Goal: Feedback & Contribution: Contribute content

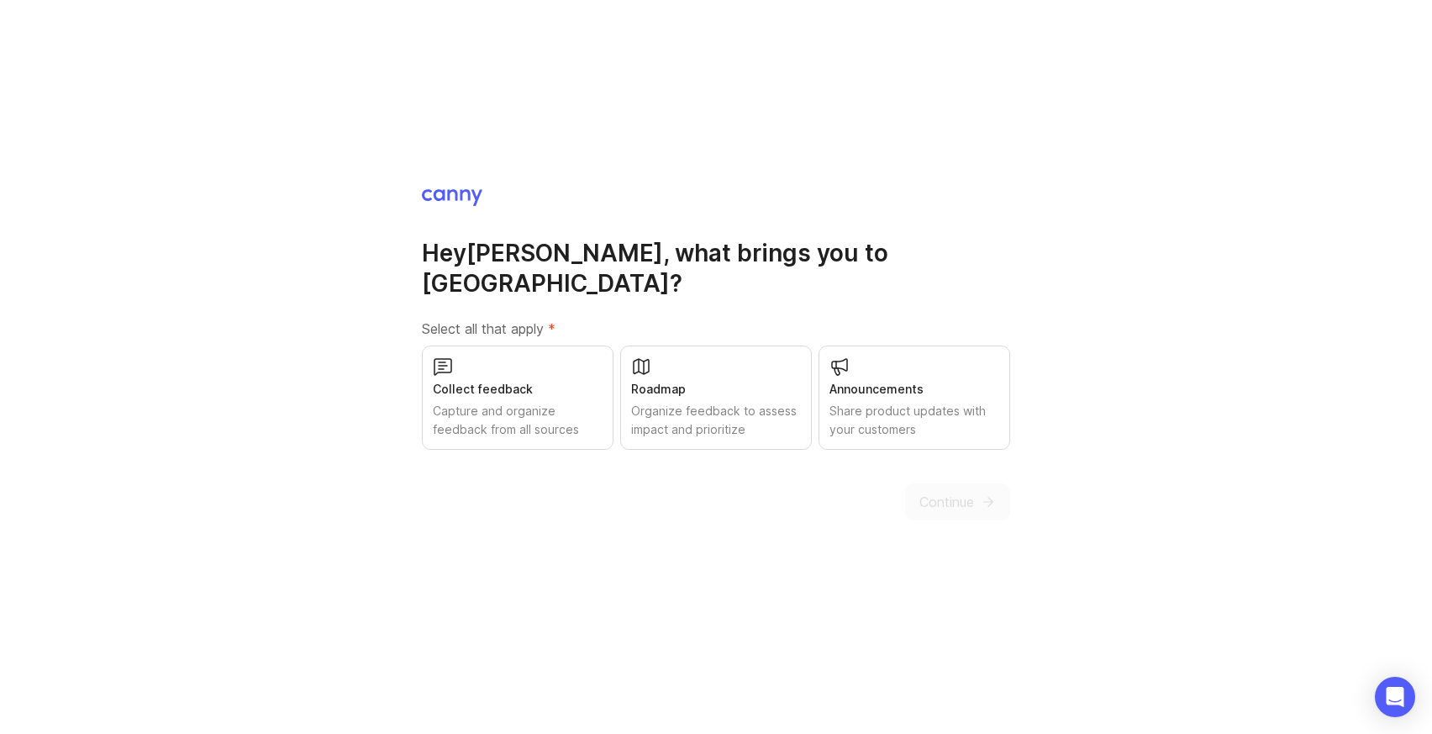
click at [548, 380] on div "Collect feedback" at bounding box center [518, 389] width 170 height 18
click at [678, 380] on div "Roadmap" at bounding box center [716, 389] width 170 height 18
click at [908, 380] on div "Announcements" at bounding box center [915, 389] width 170 height 18
click at [920, 467] on div "Hey [PERSON_NAME] , what brings you to [GEOGRAPHIC_DATA]? Select all that apply…" at bounding box center [716, 353] width 588 height 333
click at [920, 492] on span "Continue" at bounding box center [947, 502] width 55 height 20
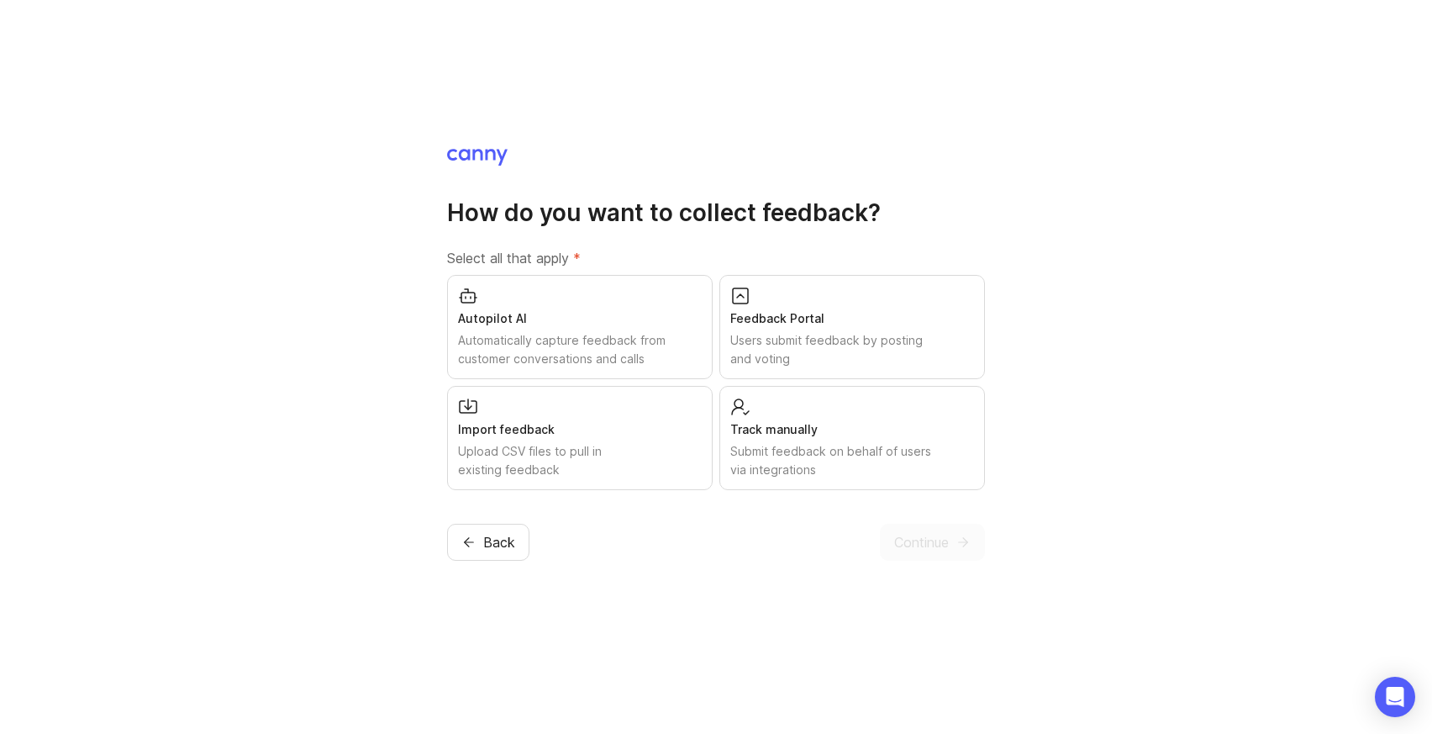
click at [754, 337] on div "Users submit feedback by posting and voting" at bounding box center [853, 349] width 244 height 37
click at [921, 546] on span "Continue" at bounding box center [921, 542] width 55 height 20
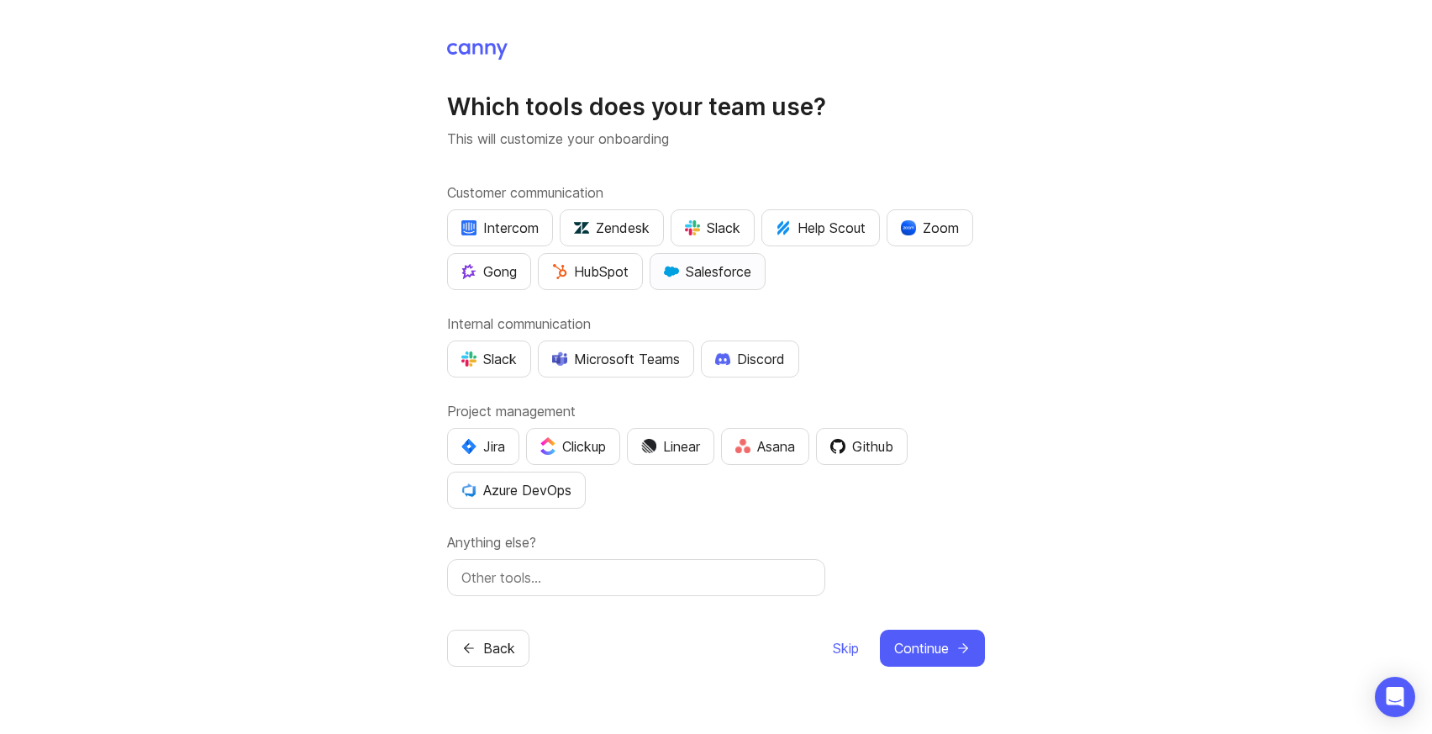
click at [724, 273] on div "Salesforce" at bounding box center [707, 271] width 87 height 20
click at [589, 264] on div "HubSpot" at bounding box center [590, 271] width 76 height 20
click at [575, 359] on div "Microsoft Teams" at bounding box center [616, 359] width 128 height 20
click at [899, 641] on span "Continue" at bounding box center [921, 648] width 55 height 20
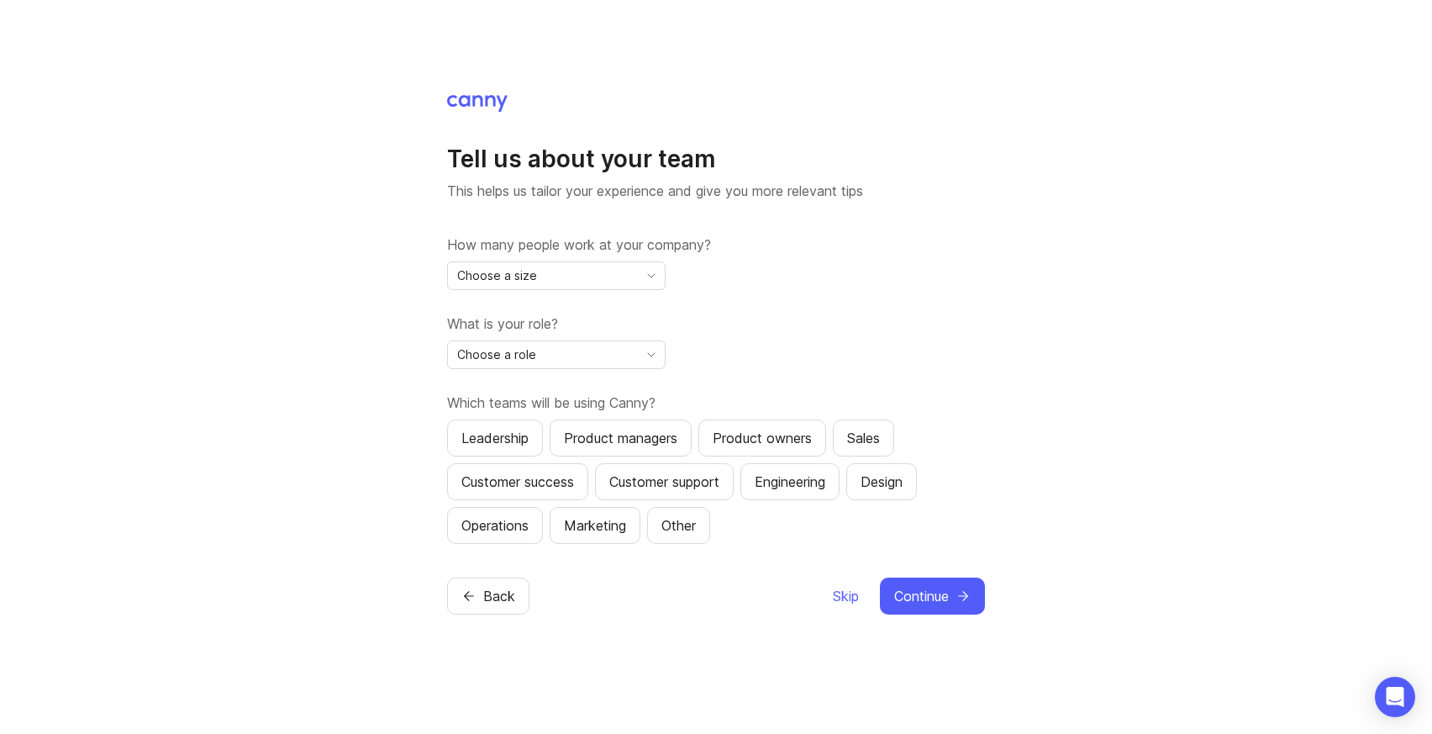
click at [565, 253] on label "How many people work at your company?" at bounding box center [716, 245] width 538 height 20
click at [565, 276] on div "Choose a size" at bounding box center [543, 275] width 190 height 27
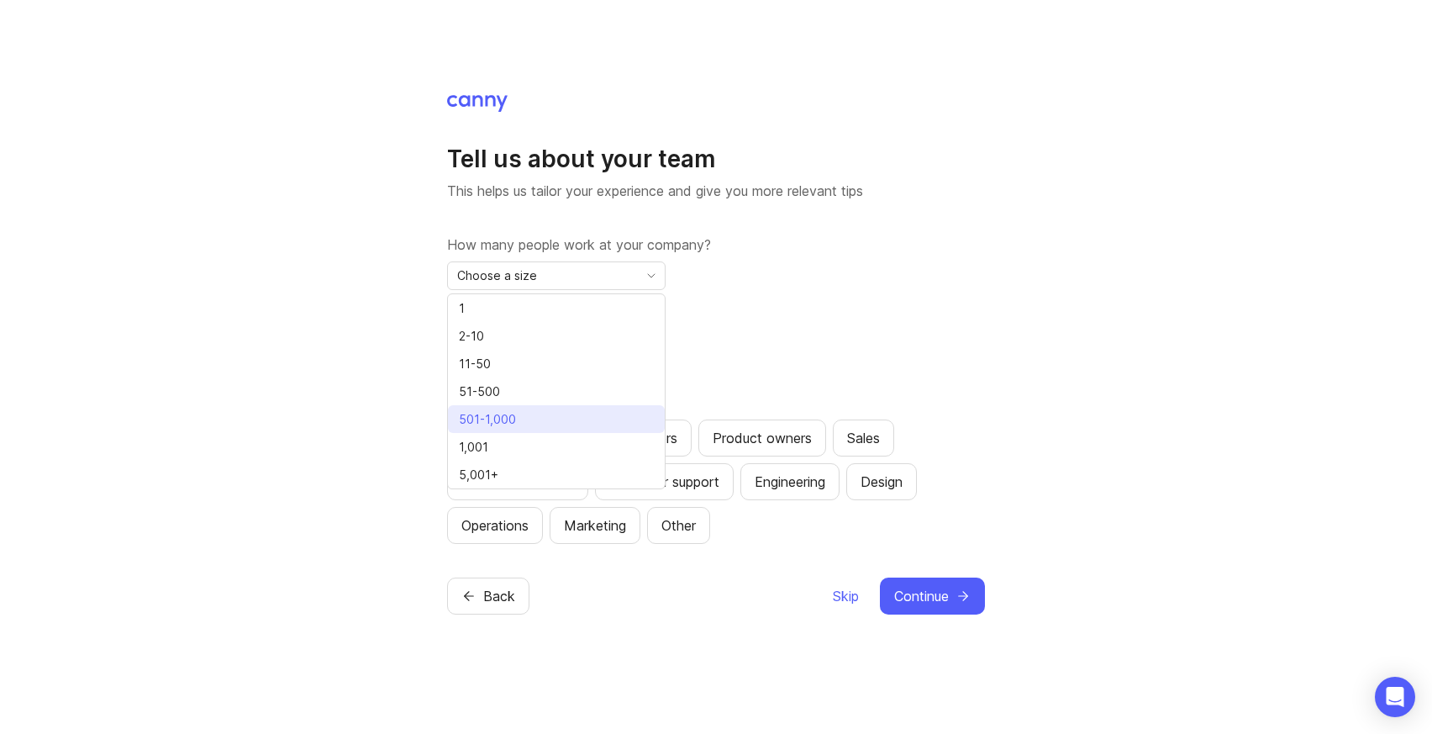
click at [559, 416] on li "501-1,000" at bounding box center [556, 419] width 217 height 28
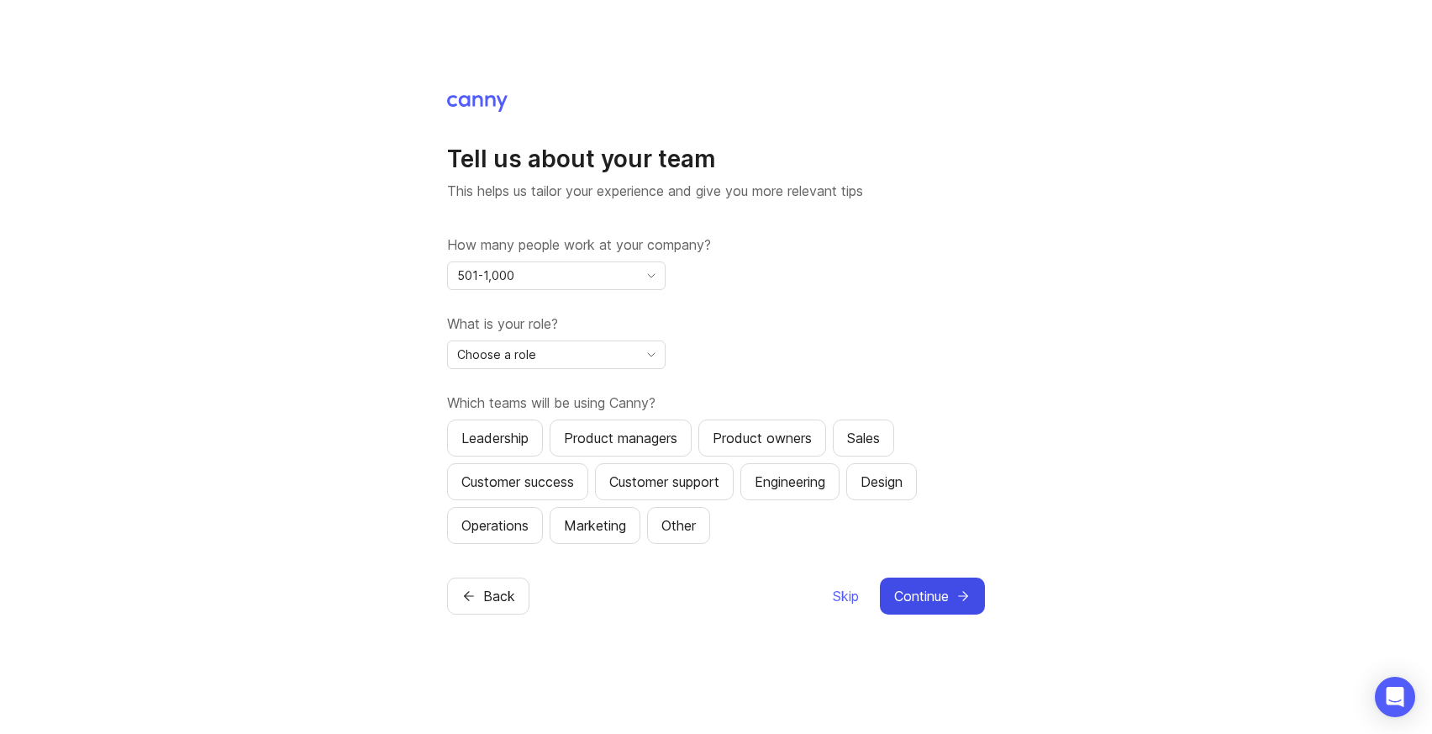
click at [972, 604] on button "Continue" at bounding box center [932, 596] width 105 height 37
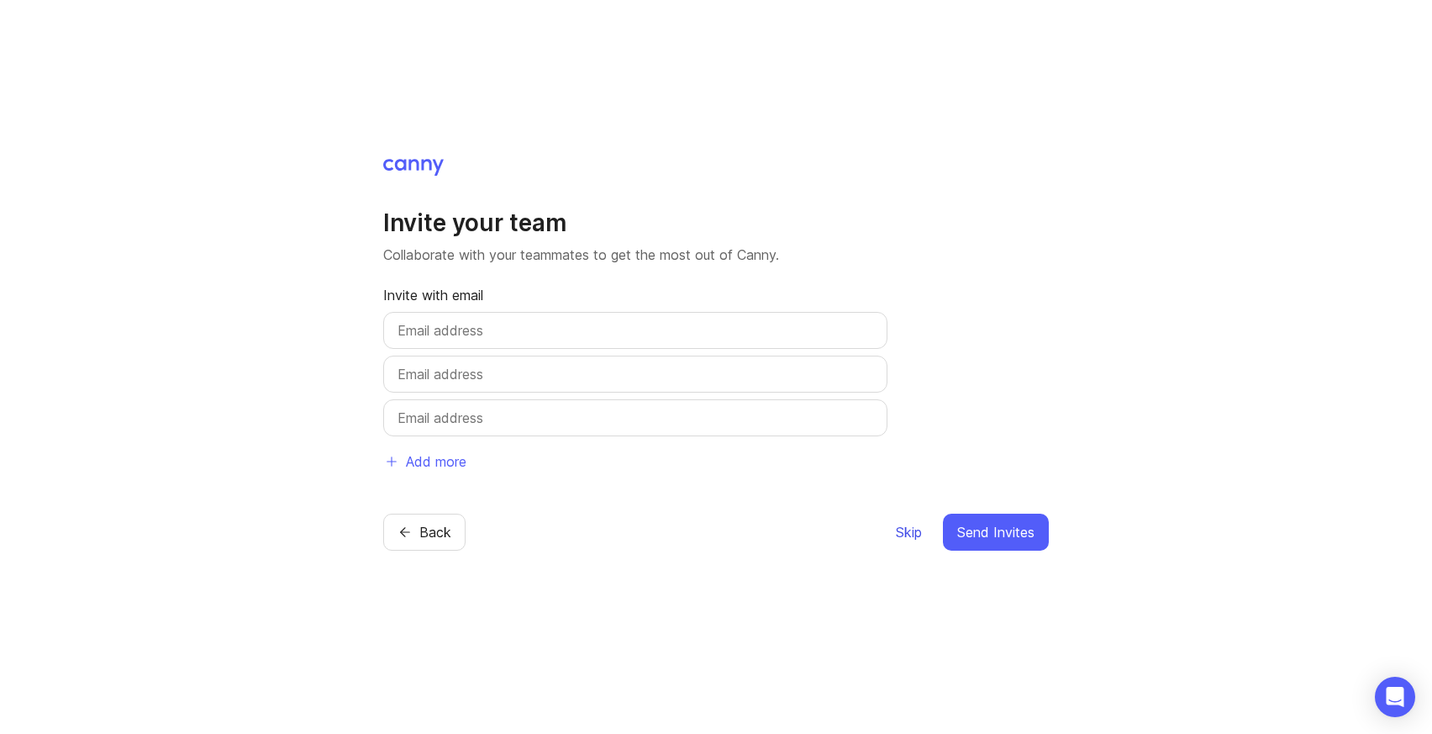
click at [902, 537] on span "Skip" at bounding box center [909, 532] width 26 height 20
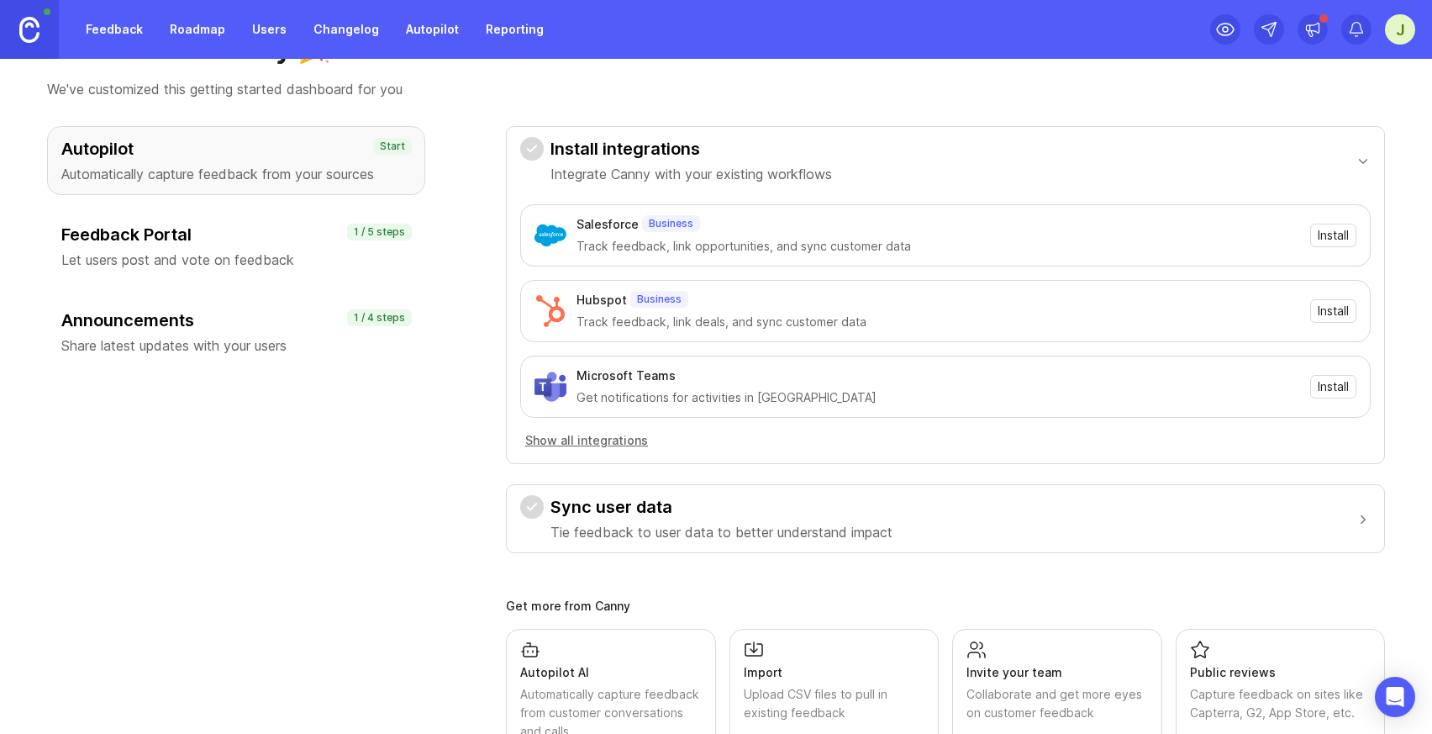
scroll to position [70, 0]
click at [321, 219] on div "Feedback Portal Let users post and vote on feedback 1 / 5 steps" at bounding box center [236, 243] width 378 height 69
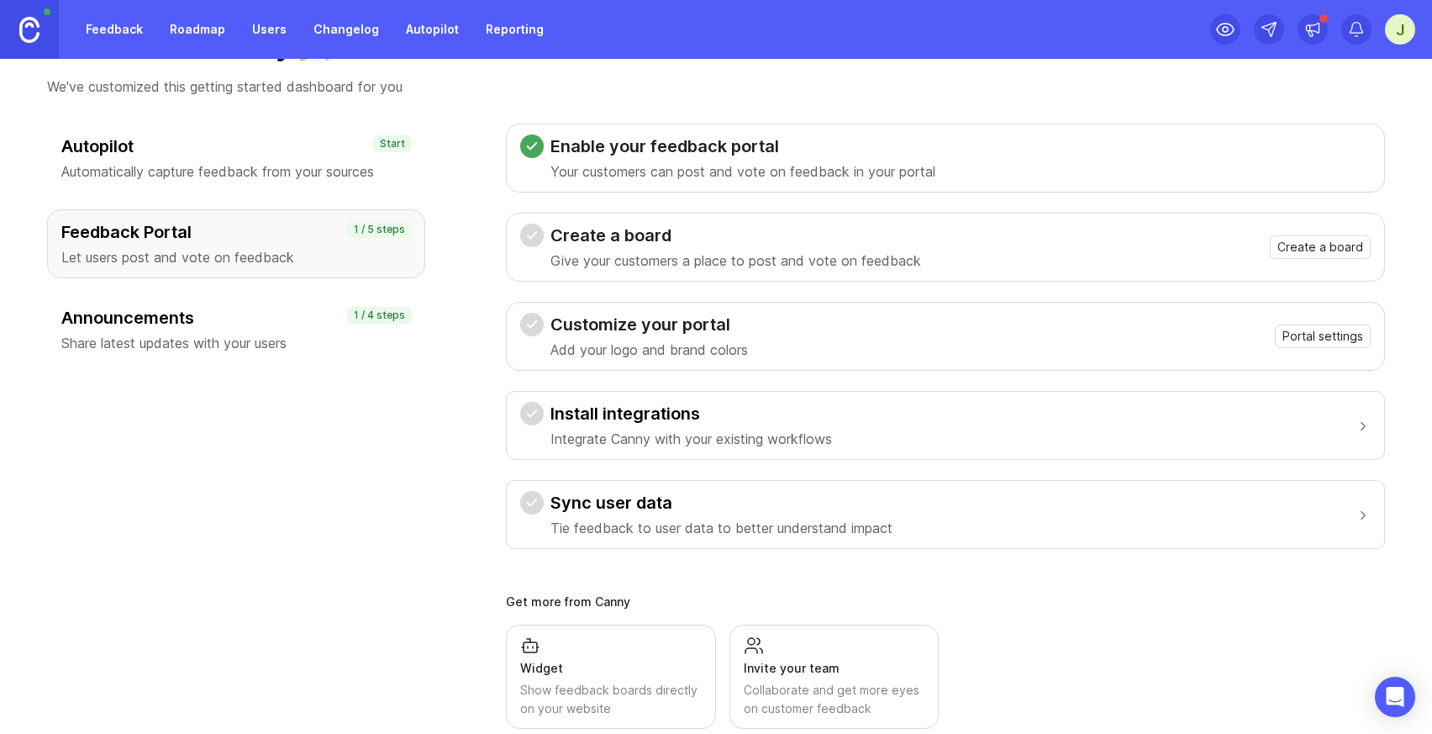
click at [587, 252] on p "Give your customers a place to post and vote on feedback" at bounding box center [736, 261] width 371 height 20
click at [539, 243] on div at bounding box center [532, 236] width 24 height 24
click at [1307, 241] on span "Create a board" at bounding box center [1321, 247] width 86 height 17
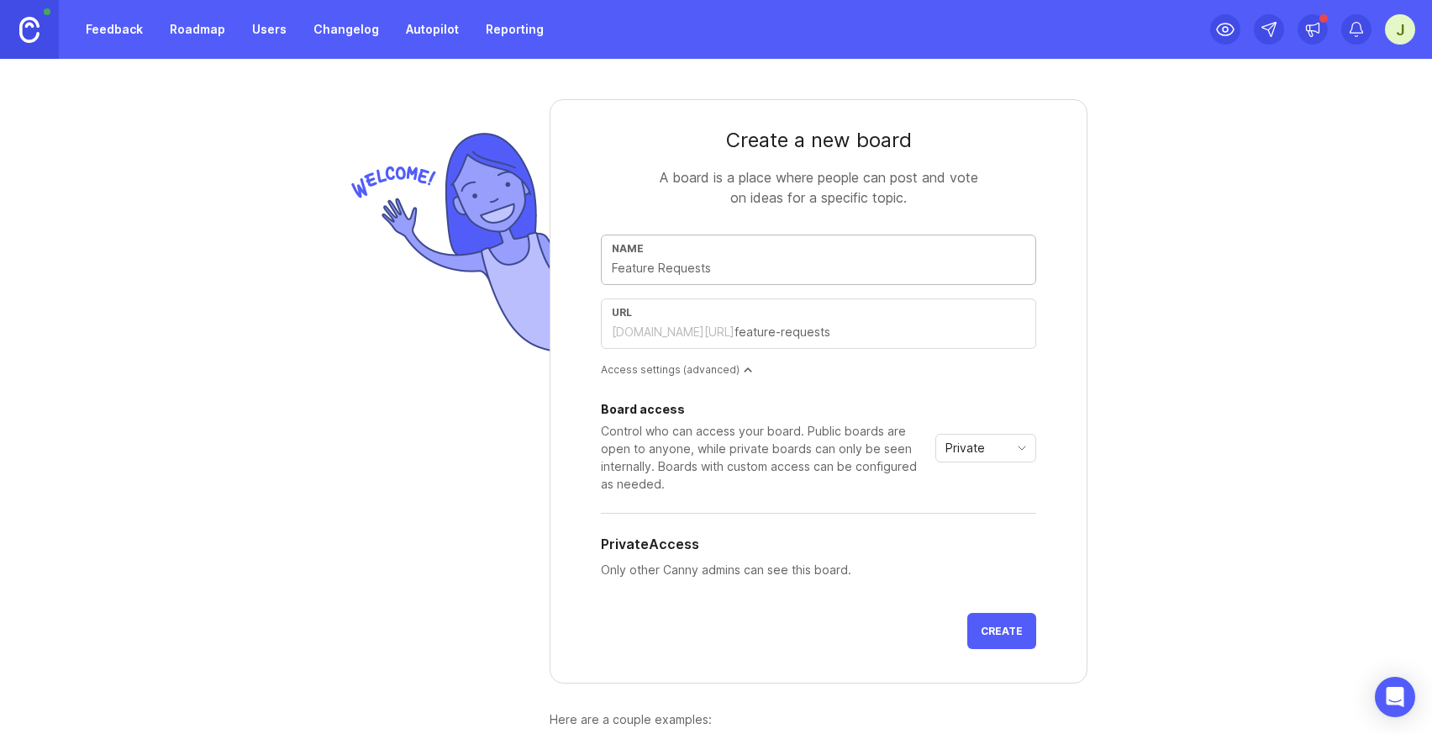
type input "O"
type input "o"
type input "On"
type input "on"
type input "O"
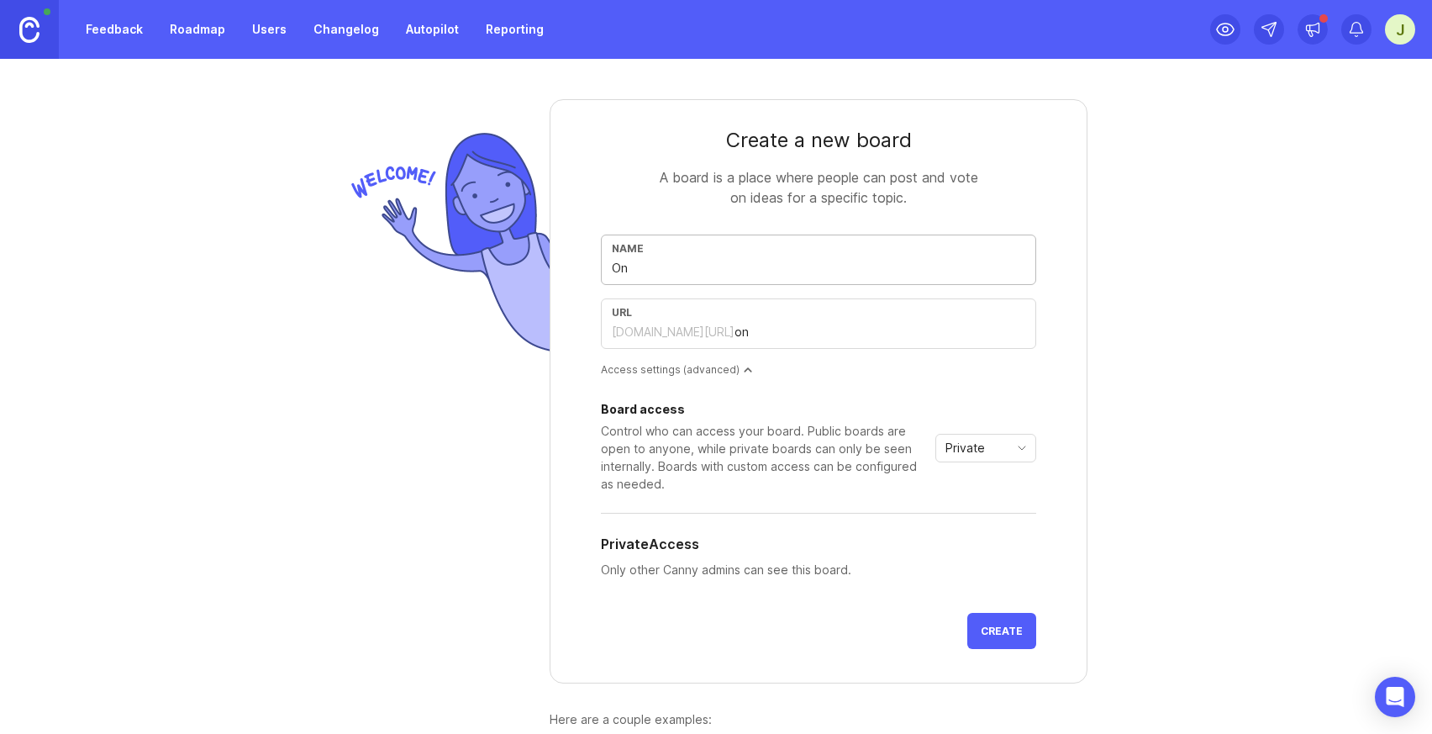
type input "o"
type input "S"
type input "s"
type input "SL"
type input "sl"
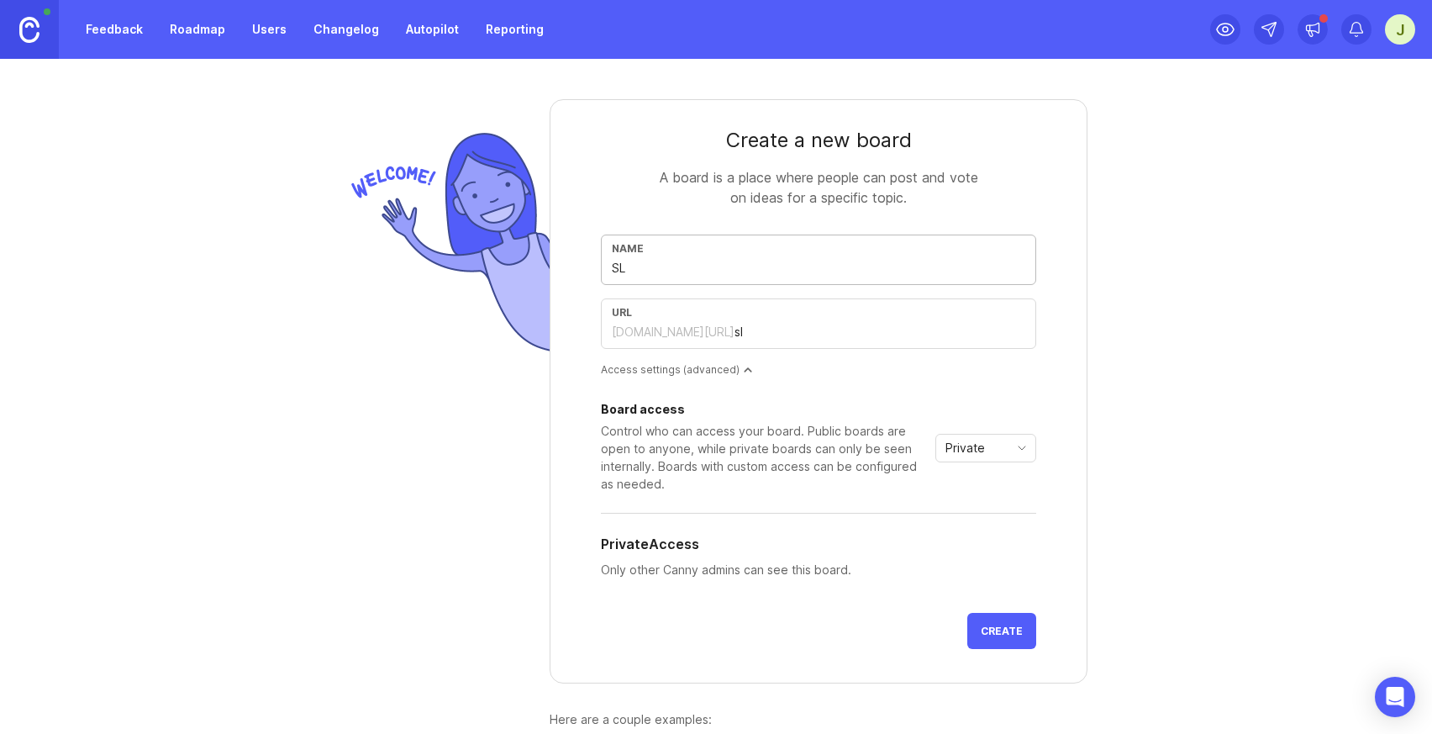
type input "S"
type input "s"
type input "O"
type input "o"
type input "On"
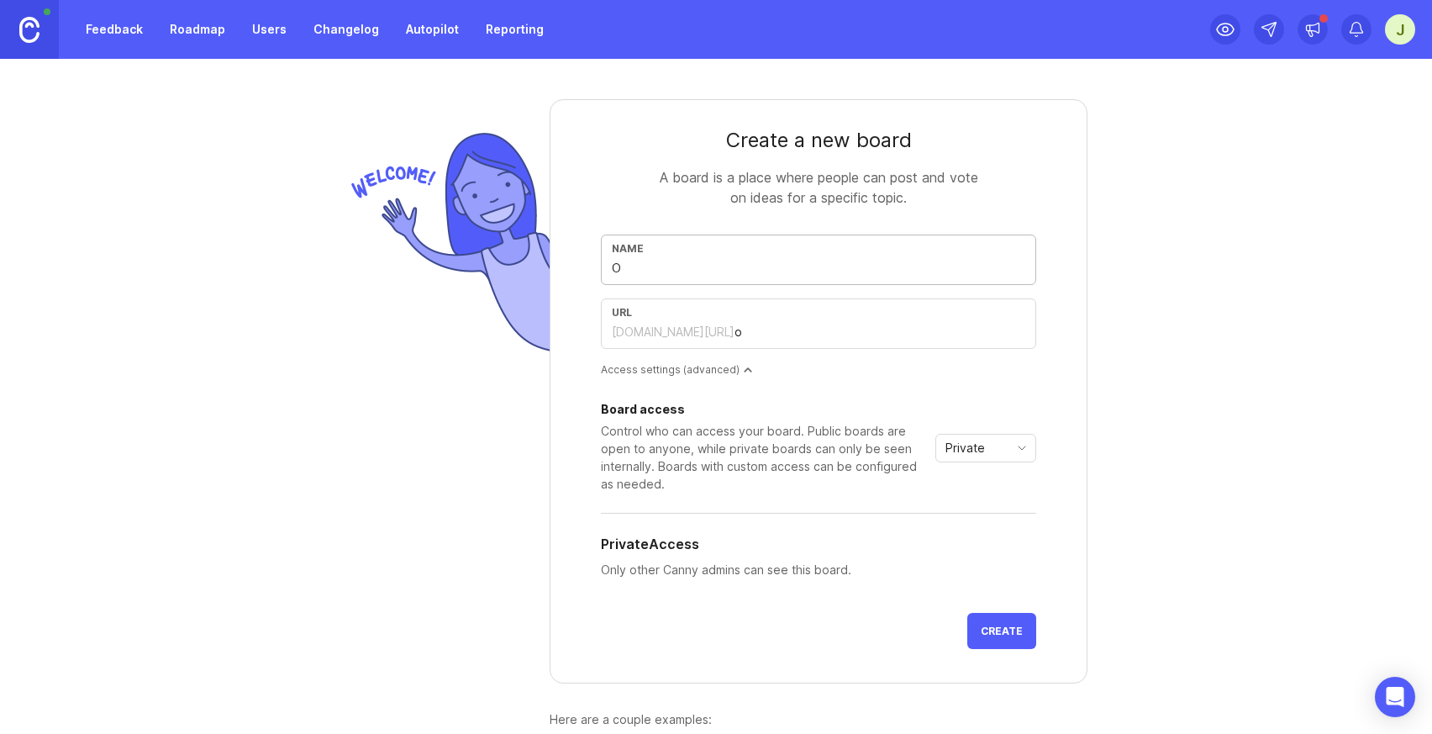
type input "on"
type input "Oni"
type input "oni"
type input "Onit"
type input "onit"
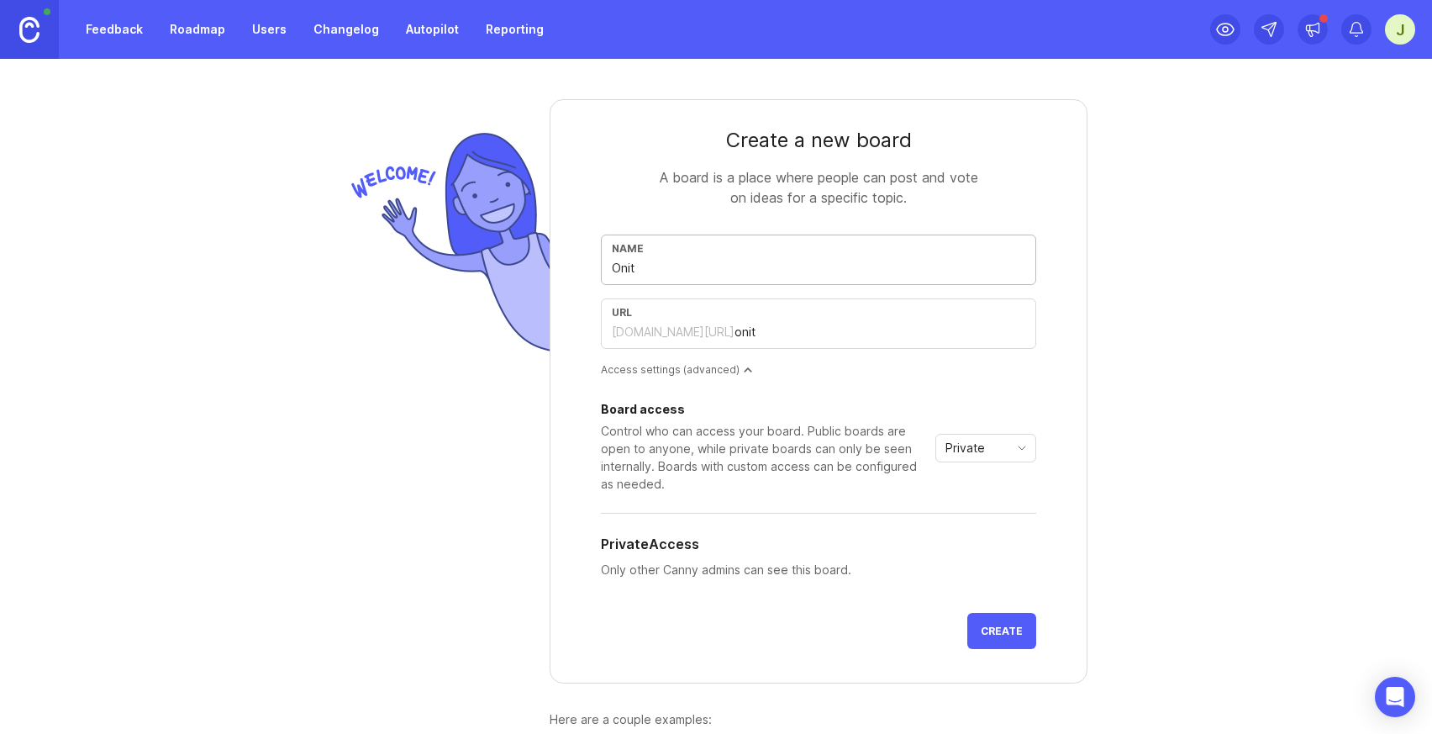
type input "Onit F"
type input "onit-f"
type input "Onit Fe"
type input "onit-fe"
type input "Onit Fea"
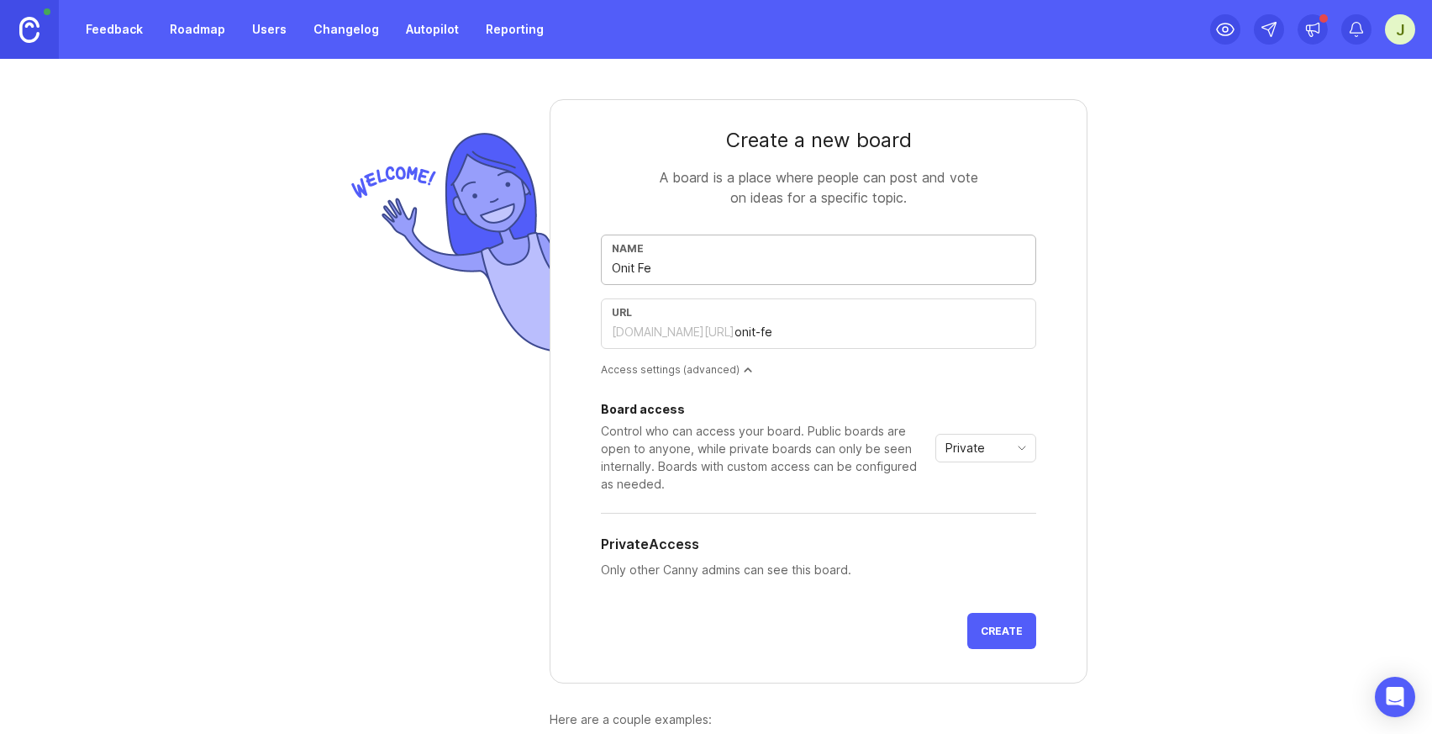
type input "onit-fea"
type input "Onit Feat"
type input "onit-feat"
type input "Onit Featu"
type input "onit-featu"
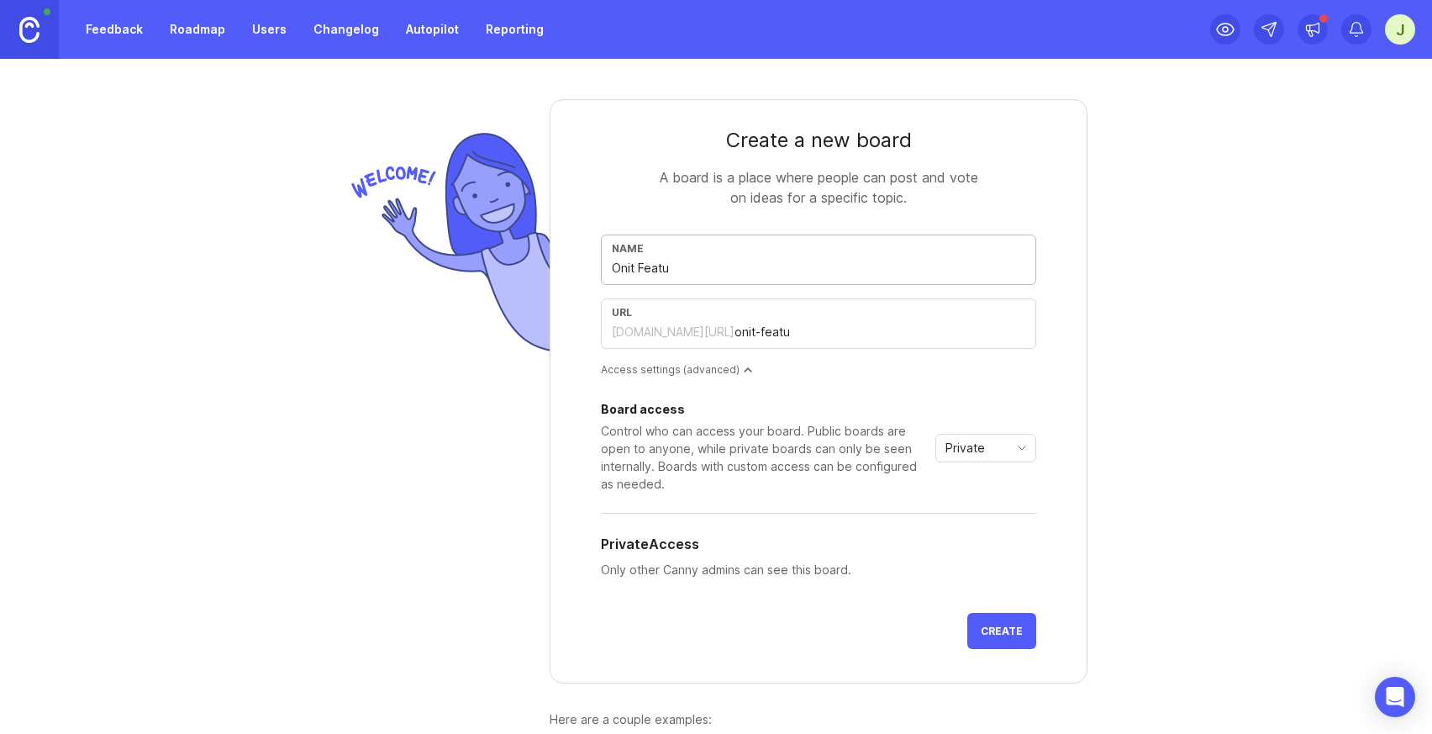
type input "Onit Featur"
type input "onit-featur"
type input "Onit Feature"
type input "onit-feature"
type input "Onit Feature R"
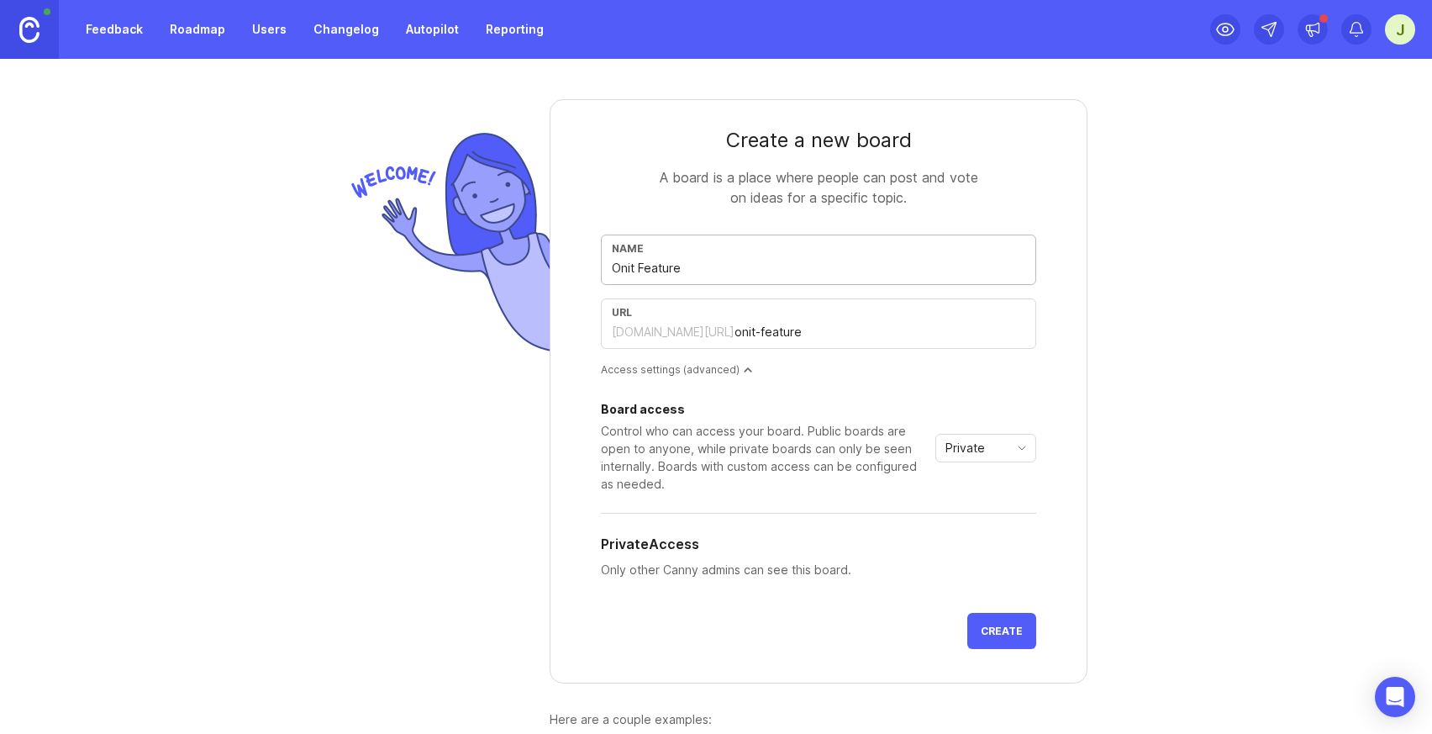
type input "onit-feature-r"
type input "Onit Feature Re"
type input "onit-feature-re"
type input "Onit Feature Req"
type input "onit-feature-req"
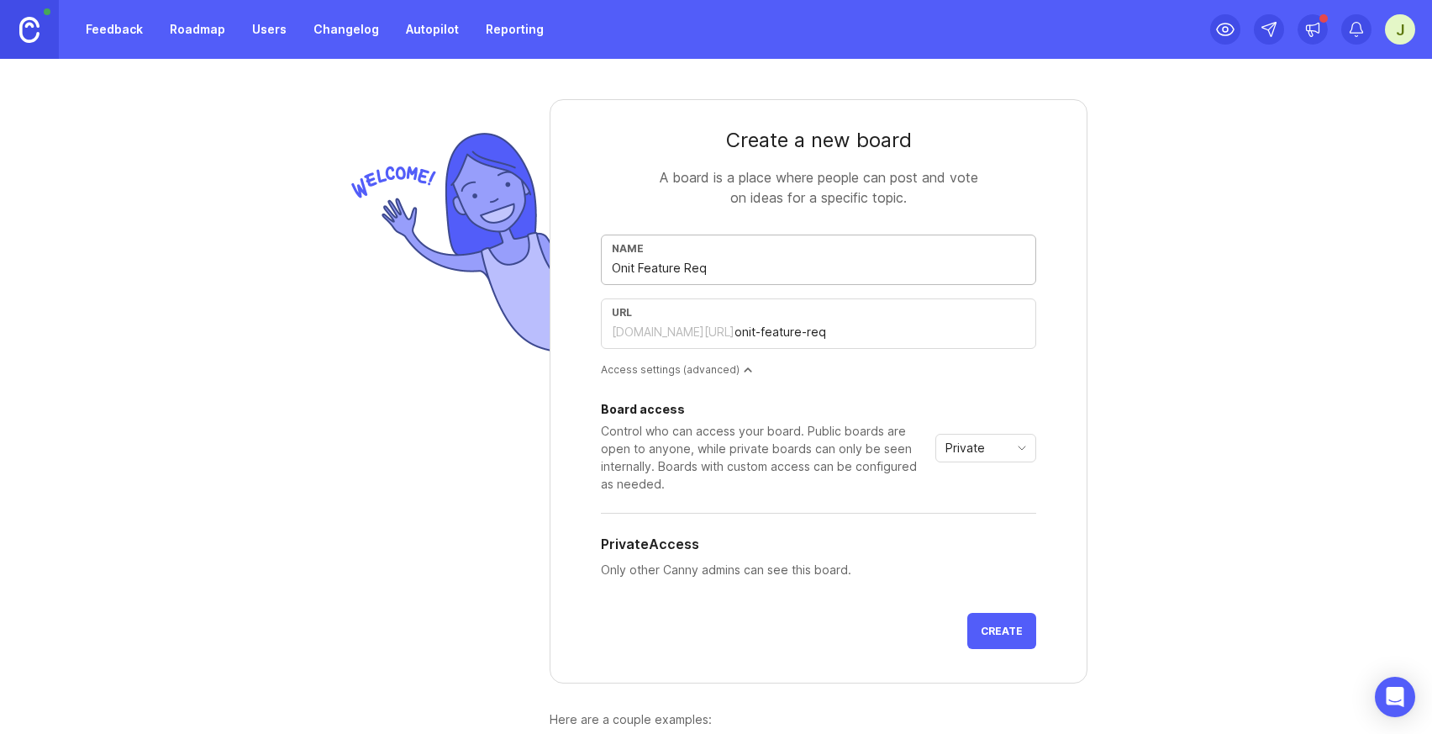
type input "Onit Feature Requ"
type input "onit-feature-requ"
type input "Onit Feature Reque"
type input "onit-feature-reque"
type input "Onit Feature Reques"
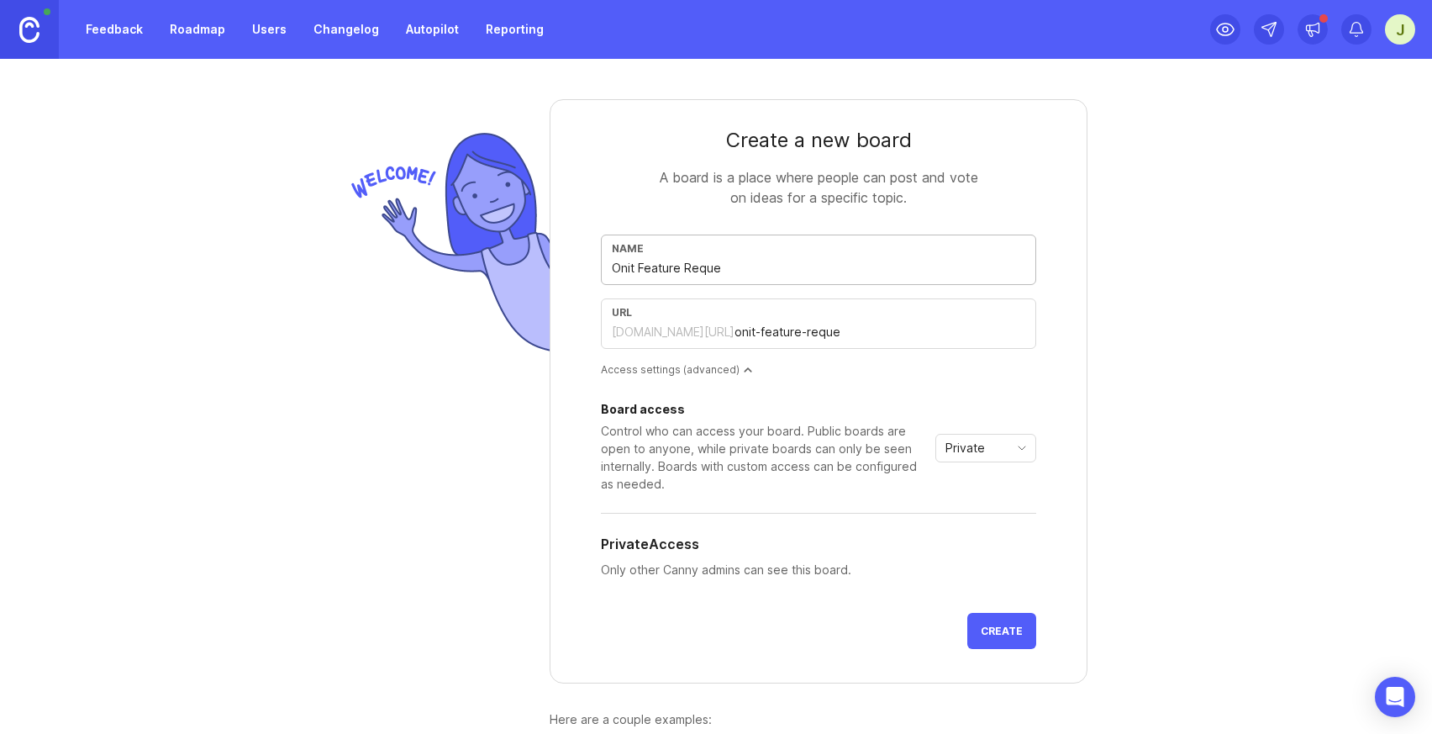
type input "onit-feature-reques"
type input "Onit Feature Request"
type input "onit-feature-request"
click at [1181, 335] on div "Create a new board A board is a place where people can post and vote on ideas f…" at bounding box center [716, 396] width 1432 height 675
click at [636, 269] on input "Onit Feature Request" at bounding box center [819, 268] width 414 height 18
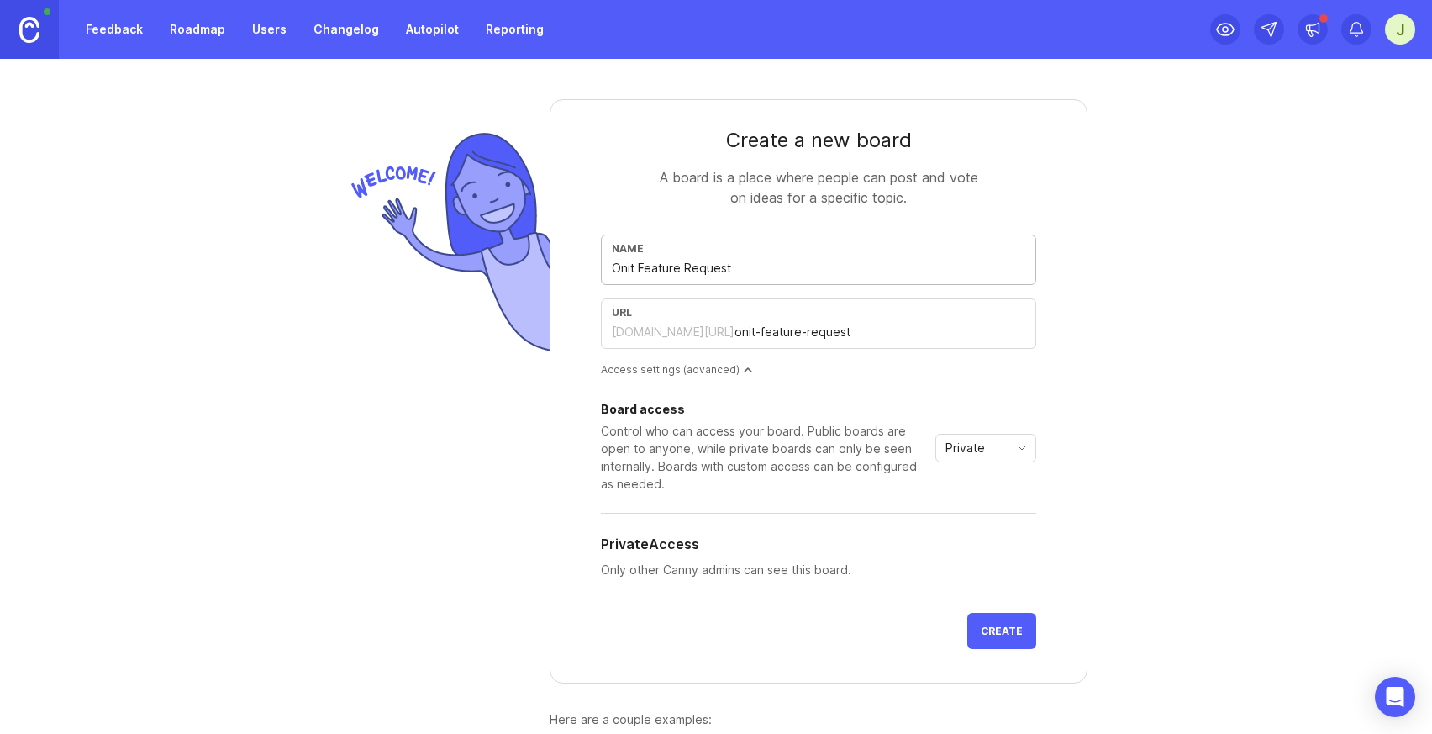
click at [636, 269] on input "Onit Feature Request" at bounding box center [819, 268] width 414 height 18
click at [631, 269] on input "Onit Feature Request" at bounding box center [819, 268] width 414 height 18
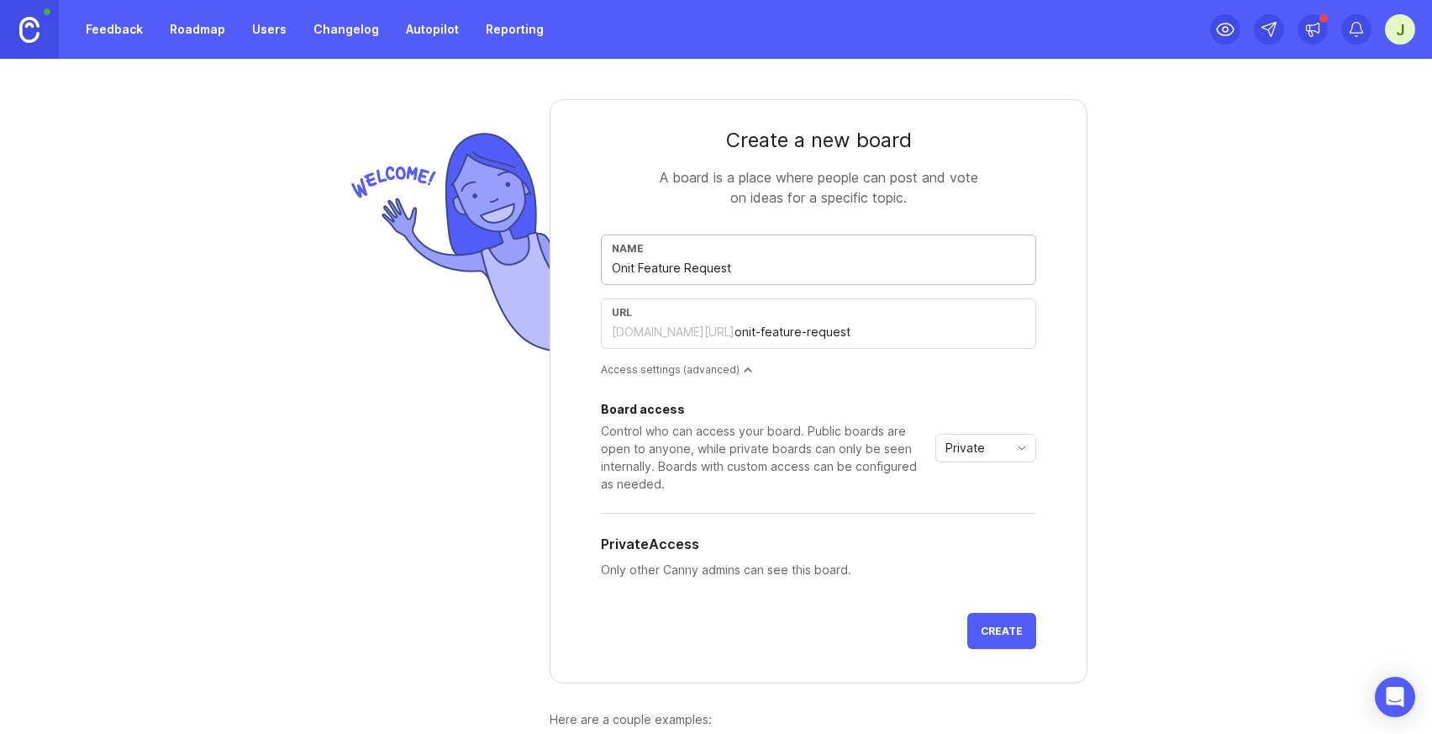
type input "E Feature Request"
type input "e-feature-request"
type input "EL Feature Request"
type input "el-feature-request"
type input "ELM Feature Request"
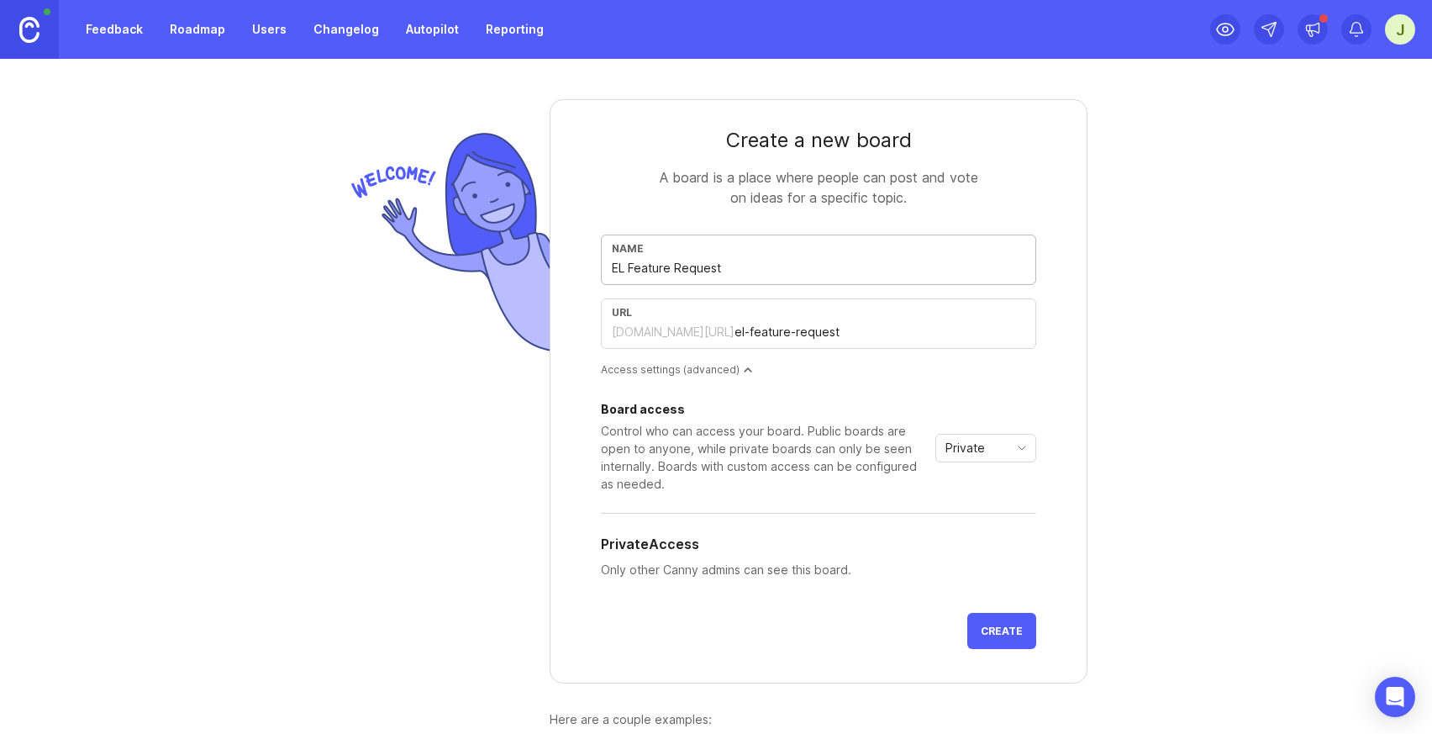
type input "elm-feature-request"
click at [614, 263] on input "ELM Feature Request" at bounding box center [819, 268] width 414 height 18
type input "S Feature Request"
type input "s-feature-request"
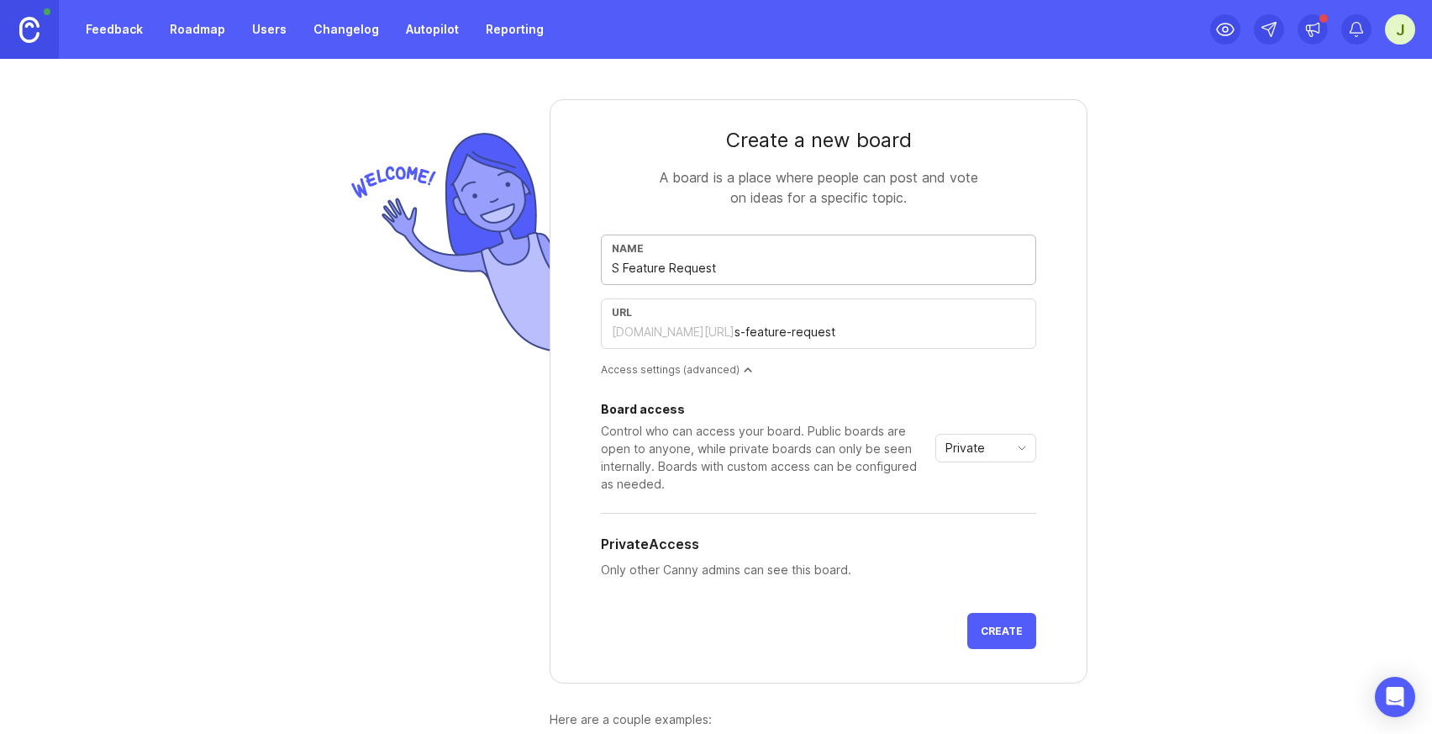
type input "Sp Feature Request"
type input "sp-feature-request"
type input "Spe Feature Request"
type input "spe-feature-request"
type input "Spen Feature Request"
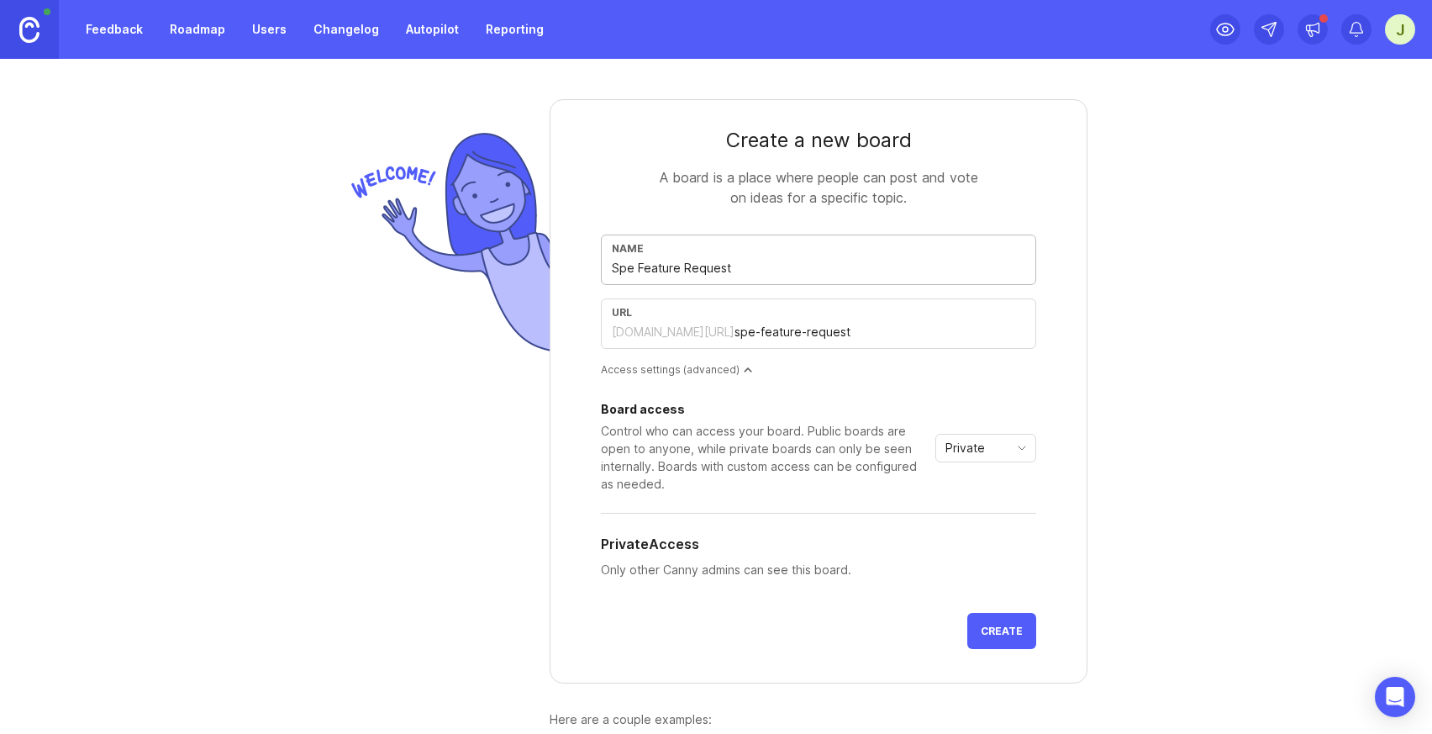
type input "spen-feature-request"
type input "Spend Feature Request"
type input "spend-feature-request"
type input "Spend M Feature Request"
type input "spend-m-feature-request"
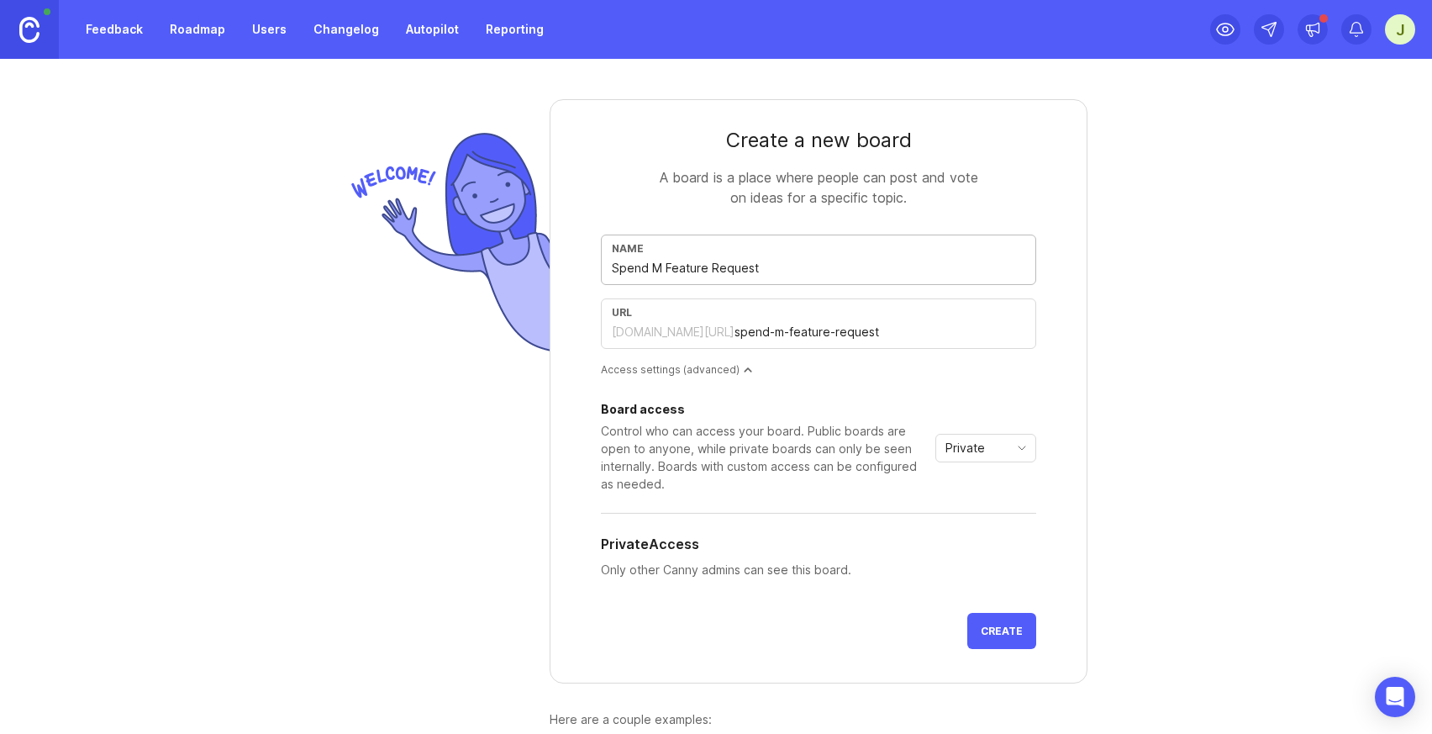
type input "Spend Ma Feature Request"
type input "spend-ma-feature-request"
type input "Spend Man Feature Request"
type input "spend-man-feature-request"
type input "Spend Mana Feature Request"
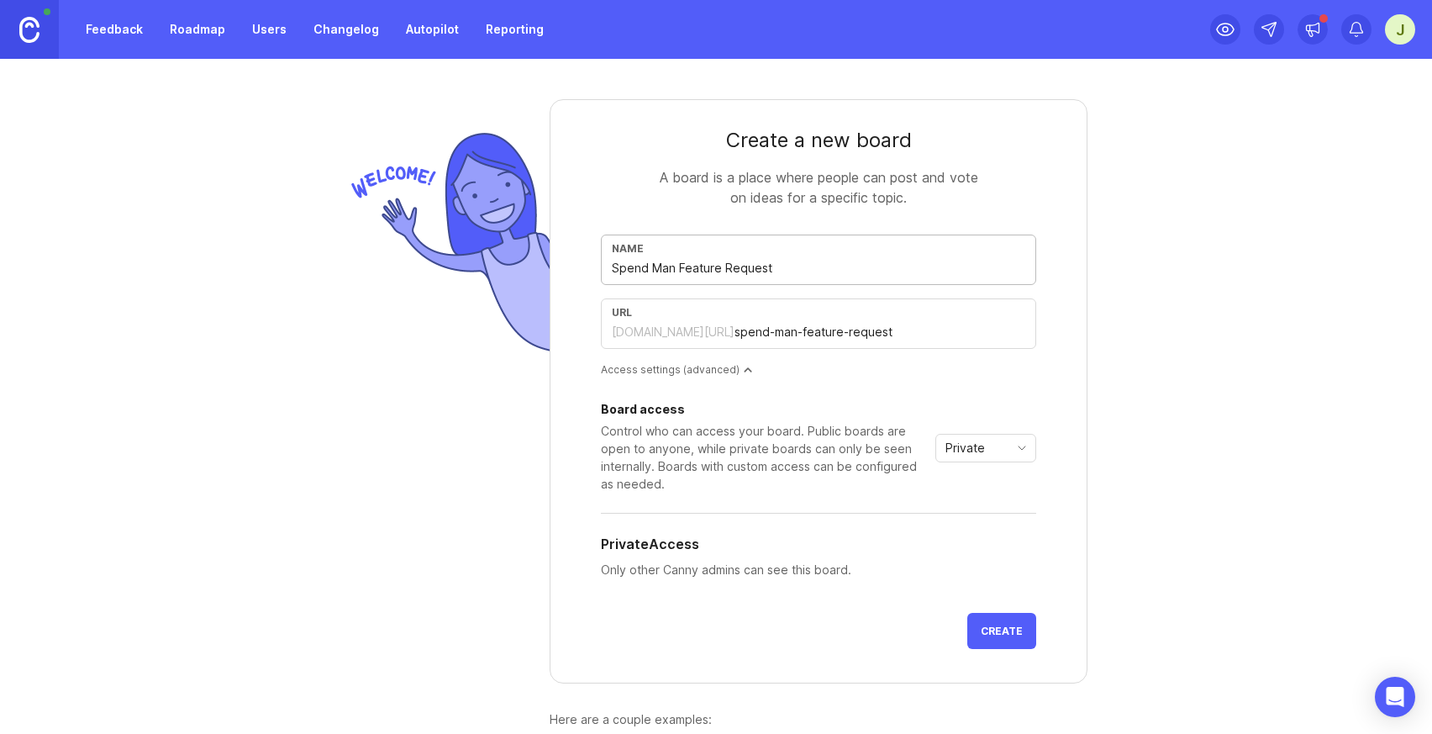
type input "spend-mana-feature-request"
type input "Spend Manag Feature Request"
type input "spend-manag-feature-request"
type input "Spend Manage Feature Request"
type input "spend-manage-feature-request"
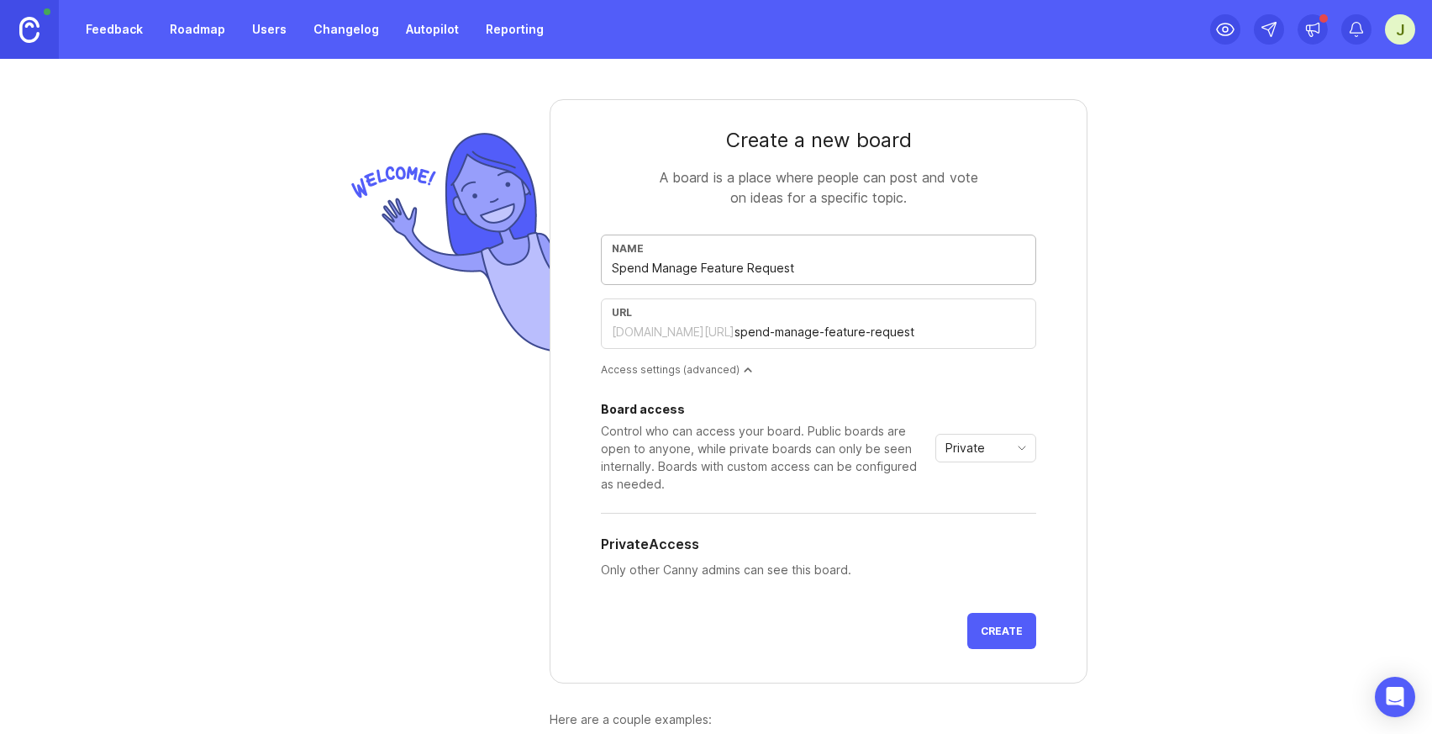
type input "Spend Managem Feature Request"
type input "spend-managem-feature-request"
type input "Spend Manageme Feature Request"
type input "spend-manageme-feature-request"
type input "Spend Managemen Feature Request"
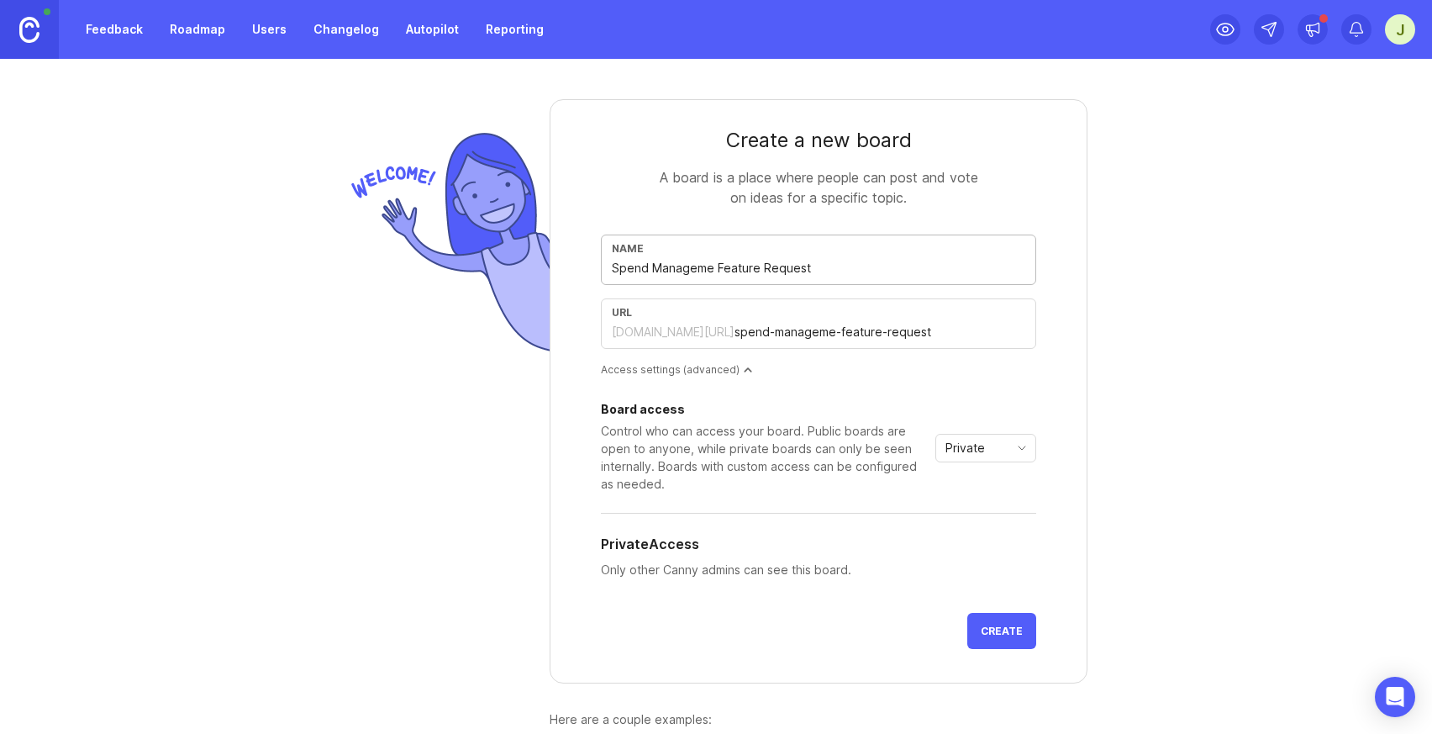
type input "spend-managemen-feature-request"
type input "Spend Management Feature Request"
type input "spend-management-feature-request"
click at [802, 275] on input "Spend Management Feature Request" at bounding box center [819, 268] width 414 height 18
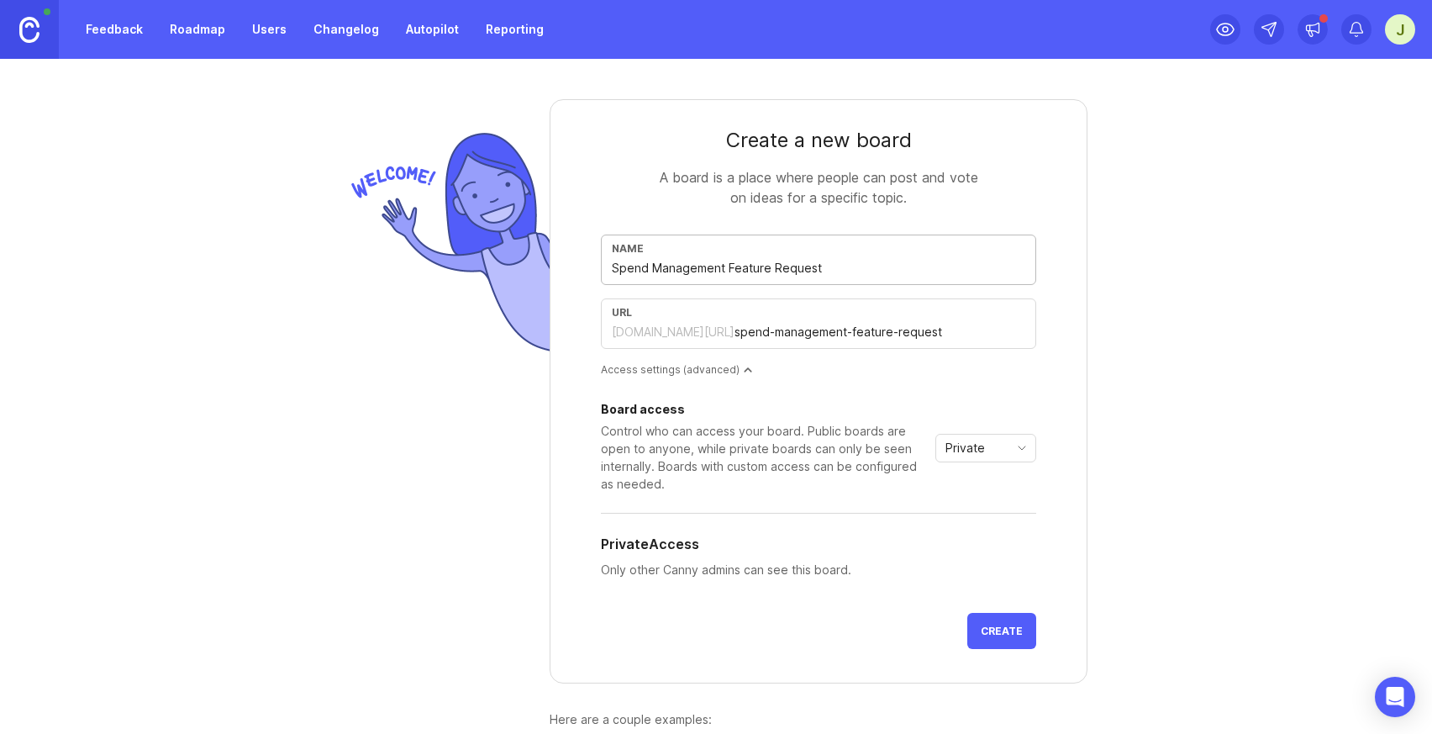
type input "Spend Management Feature I"
type input "spend-management-feature-i"
type input "Spend Management Feature Id"
type input "spend-management-feature-id"
type input "Spend Management Feature Ide"
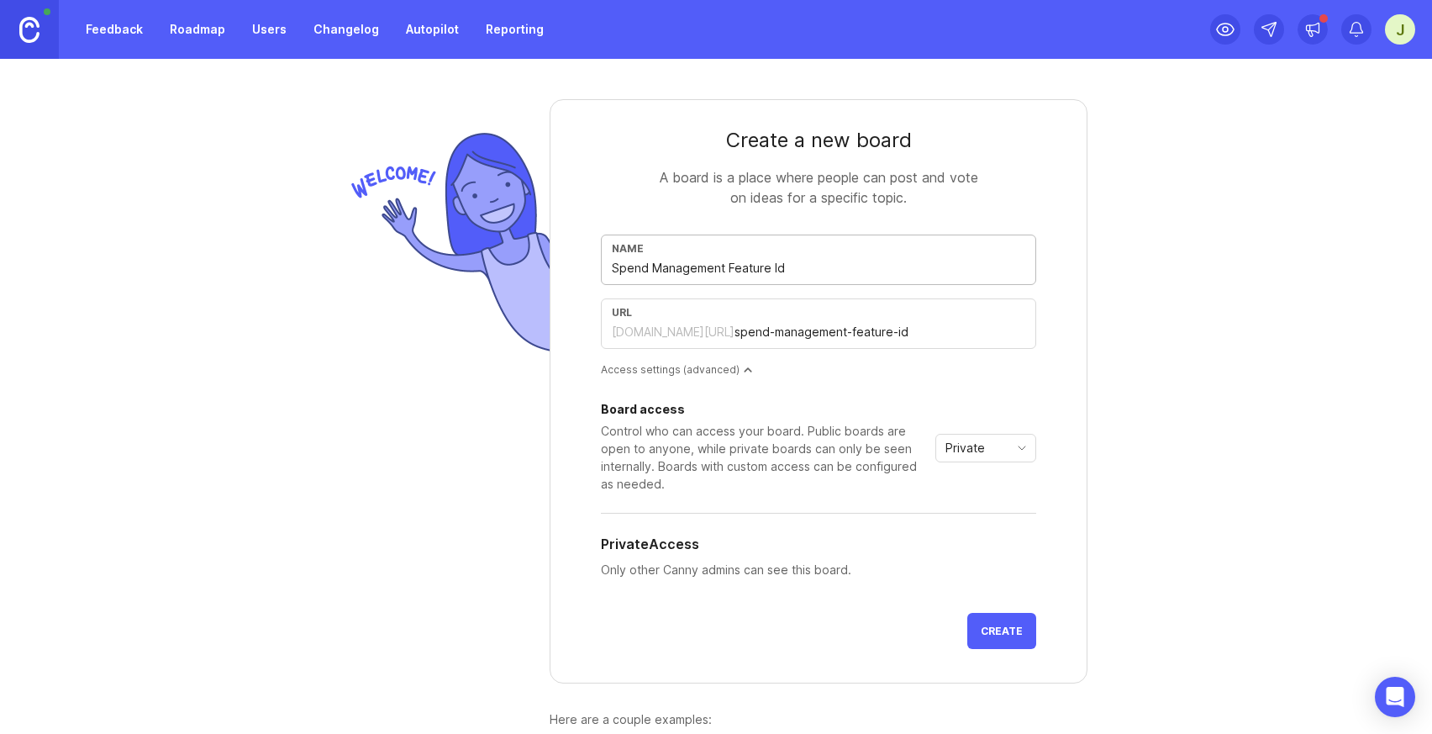
type input "spend-management-feature-ide"
type input "Spend Management Feature Idea"
type input "spend-management-feature-idea"
type input "Spend Management Feature Ideas"
type input "spend-management-feature-ideas"
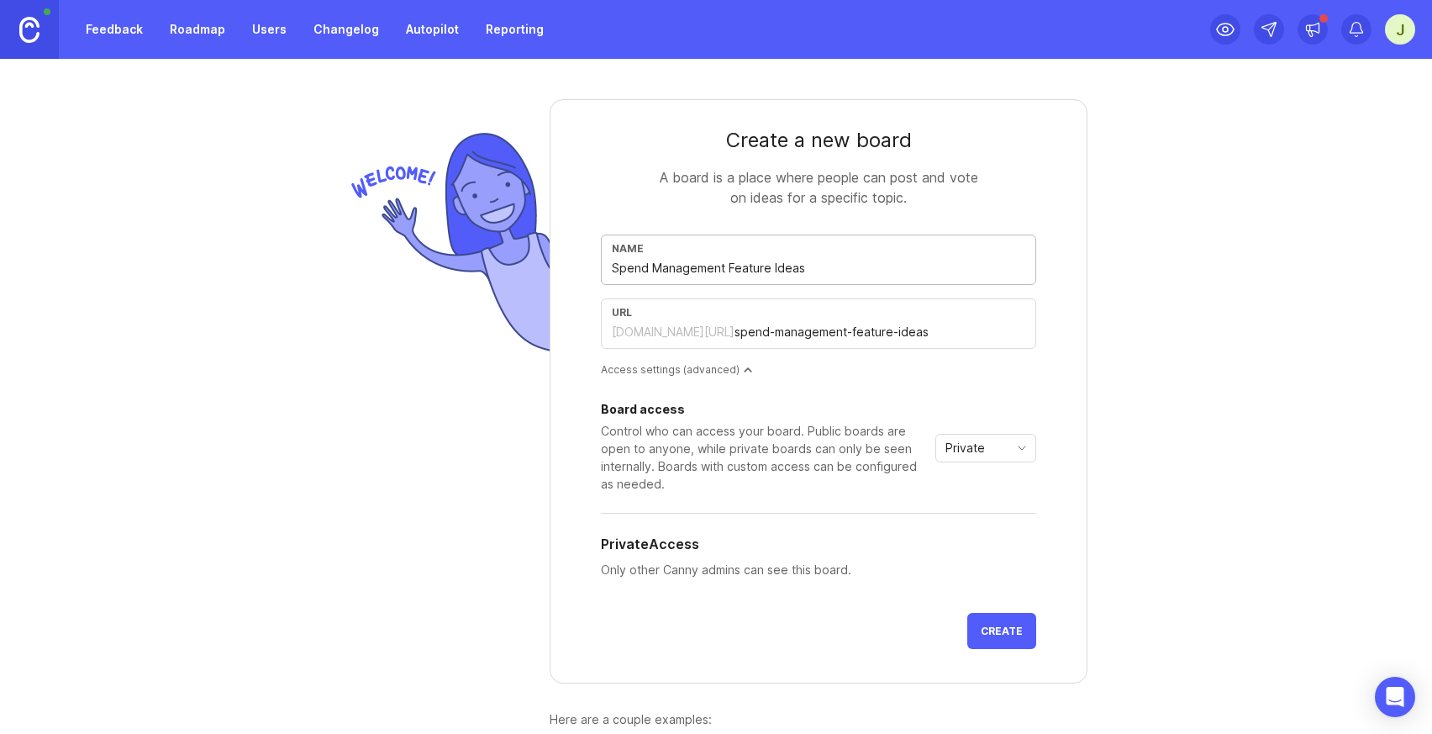
type input "Spend Management Feature Idea"
type input "spend-management-feature-idea"
type input "Spend Management Feature Ide"
type input "spend-management-feature-ide"
type input "Spend Management Feature Id"
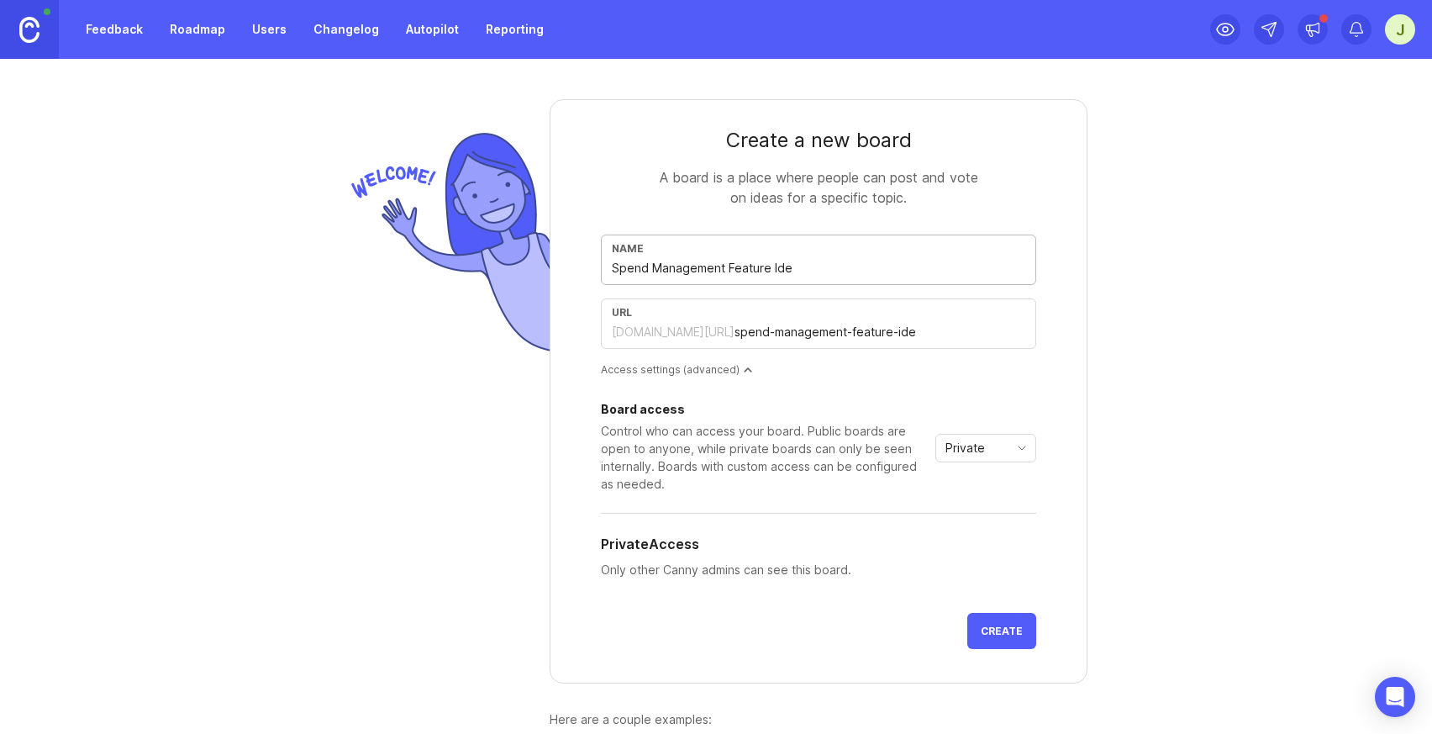
type input "spend-management-feature-id"
type input "Spend Management Feature I"
type input "spend-management-feature-i"
type input "Spend Management Feature"
type input "spend-management-feature"
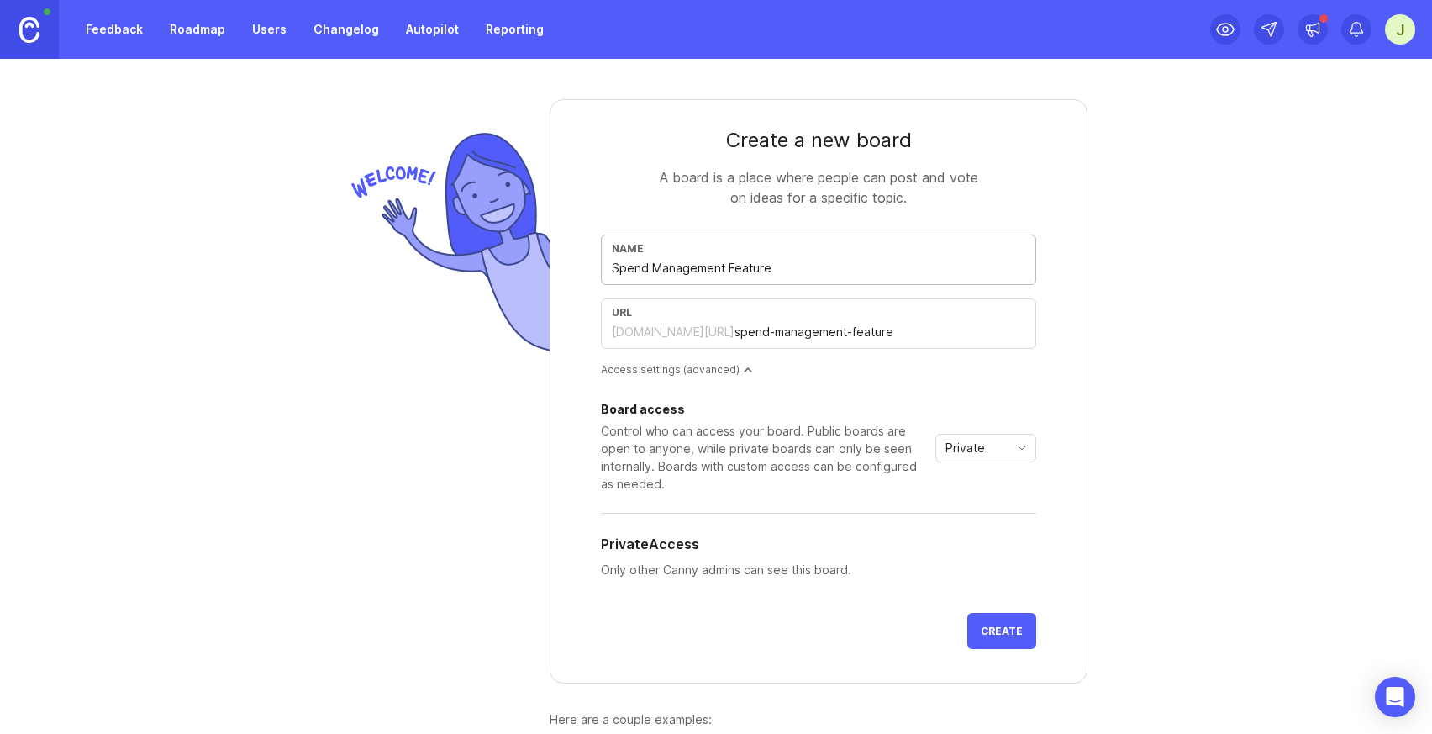
type input "Spend Management Feature R"
type input "spend-management-feature-r"
type input "Spend Management Feature Re"
type input "spend-management-feature-re"
type input "Spend Management Feature Req"
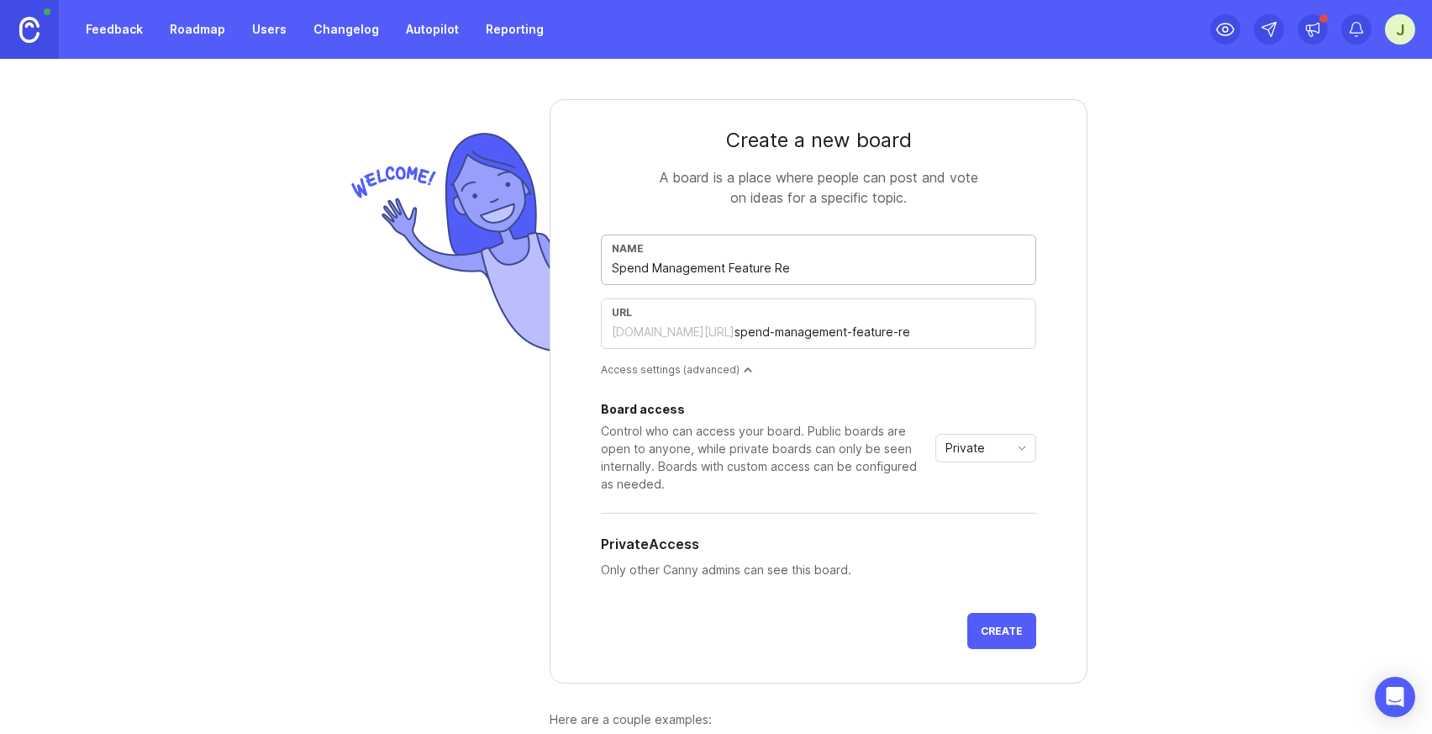
type input "spend-management-feature-req"
type input "Spend Management Feature Requ"
type input "spend-management-feature-requ"
type input "Spend Management Feature Reque"
type input "spend-management-feature-reque"
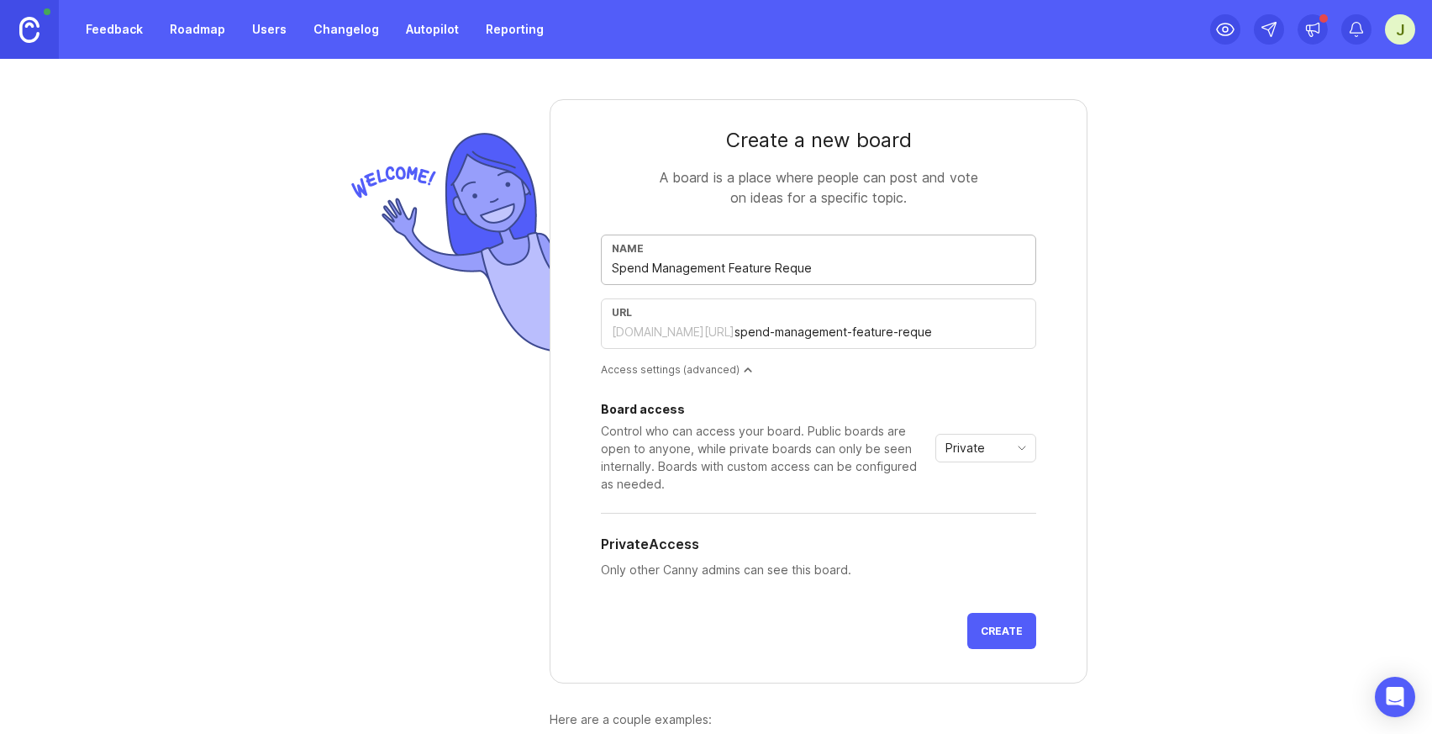
type input "Spend Management Feature Reques"
type input "spend-management-feature-reques"
type input "Spend Management Feature Request"
type input "spend-management-feature-request"
type input "Spend Management Feature Requests"
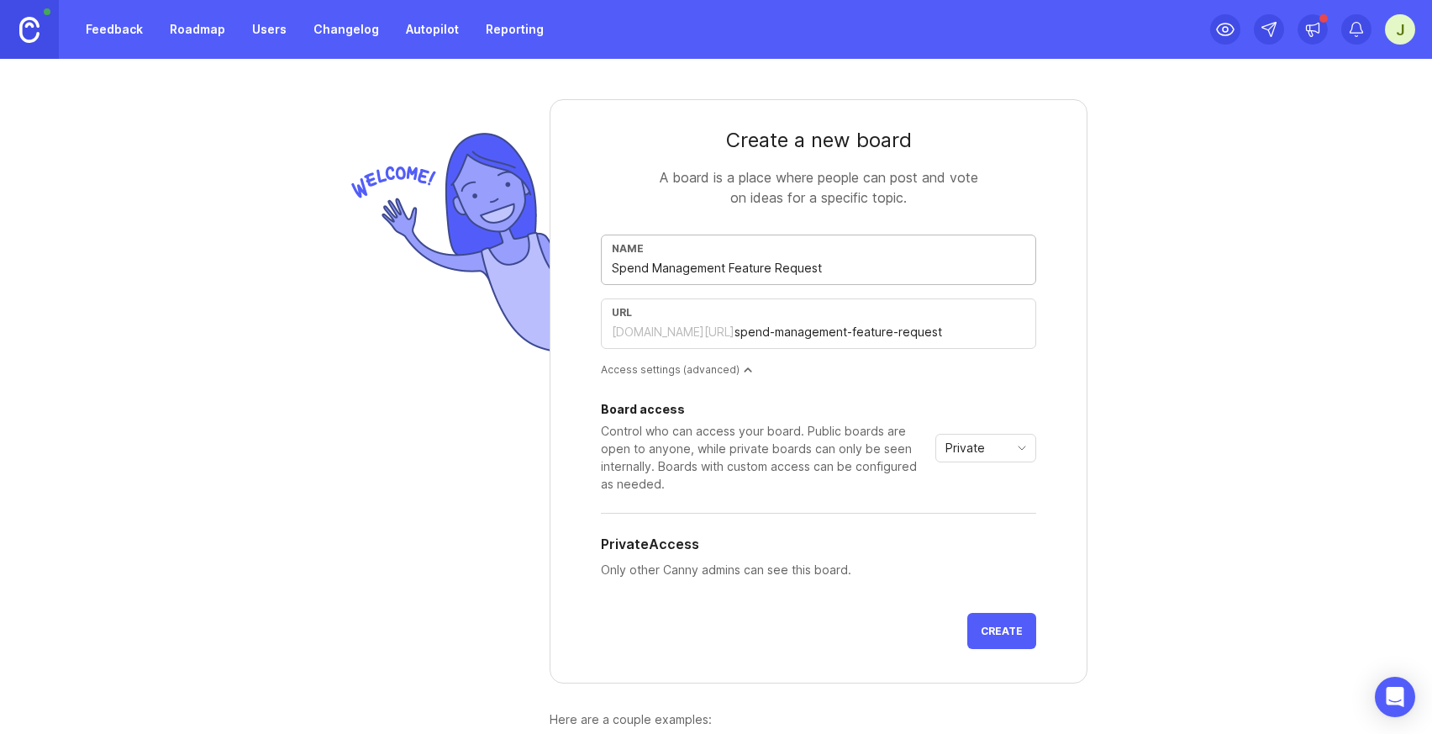
type input "spend-management-feature-requests"
type input "Spend Management Feature Requests"
click at [1142, 364] on div "Create a new board A board is a place where people can post and vote on ideas f…" at bounding box center [716, 396] width 1432 height 675
click at [997, 441] on div "Private" at bounding box center [972, 448] width 72 height 27
click at [1145, 519] on div "Create a new board A board is a place where people can post and vote on ideas f…" at bounding box center [716, 396] width 1432 height 675
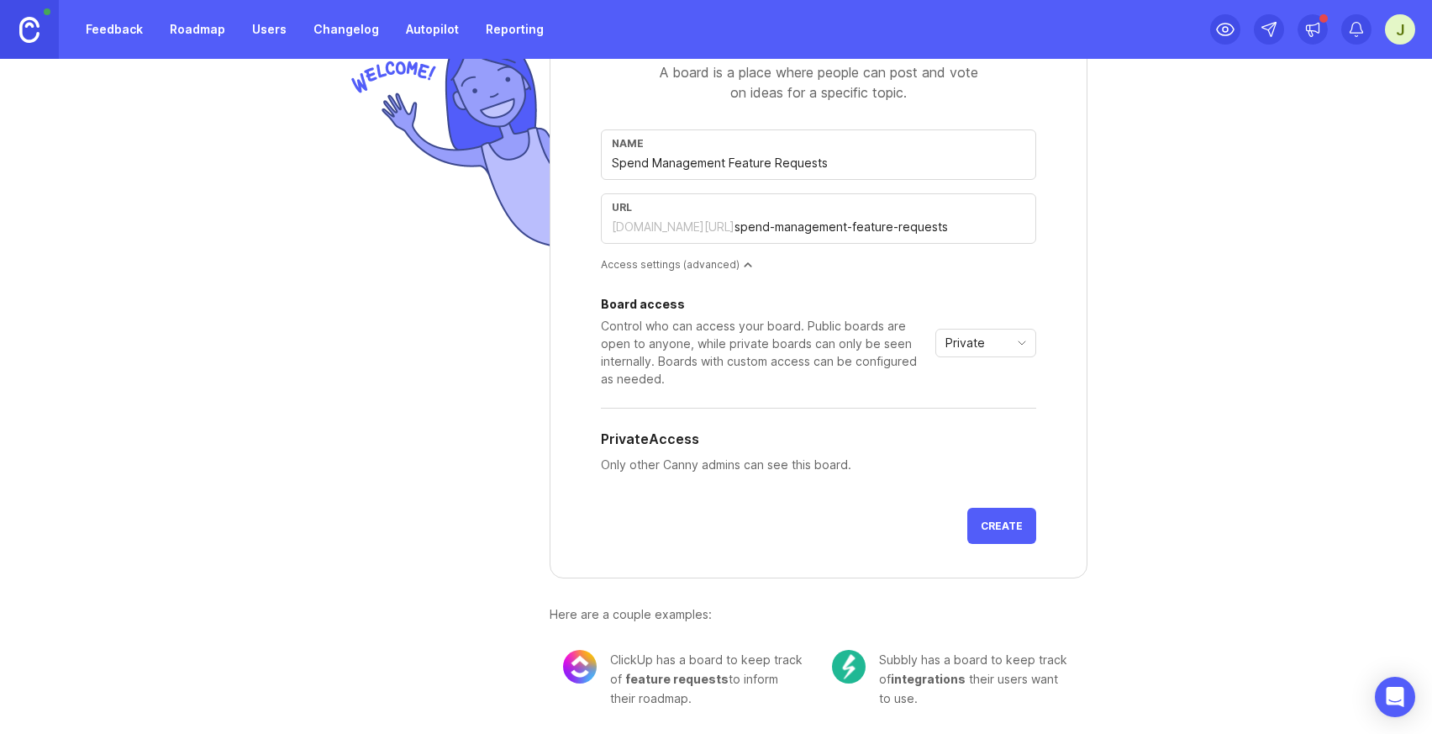
scroll to position [98, 0]
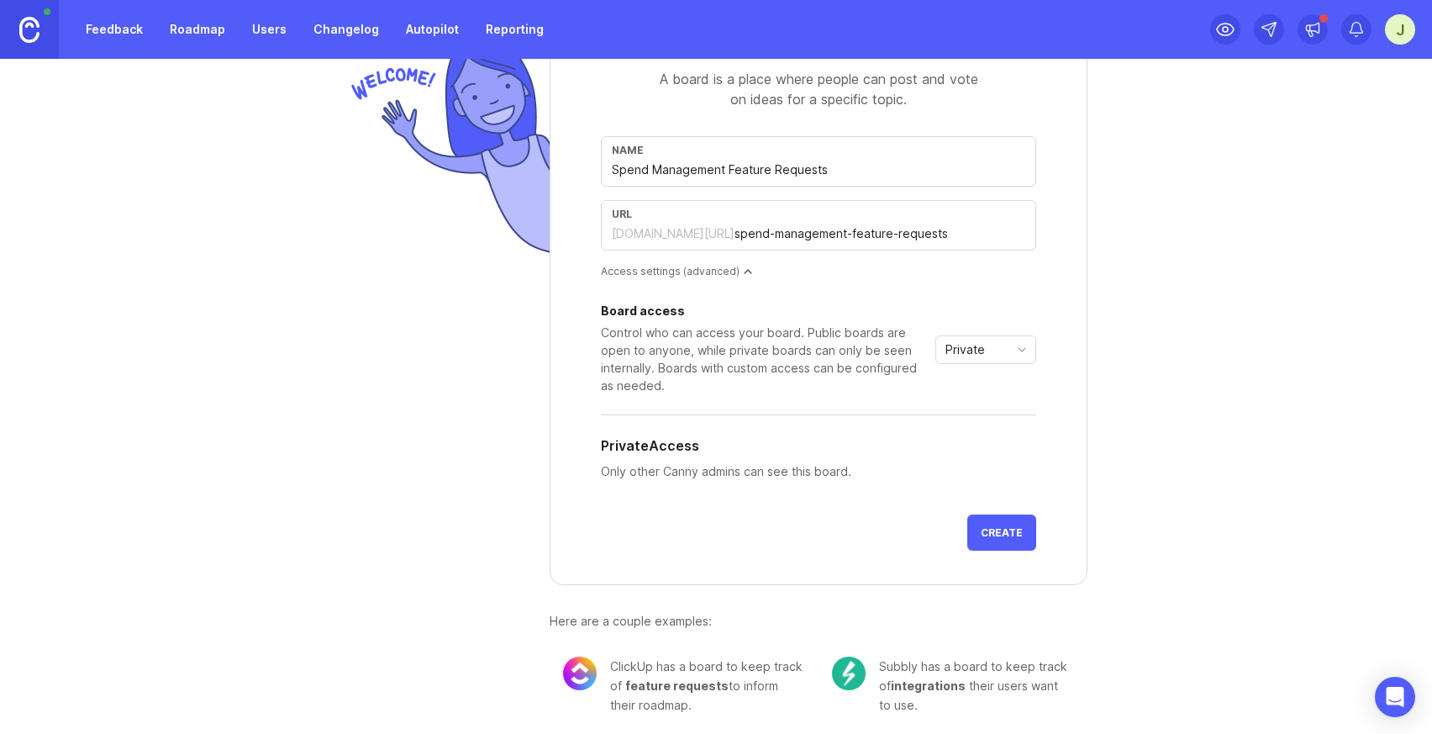
click at [999, 344] on div "Private" at bounding box center [972, 349] width 72 height 27
click at [990, 414] on li "Public" at bounding box center [985, 410] width 99 height 28
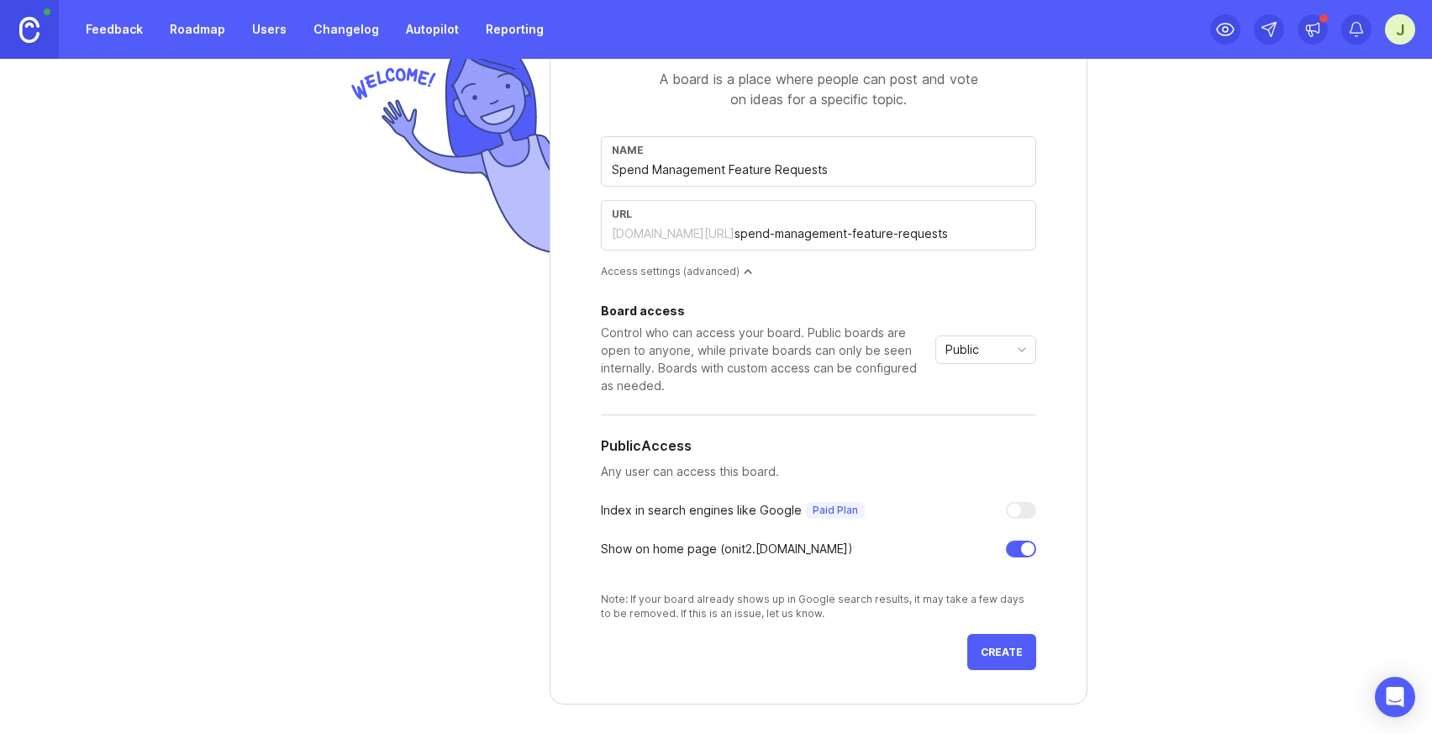
click at [963, 478] on p "Any user can access this board." at bounding box center [818, 471] width 435 height 18
click at [992, 353] on div "Public" at bounding box center [972, 349] width 72 height 27
click at [984, 442] on span "Custom" at bounding box center [968, 438] width 42 height 18
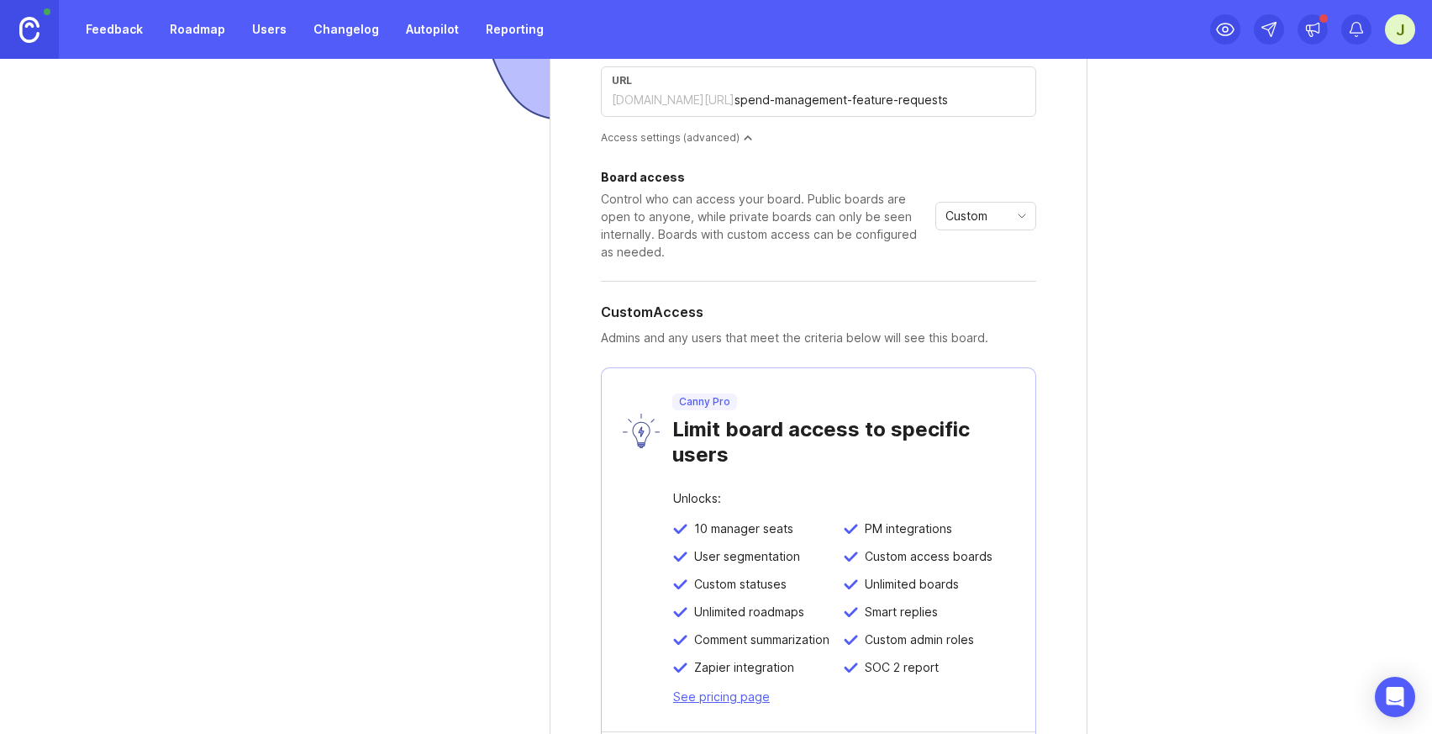
scroll to position [234, 0]
click at [989, 224] on div "Custom" at bounding box center [972, 214] width 72 height 27
click at [989, 248] on span "Private" at bounding box center [970, 247] width 46 height 18
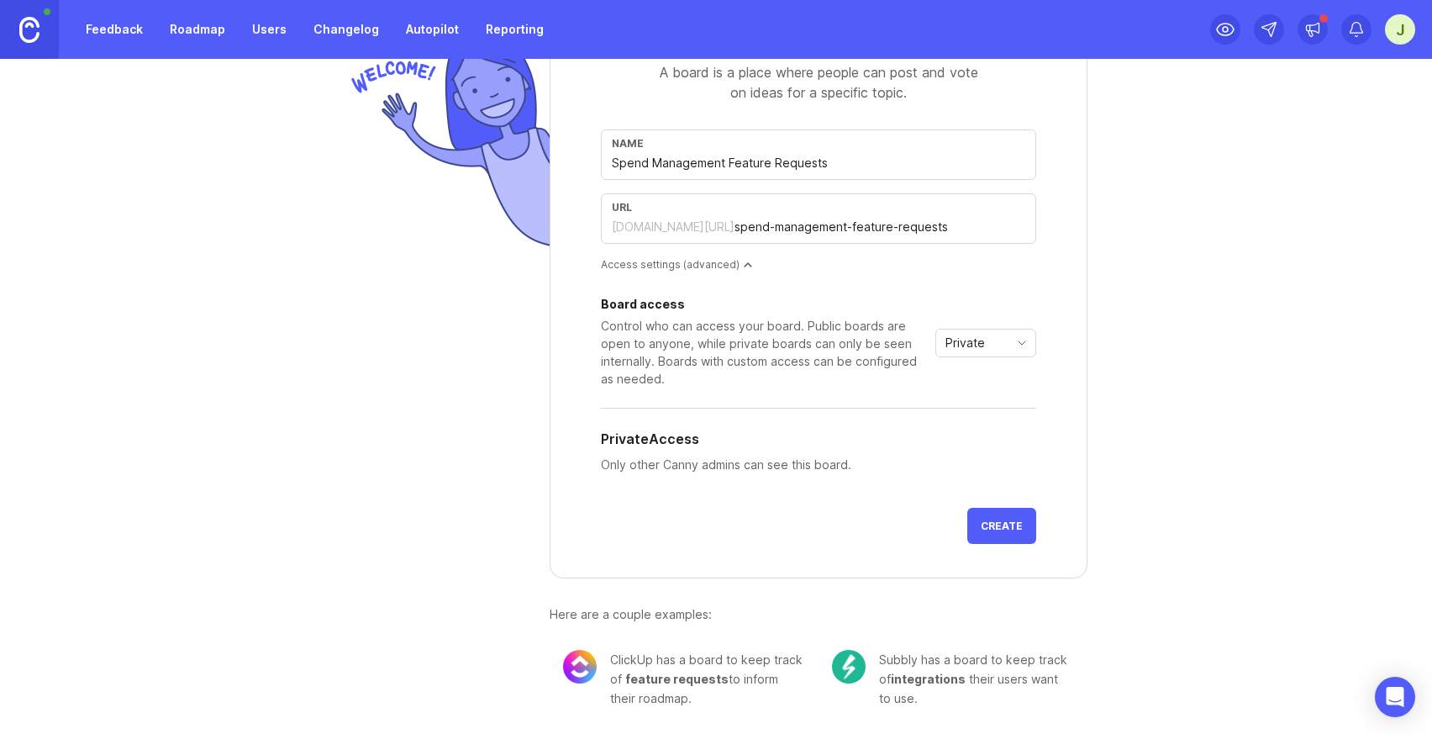
click at [990, 326] on div "Board access Control who can access your board. Public boards are open to anyon…" at bounding box center [818, 342] width 435 height 89
click at [989, 345] on div "Private" at bounding box center [972, 343] width 72 height 27
click at [989, 408] on li "Public" at bounding box center [985, 403] width 99 height 28
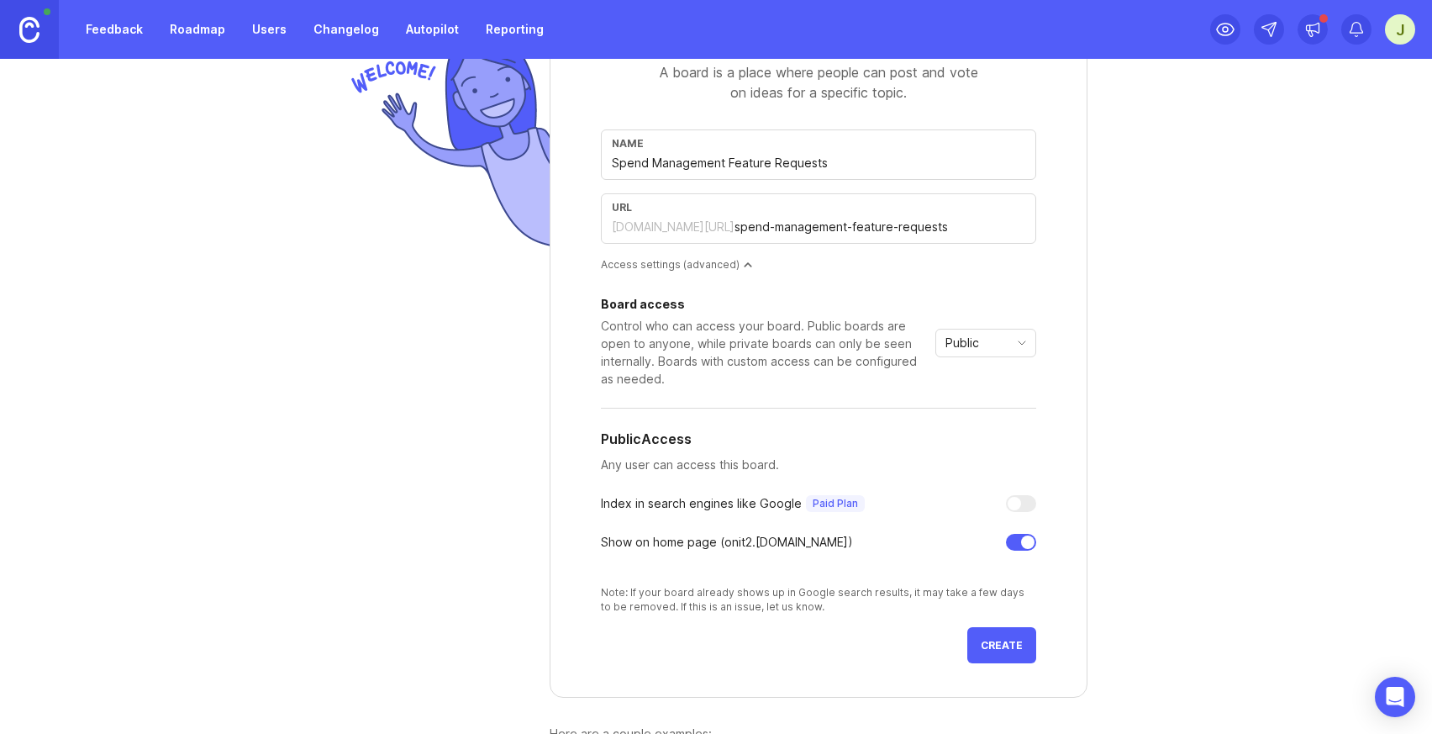
click at [988, 658] on button "Create" at bounding box center [1002, 645] width 69 height 36
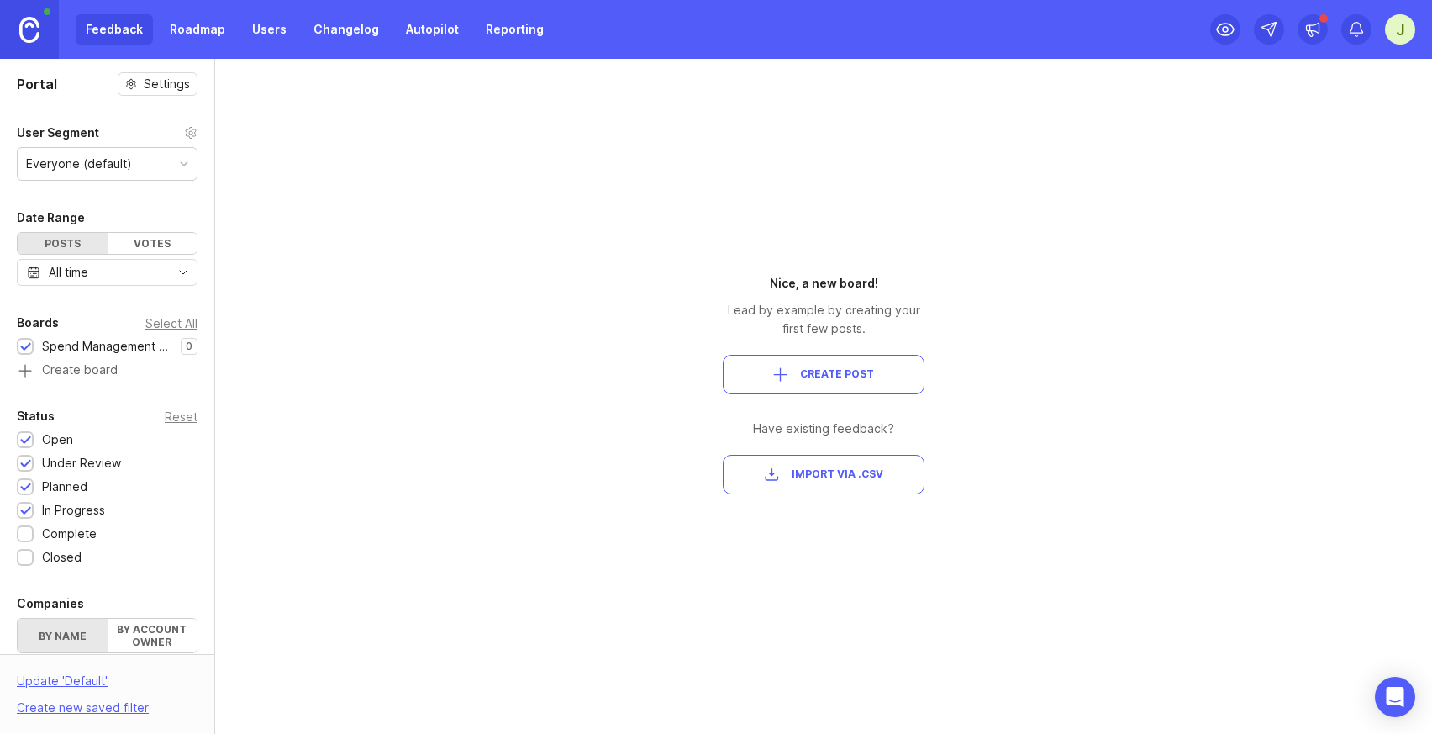
click at [839, 380] on span "Create Post" at bounding box center [837, 374] width 74 height 14
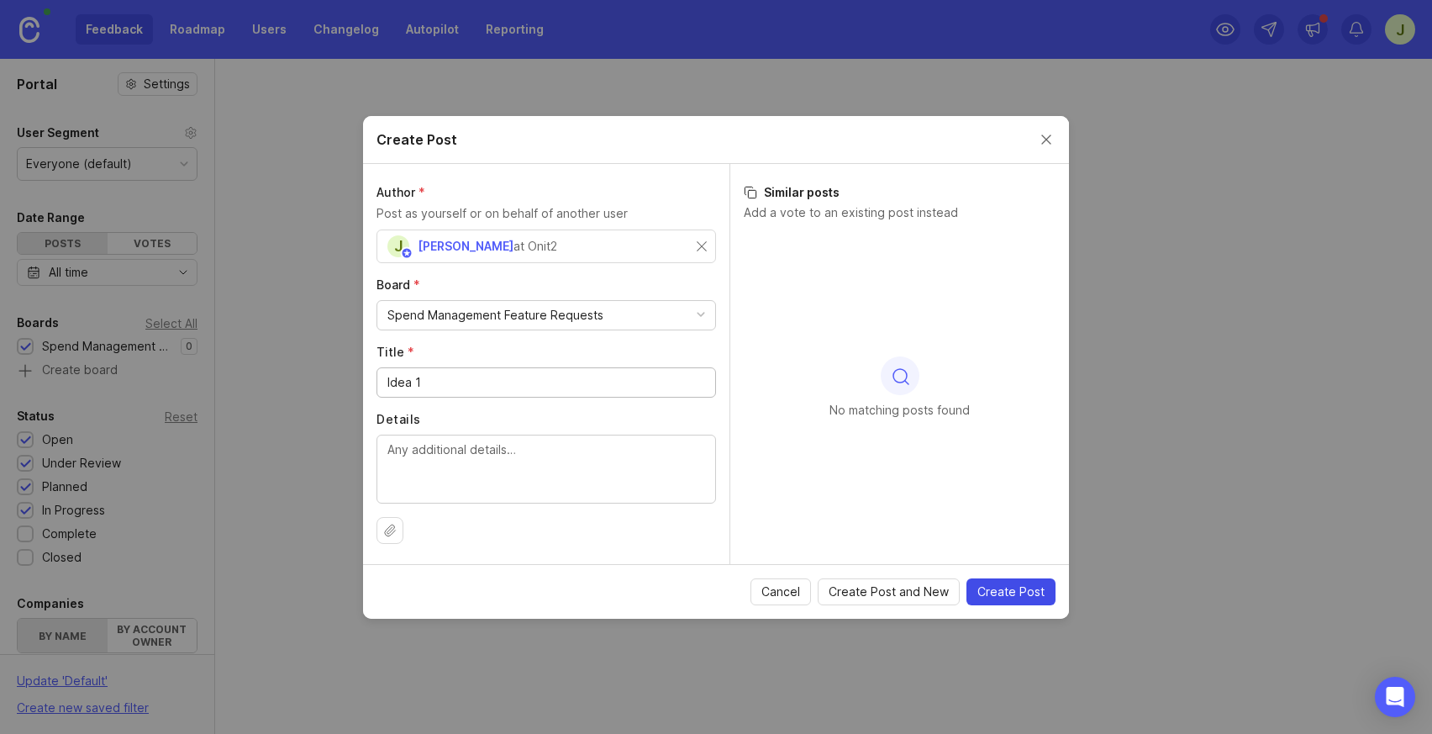
type input "Idea 1"
click at [1017, 603] on button "Create Post" at bounding box center [1011, 591] width 89 height 27
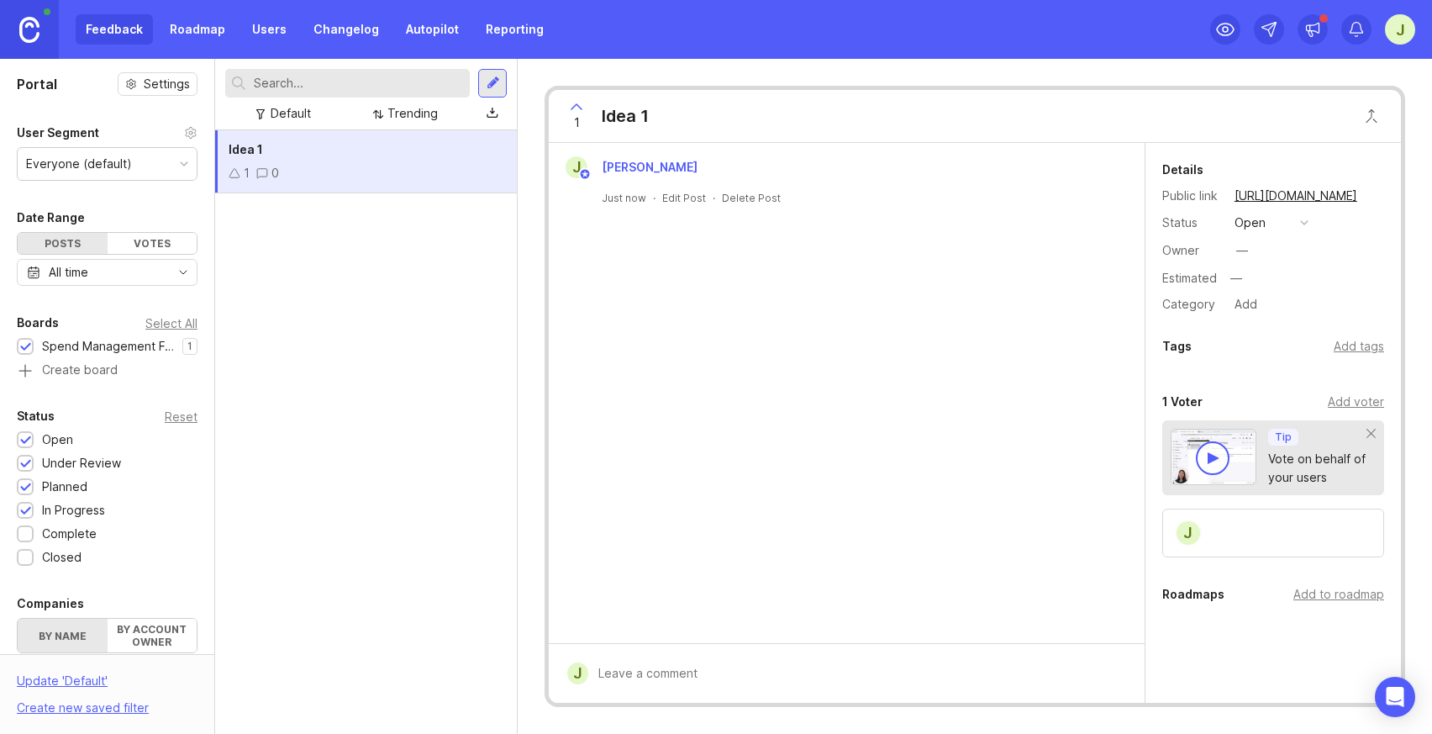
click at [498, 90] on div at bounding box center [493, 83] width 13 height 15
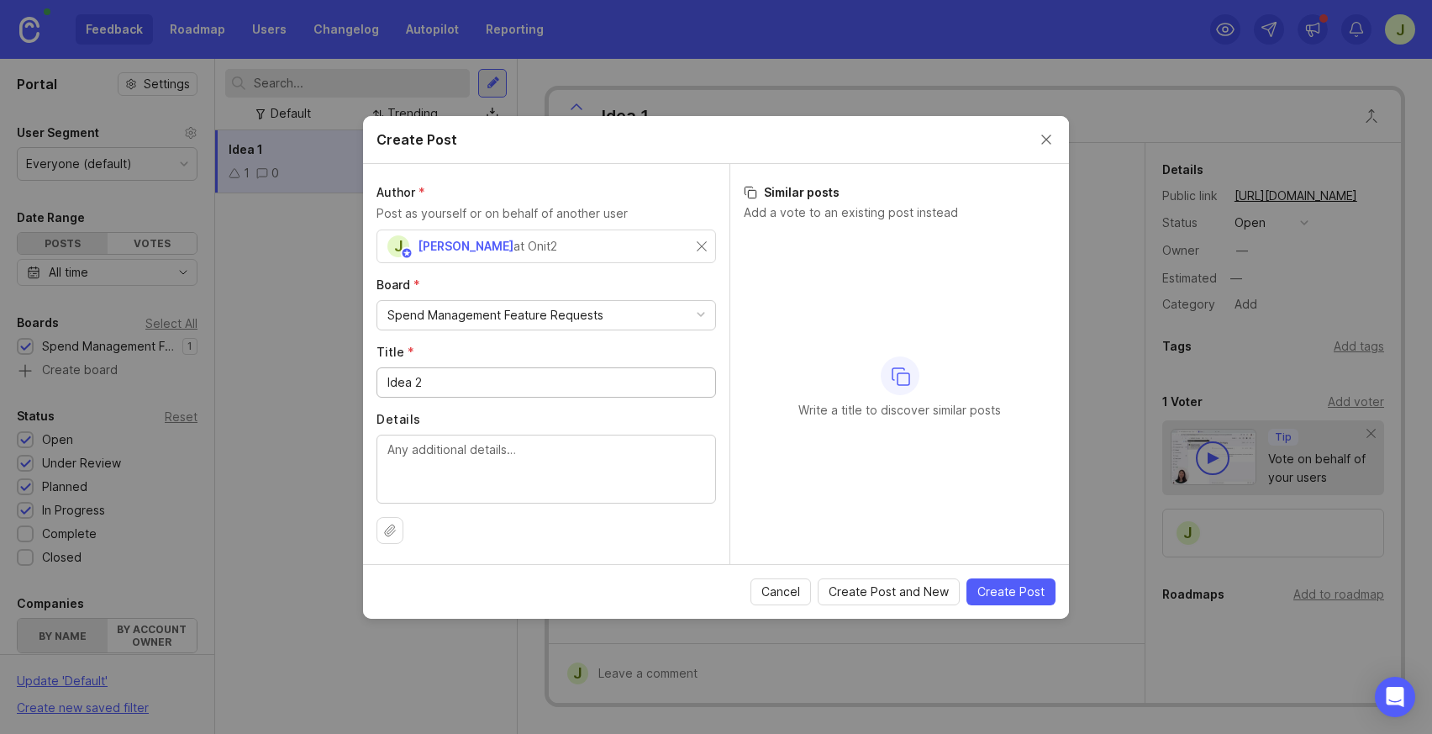
type input "Idea 2"
click at [509, 493] on textarea "Details" at bounding box center [547, 467] width 318 height 55
type textarea "This is the idea"
click at [998, 585] on span "Create Post" at bounding box center [1011, 591] width 67 height 17
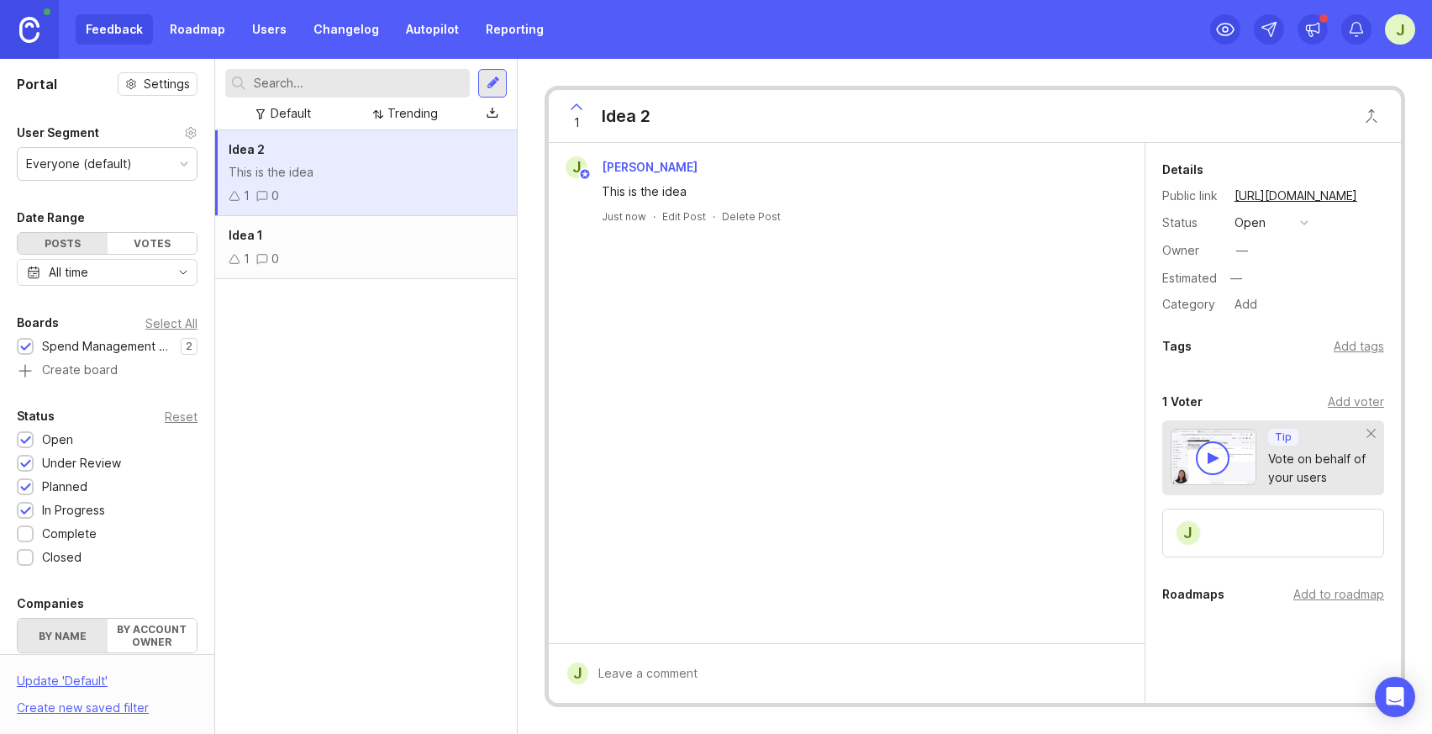
click at [404, 251] on div "1 0" at bounding box center [366, 259] width 275 height 18
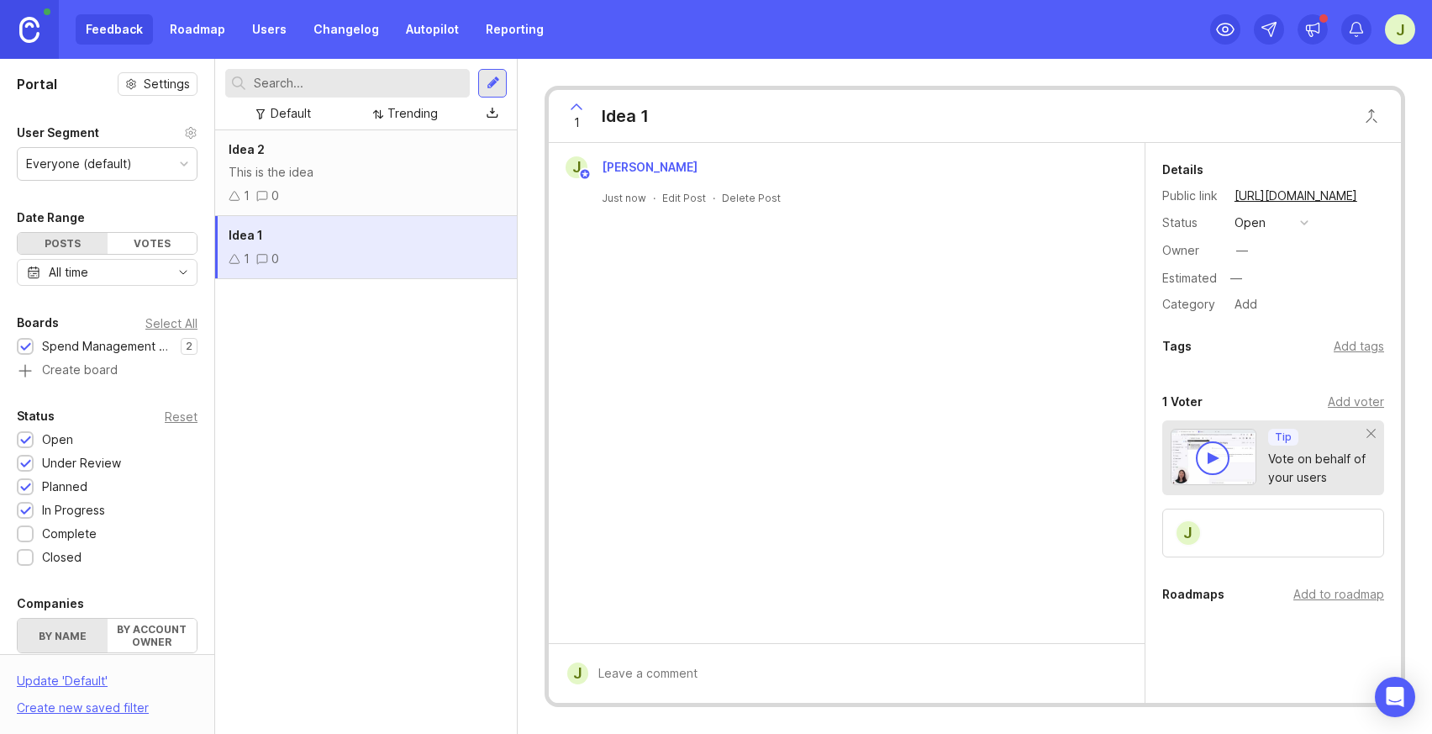
click at [409, 164] on div "This is the idea" at bounding box center [366, 172] width 275 height 18
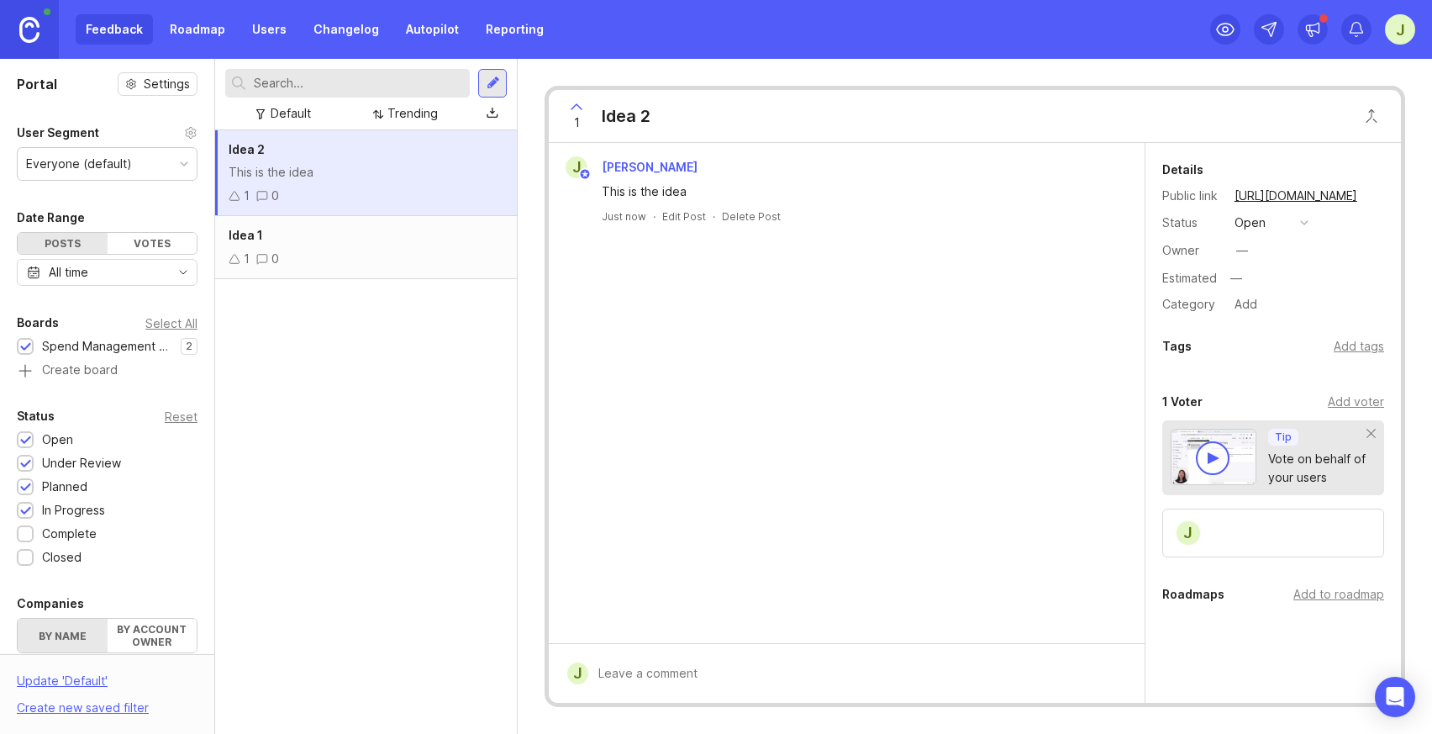
click at [398, 208] on div "Idea 2 This is the idea 1 0" at bounding box center [366, 173] width 302 height 86
click at [207, 26] on link "Roadmap" at bounding box center [198, 29] width 76 height 30
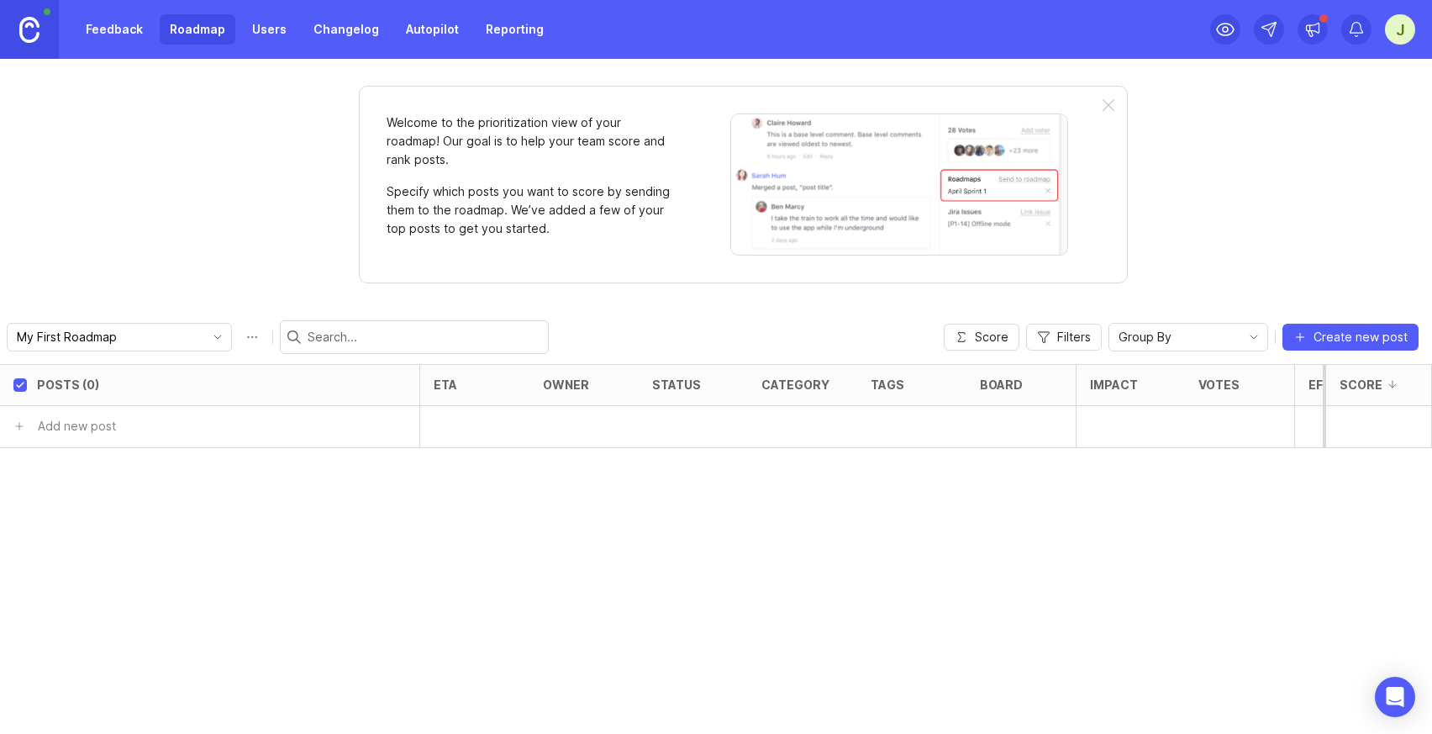
click at [261, 34] on link "Users" at bounding box center [269, 29] width 55 height 30
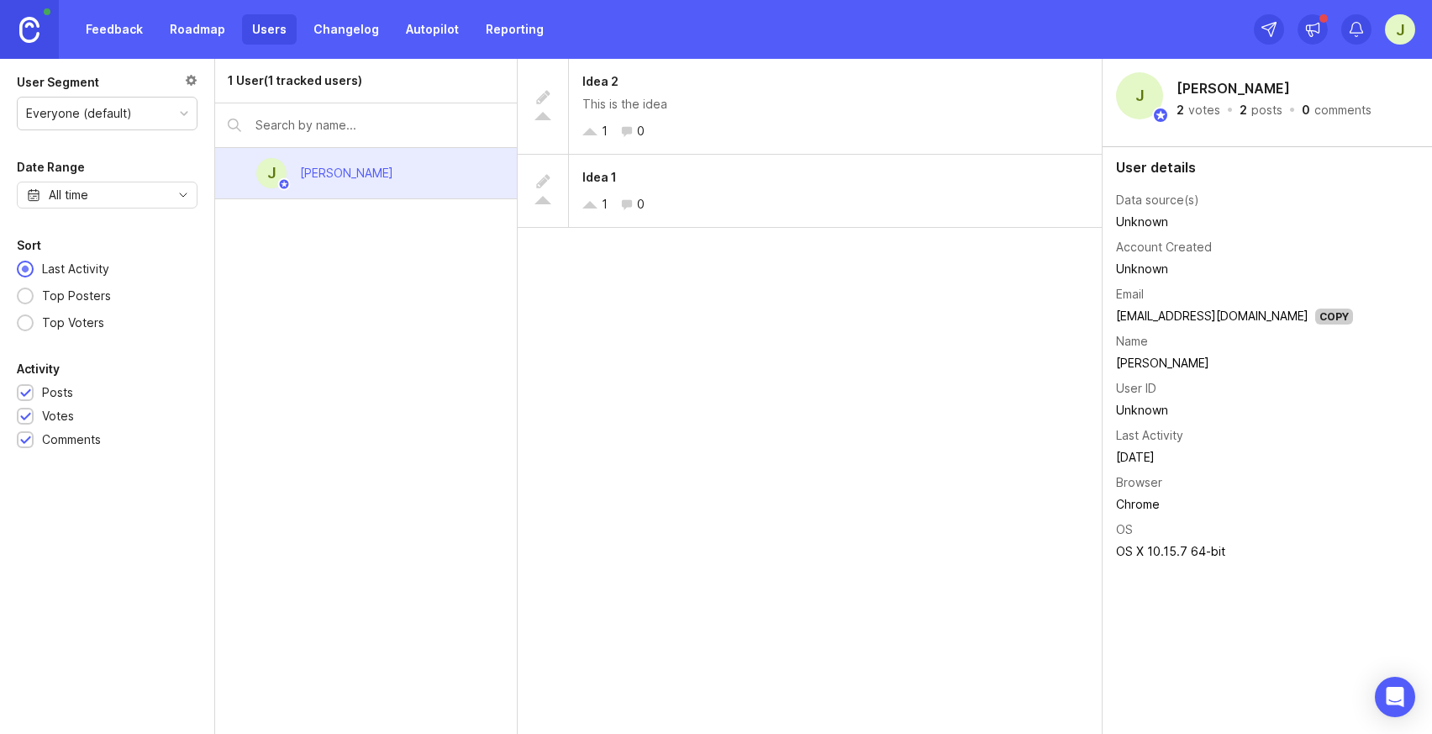
click at [328, 34] on link "Changelog" at bounding box center [346, 29] width 86 height 30
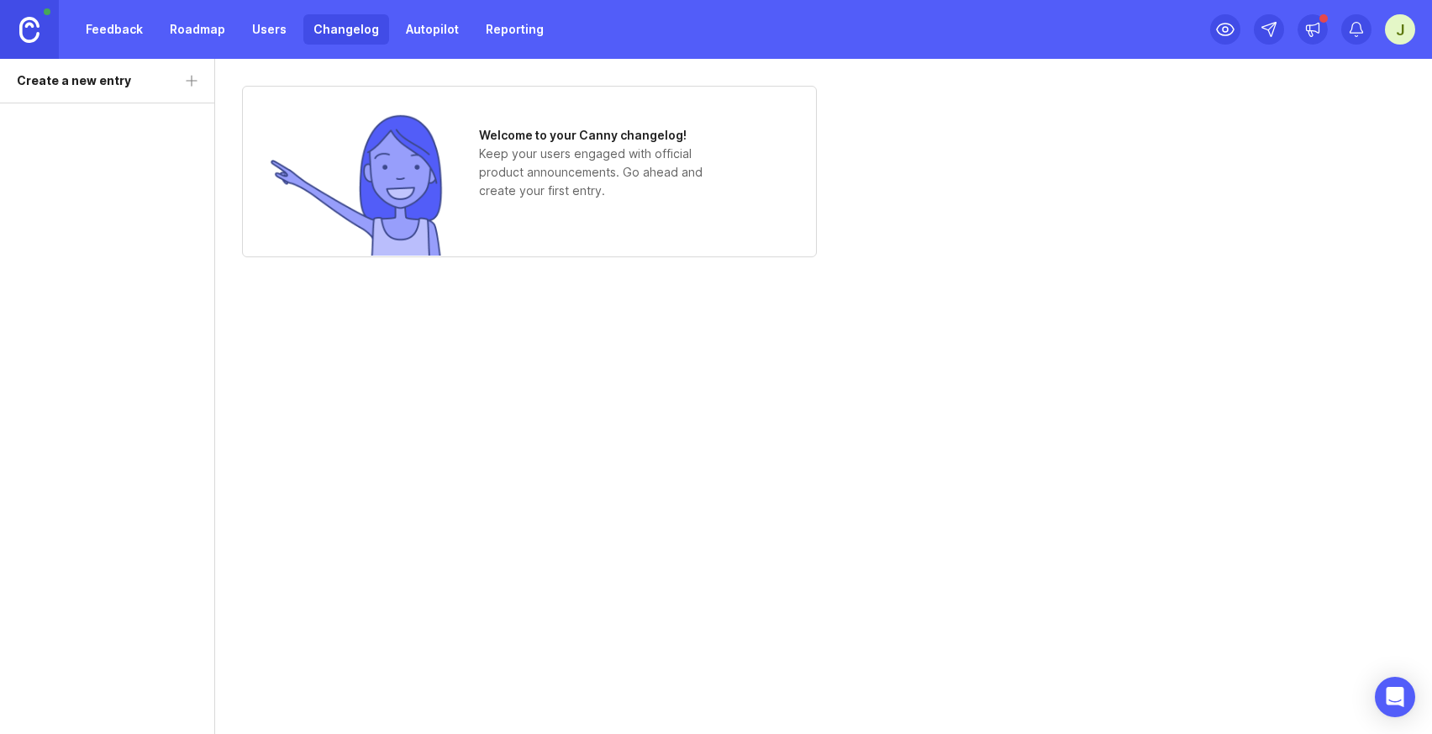
click at [427, 37] on link "Autopilot" at bounding box center [432, 29] width 73 height 30
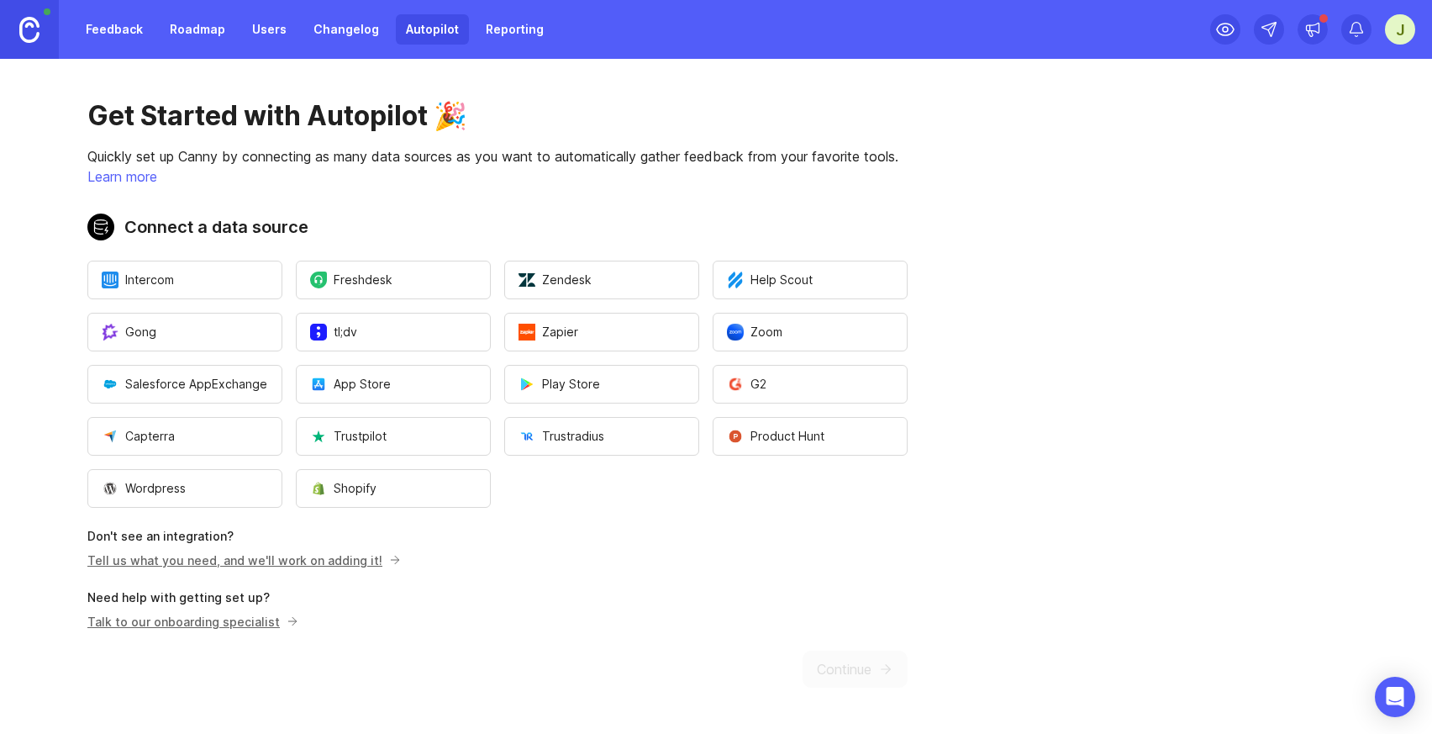
click at [518, 38] on link "Reporting" at bounding box center [515, 29] width 78 height 30
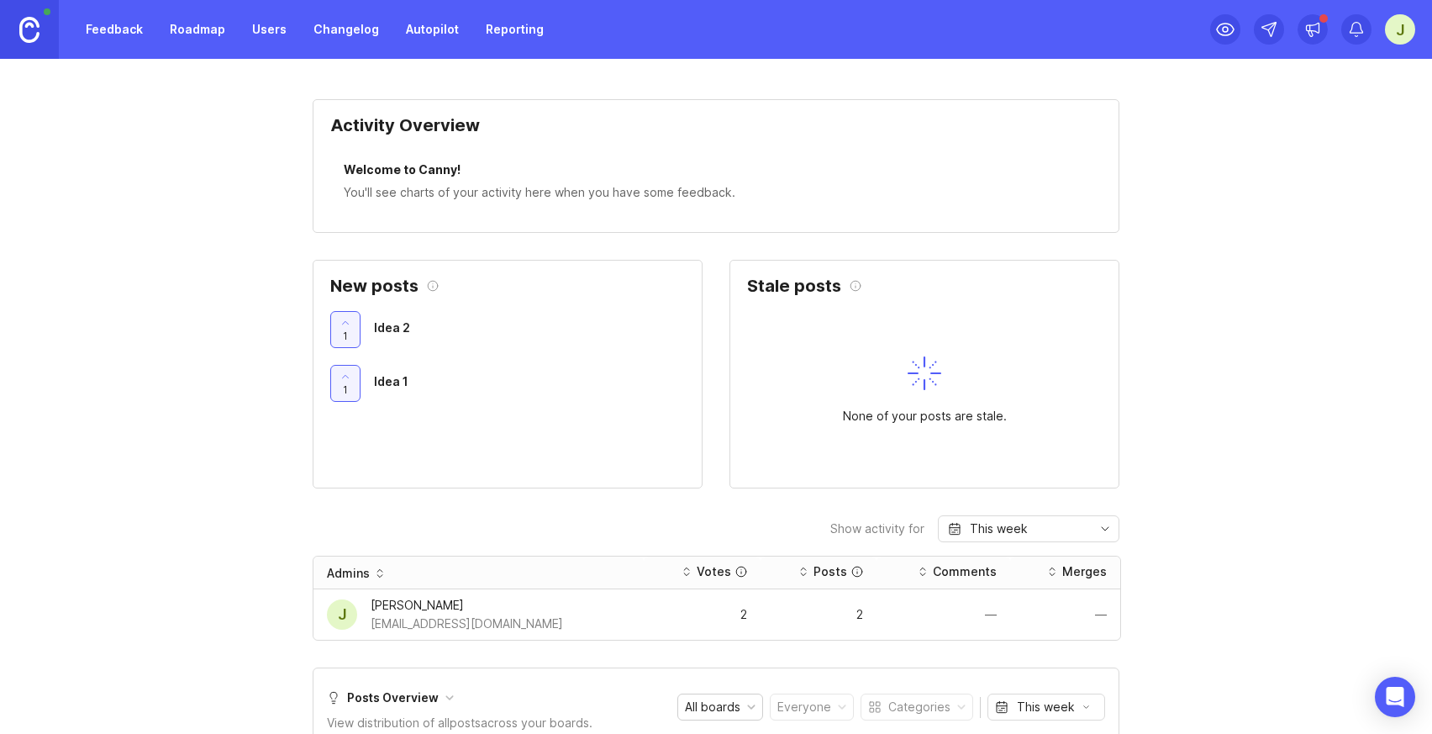
click at [119, 41] on link "Feedback" at bounding box center [114, 29] width 77 height 30
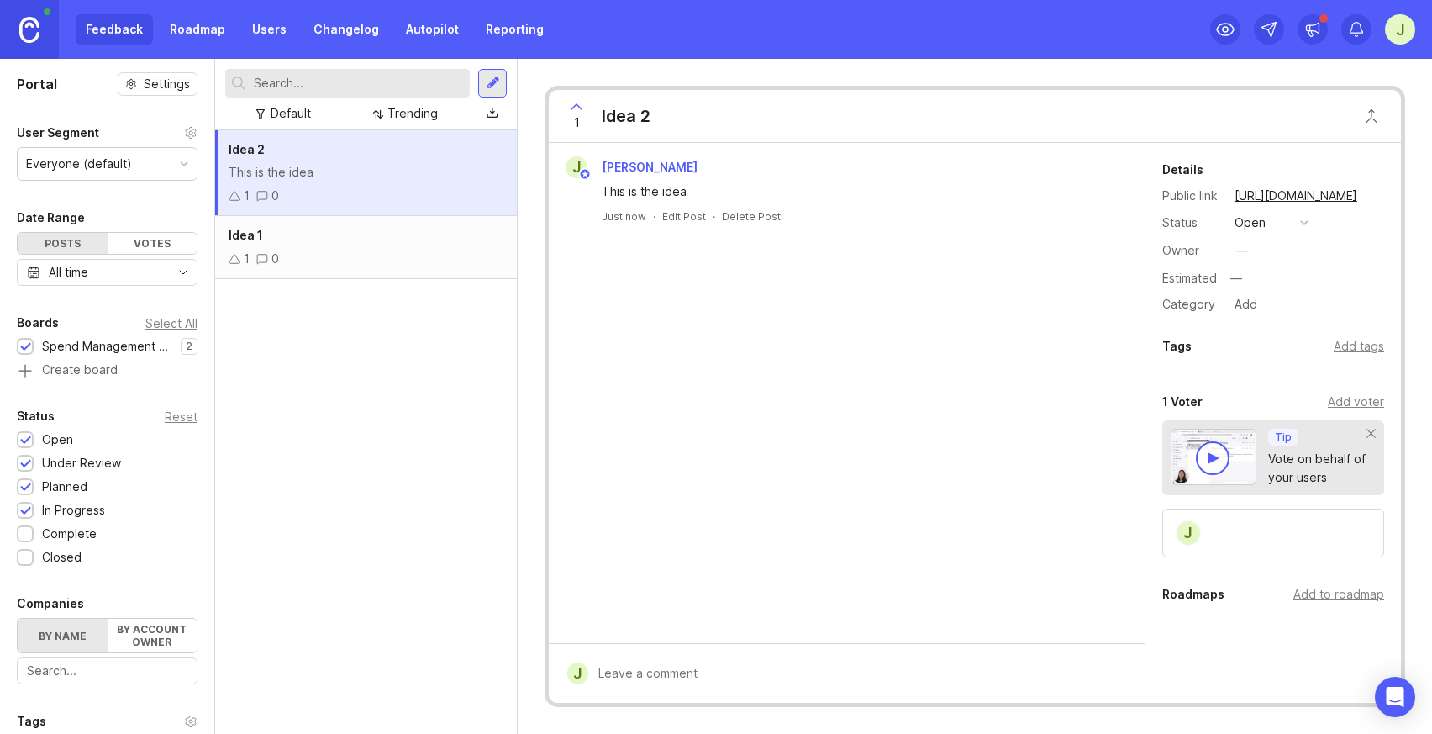
scroll to position [311, 0]
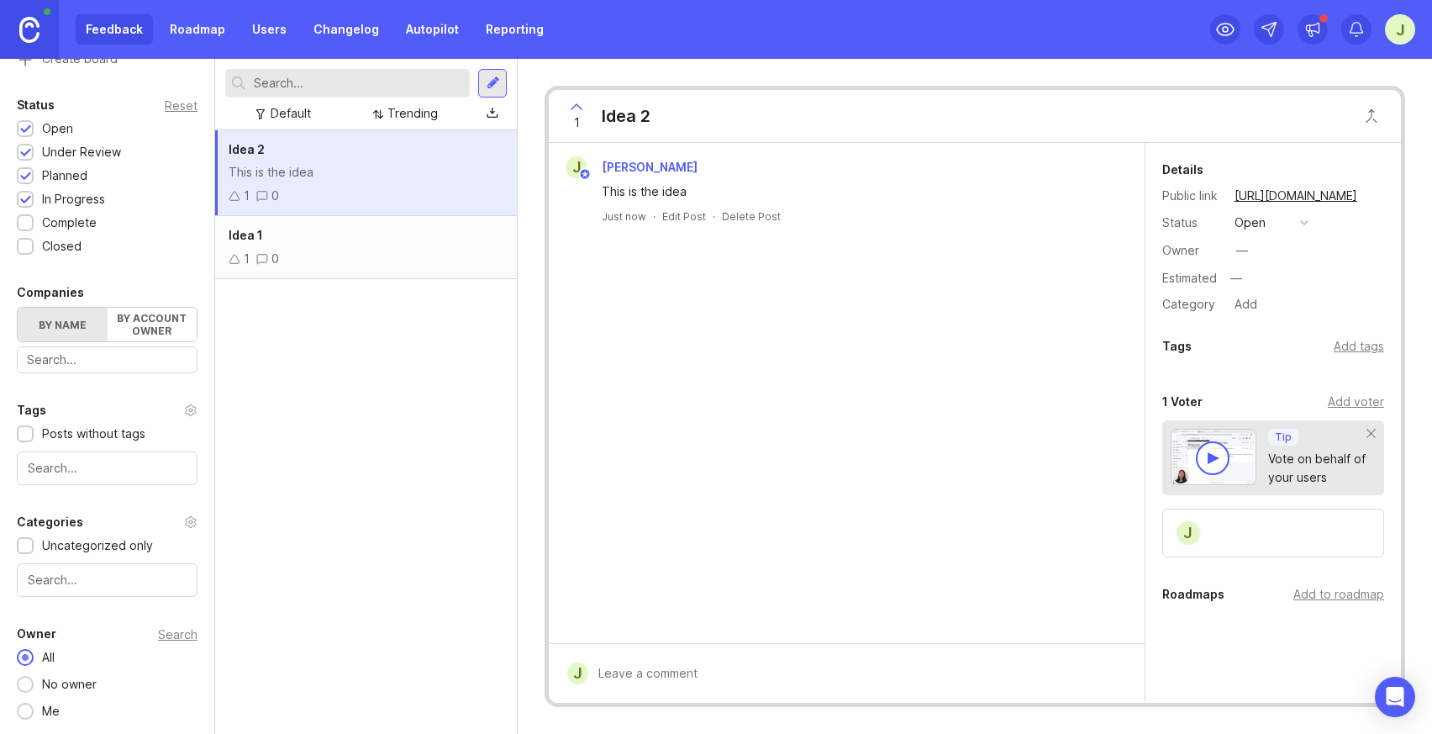
click at [28, 36] on img at bounding box center [29, 30] width 20 height 26
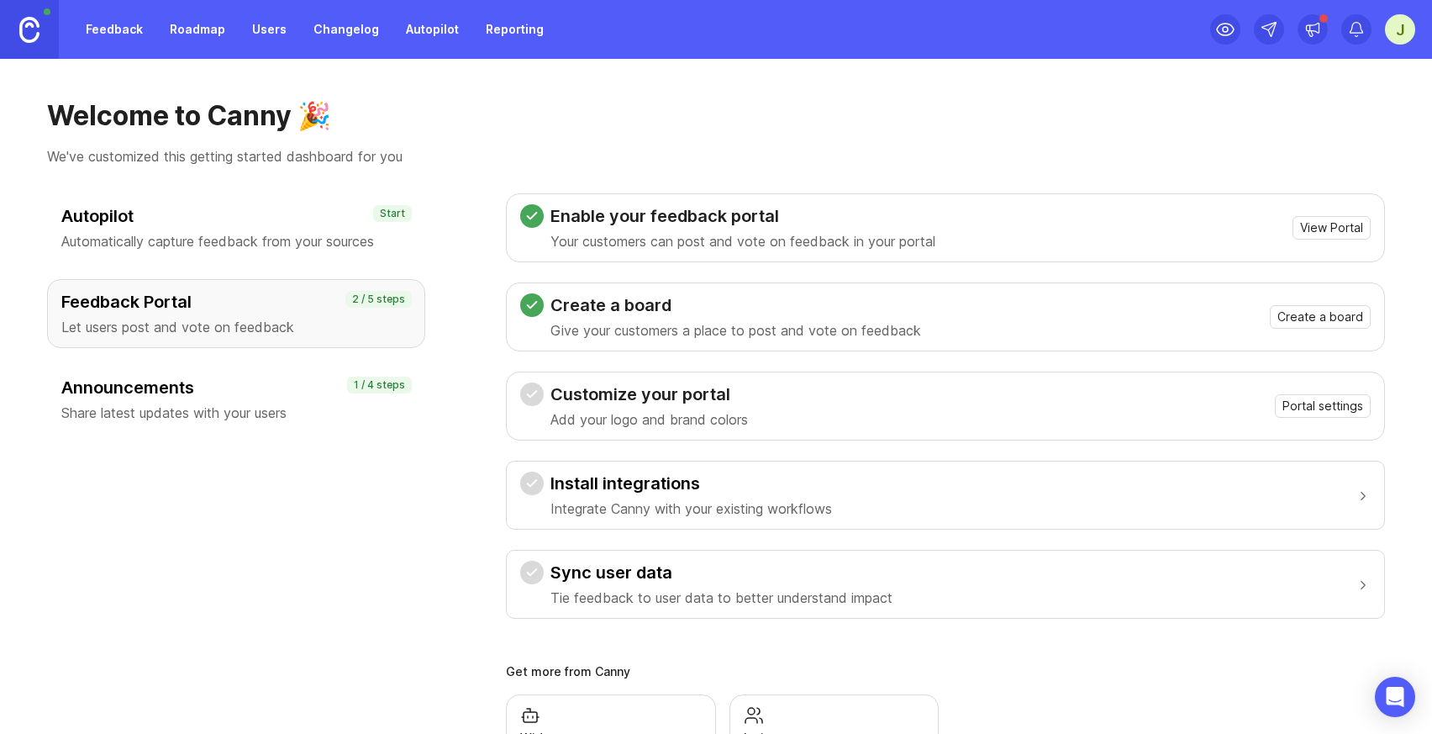
click at [820, 420] on div "Customize your portal Add your logo and brand colors Portal settings" at bounding box center [945, 405] width 851 height 47
click at [1346, 407] on span "Portal settings" at bounding box center [1323, 406] width 81 height 17
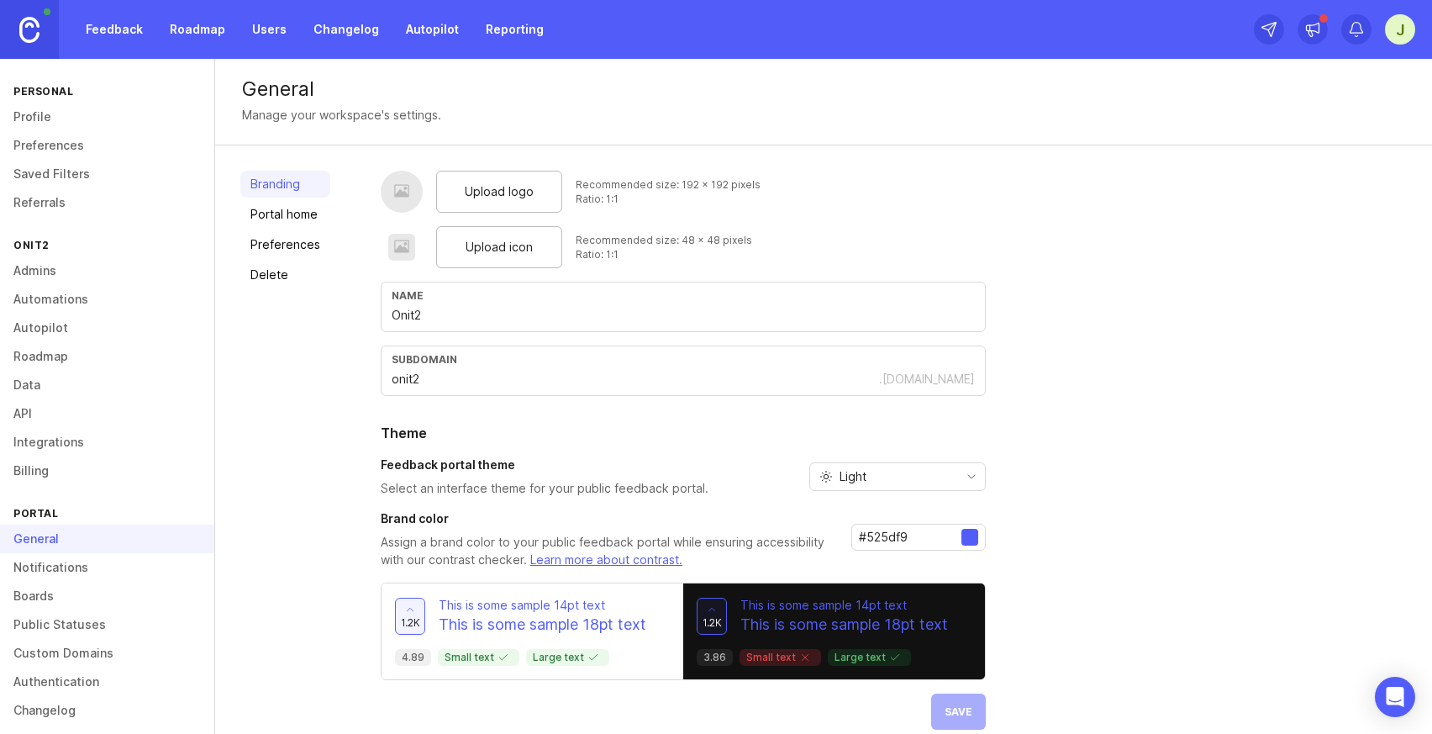
click at [485, 209] on div "Upload logo" at bounding box center [499, 192] width 126 height 42
click at [476, 196] on span "Upload logo" at bounding box center [499, 191] width 69 height 18
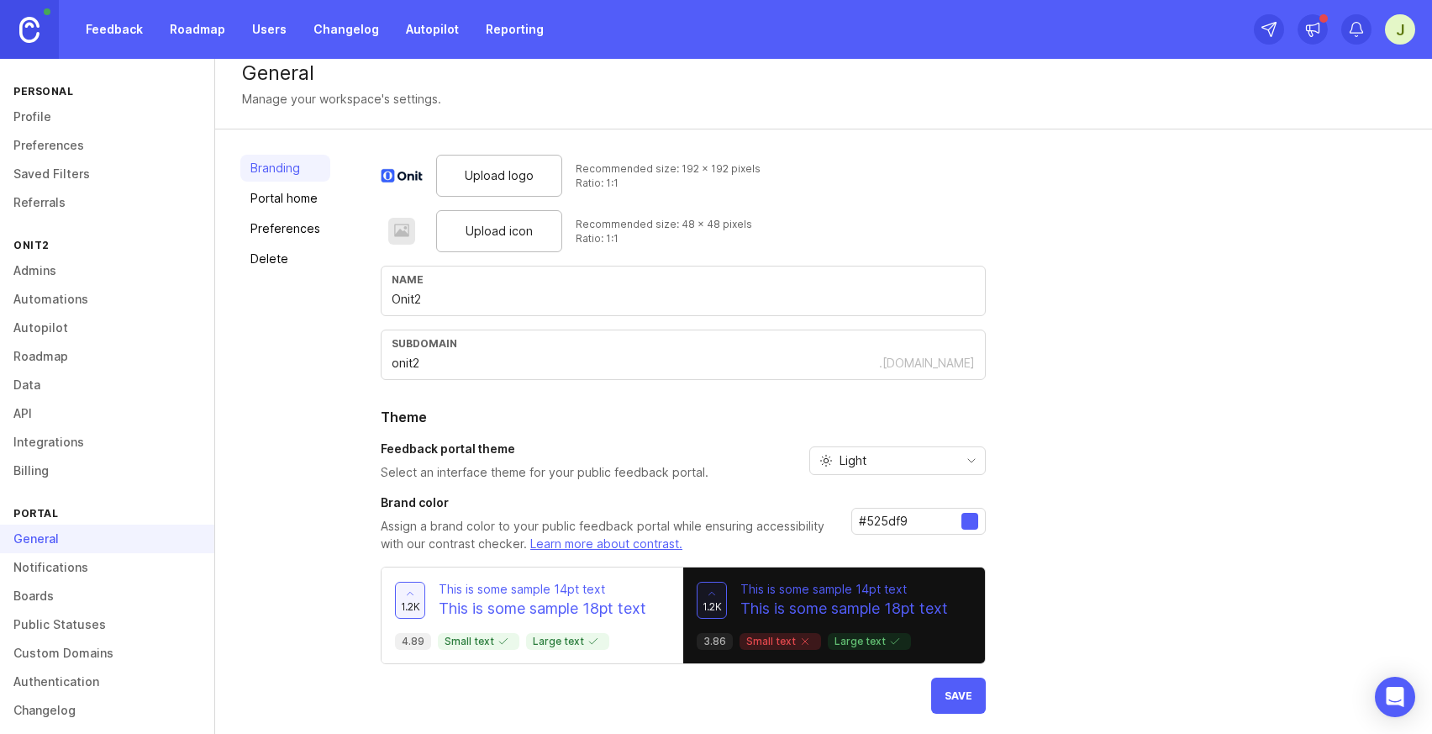
scroll to position [20, 0]
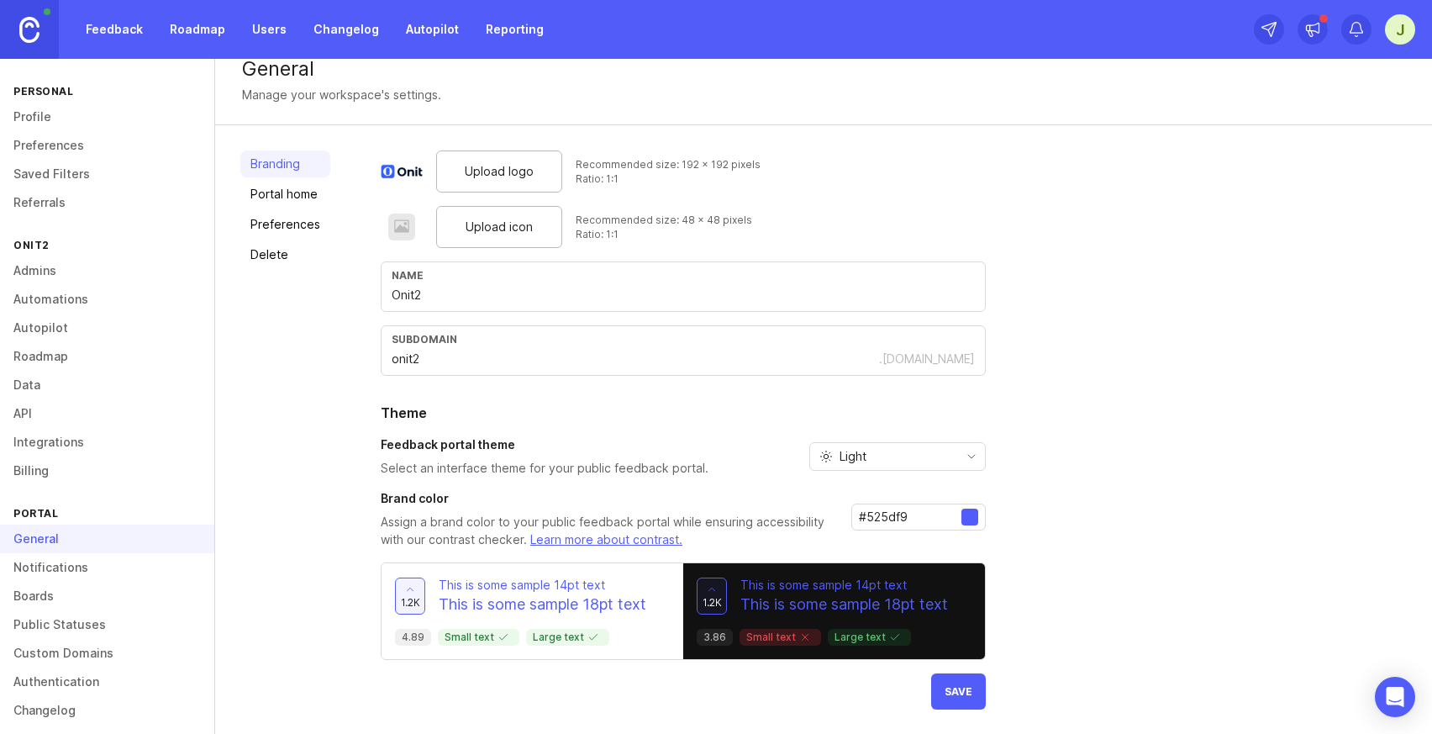
click at [965, 693] on span "Save" at bounding box center [959, 691] width 28 height 13
click at [299, 196] on link "Portal home" at bounding box center [285, 194] width 90 height 27
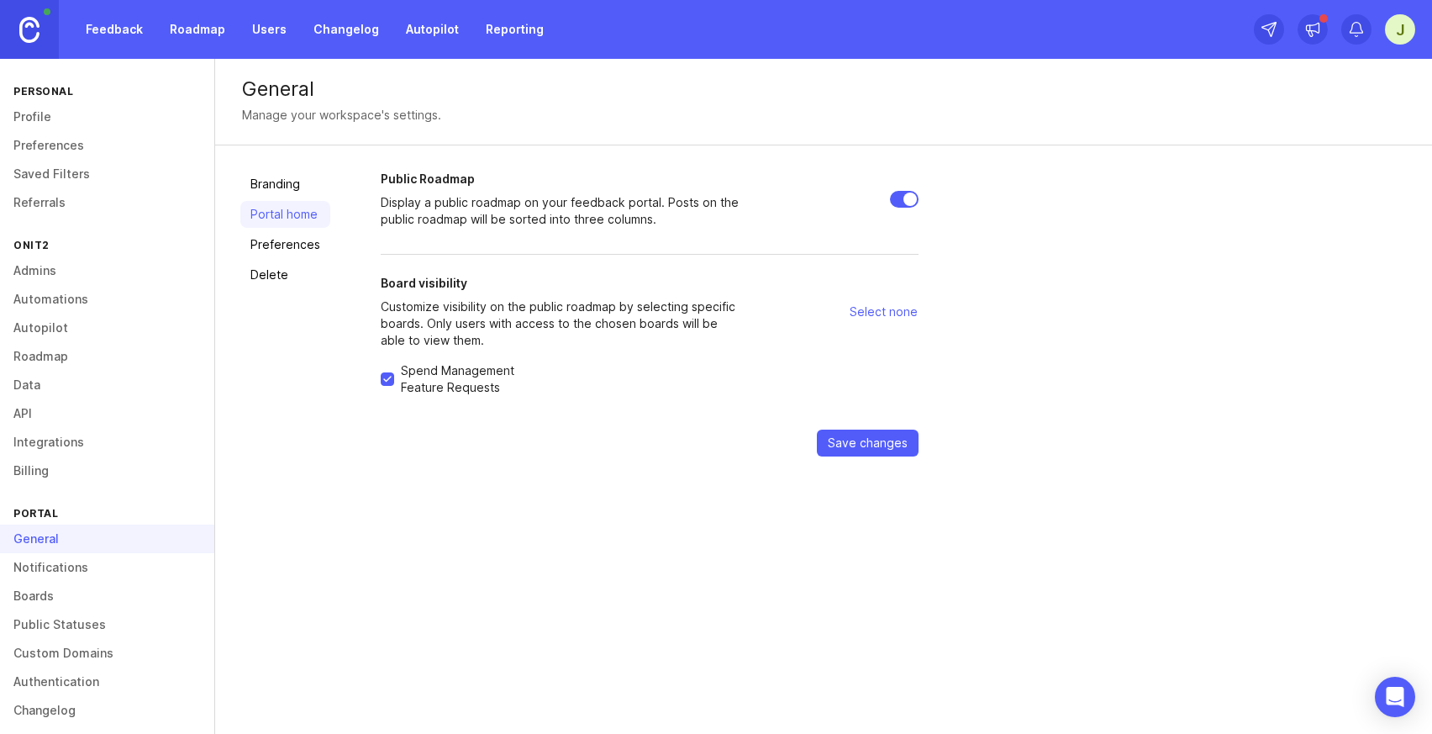
click at [295, 235] on link "Preferences" at bounding box center [285, 244] width 90 height 27
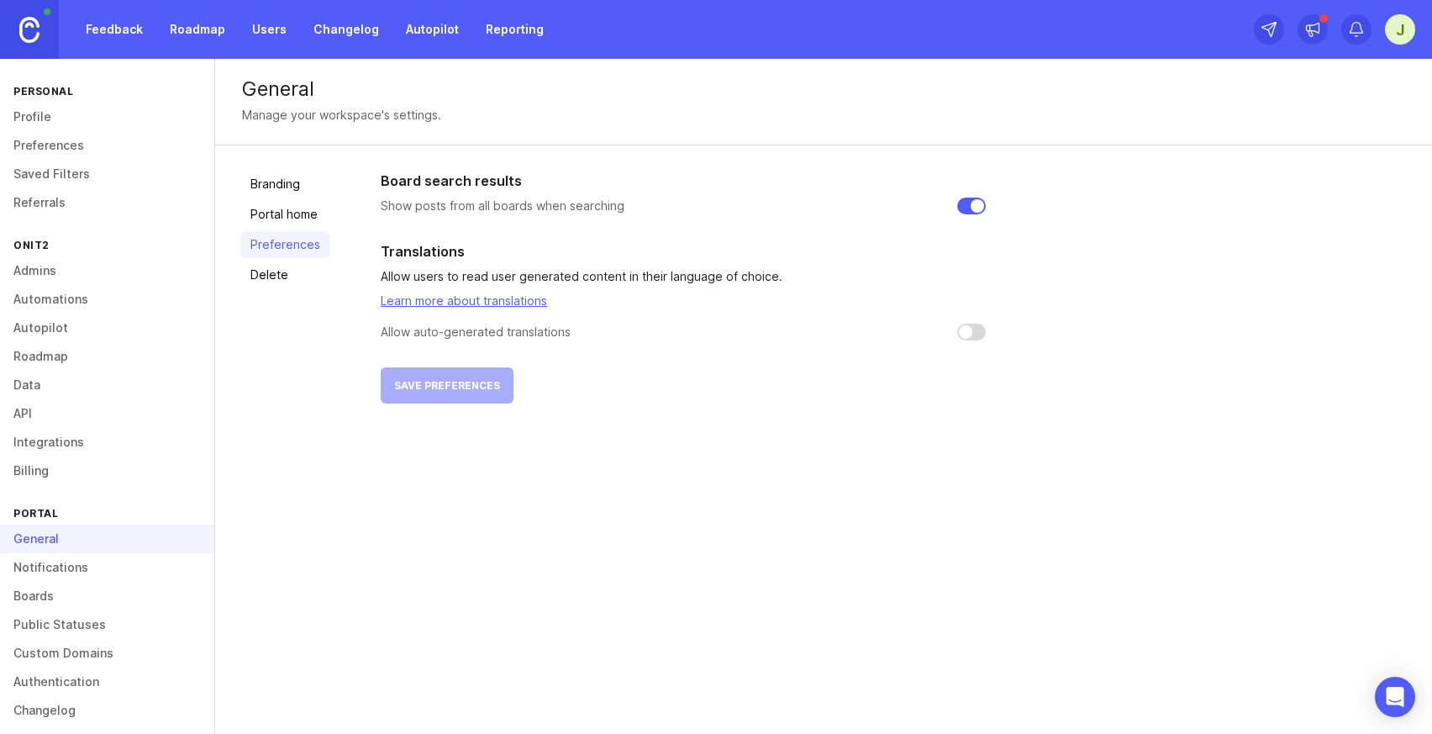
click at [280, 282] on link "Delete" at bounding box center [285, 274] width 90 height 27
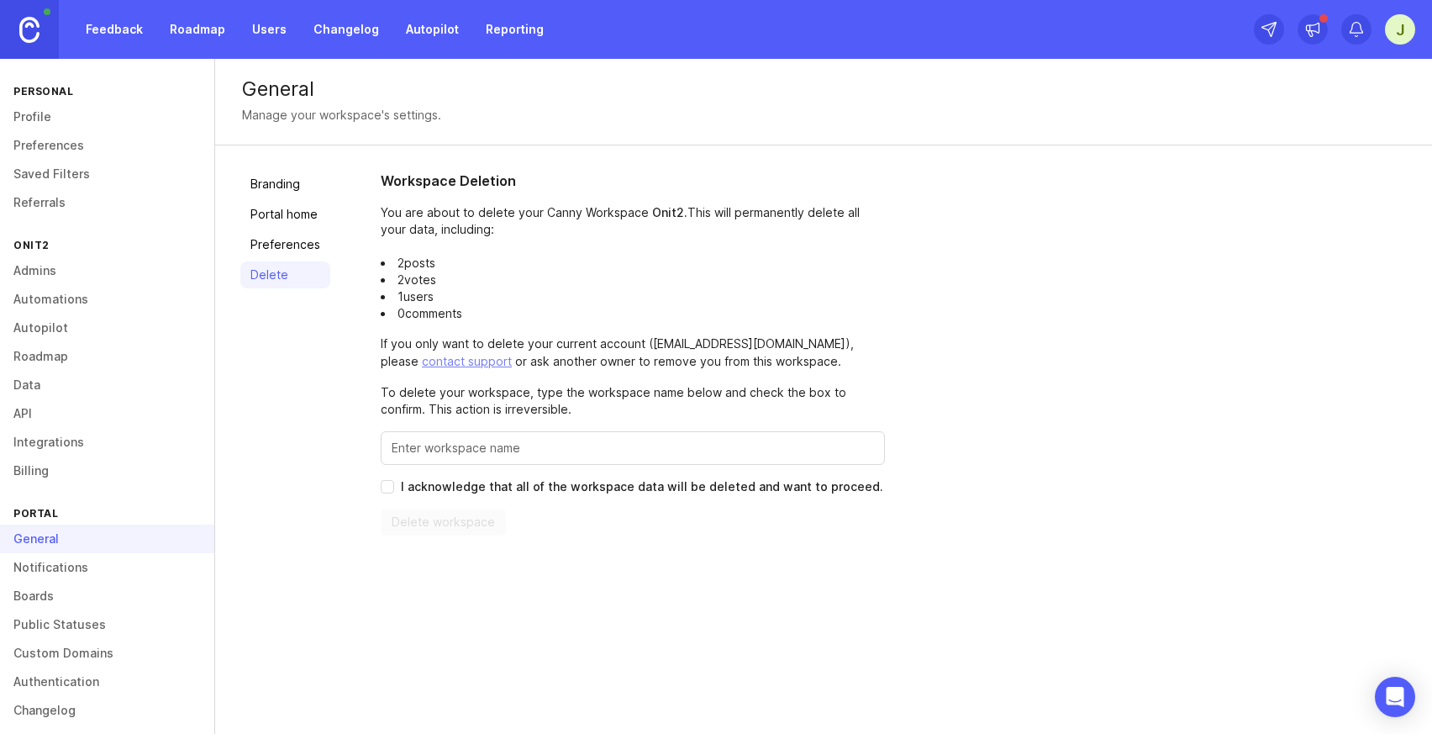
click at [110, 605] on link "Boards" at bounding box center [107, 596] width 214 height 29
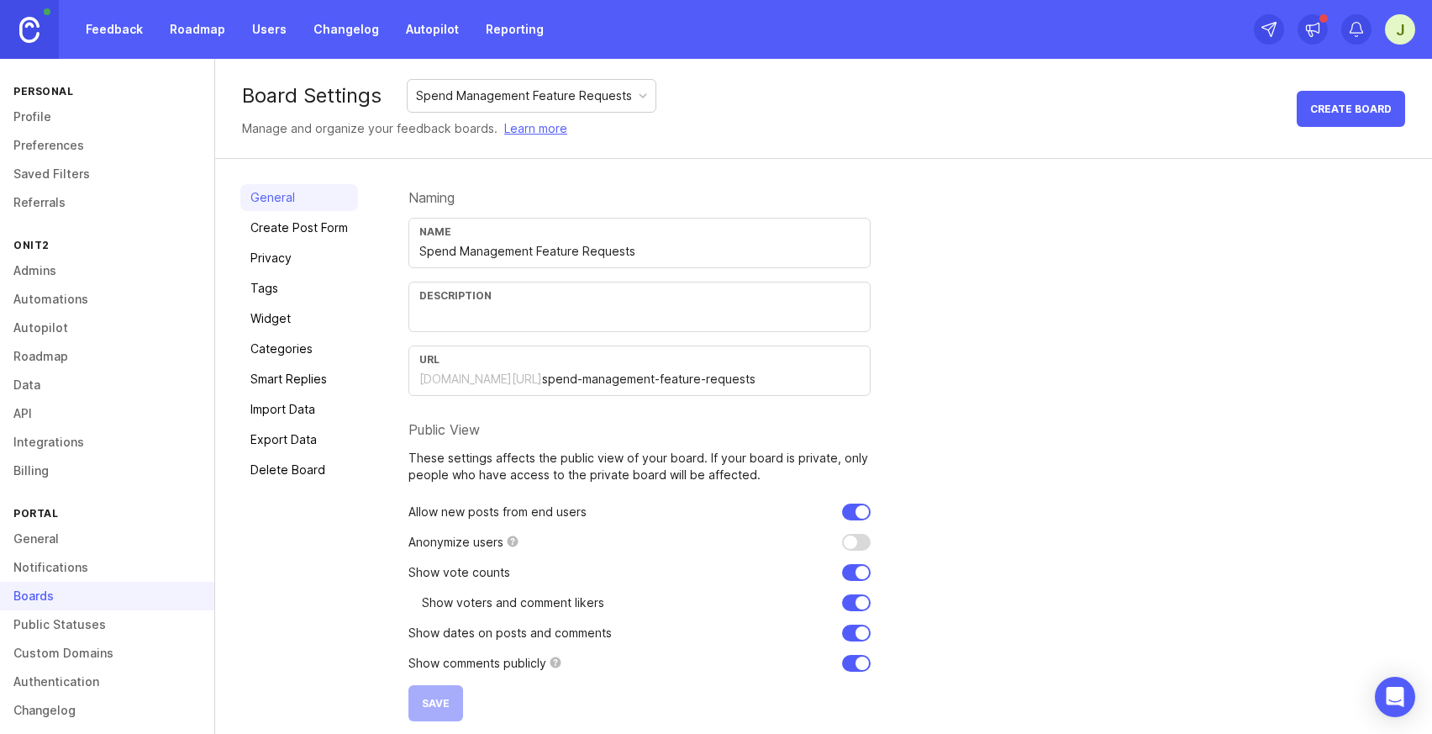
click at [66, 354] on link "Roadmap" at bounding box center [107, 356] width 214 height 29
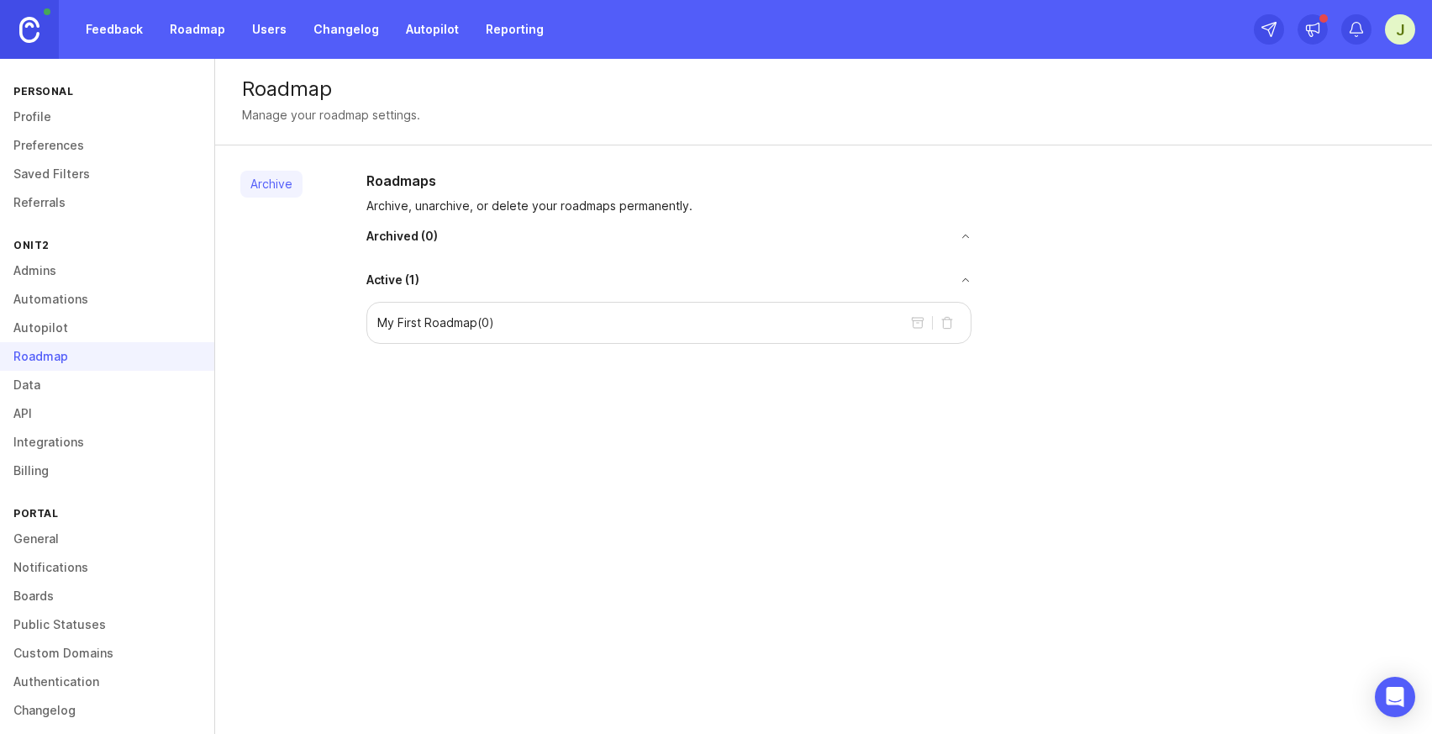
click at [57, 398] on link "Data" at bounding box center [107, 385] width 214 height 29
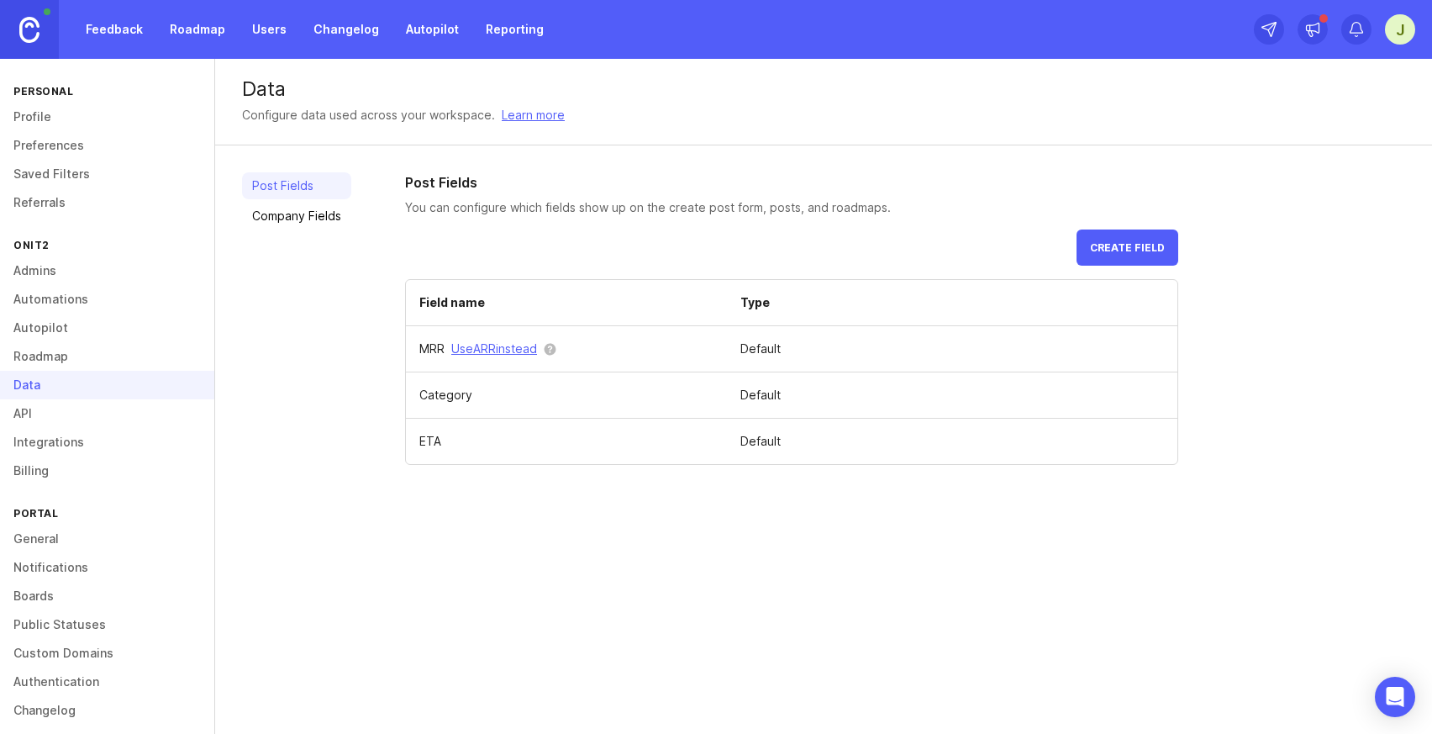
click at [57, 410] on link "API" at bounding box center [107, 413] width 214 height 29
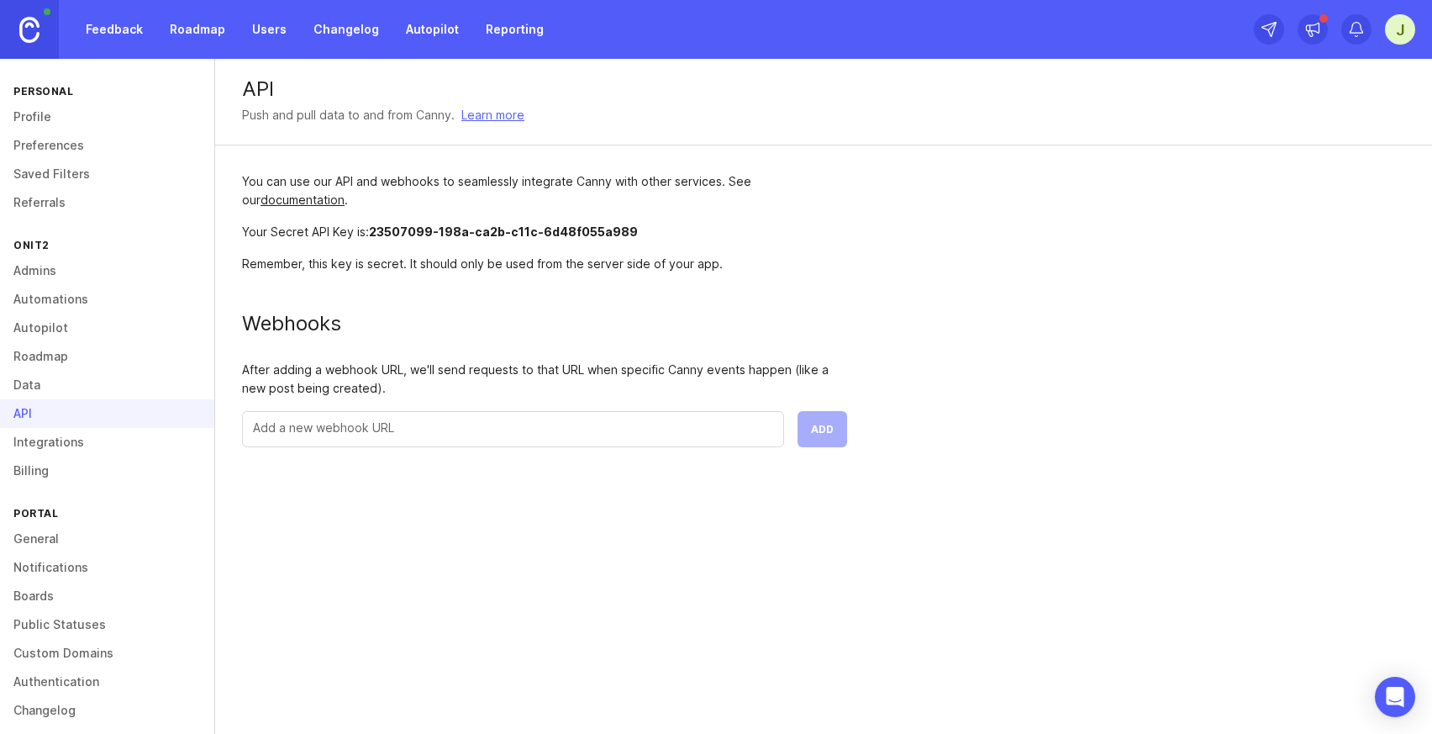
click at [110, 39] on link "Feedback" at bounding box center [114, 29] width 77 height 30
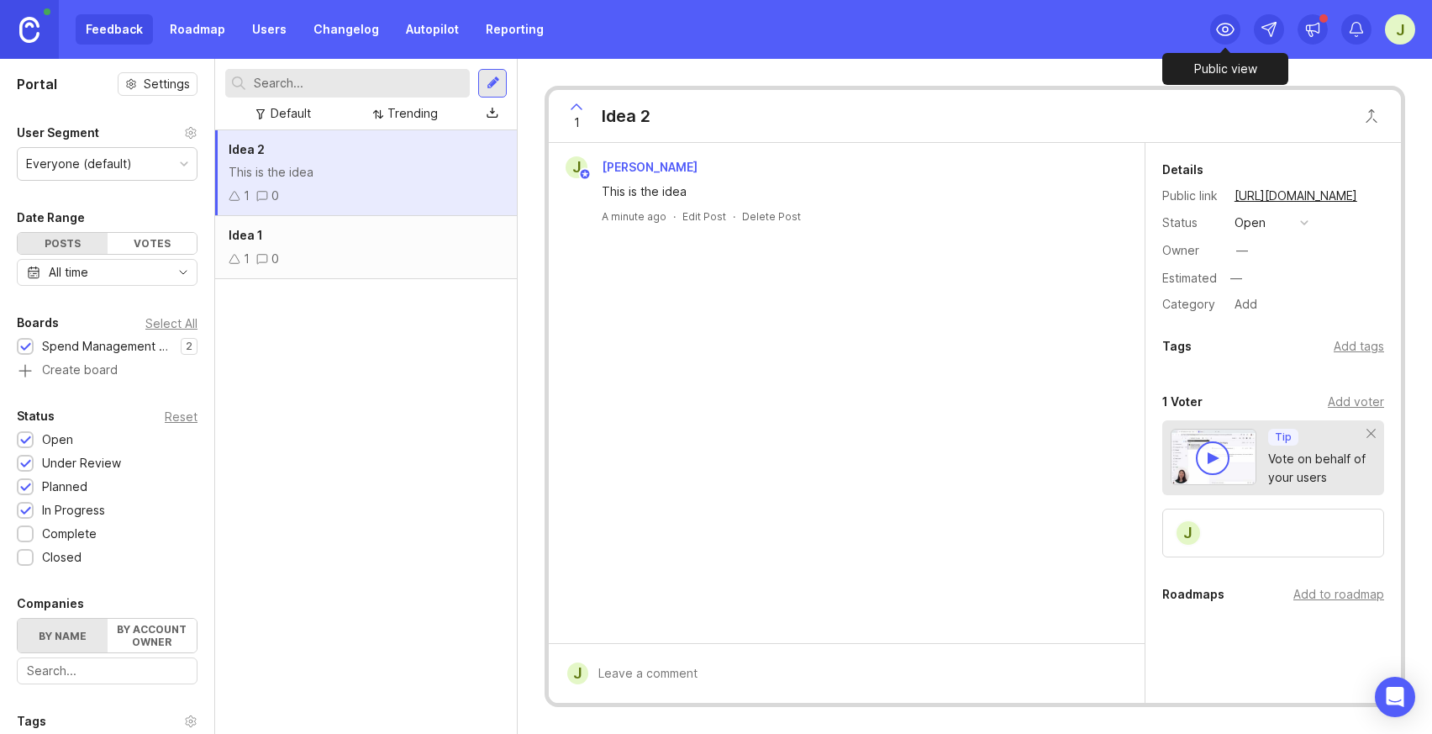
click at [1240, 29] on div at bounding box center [1226, 29] width 30 height 30
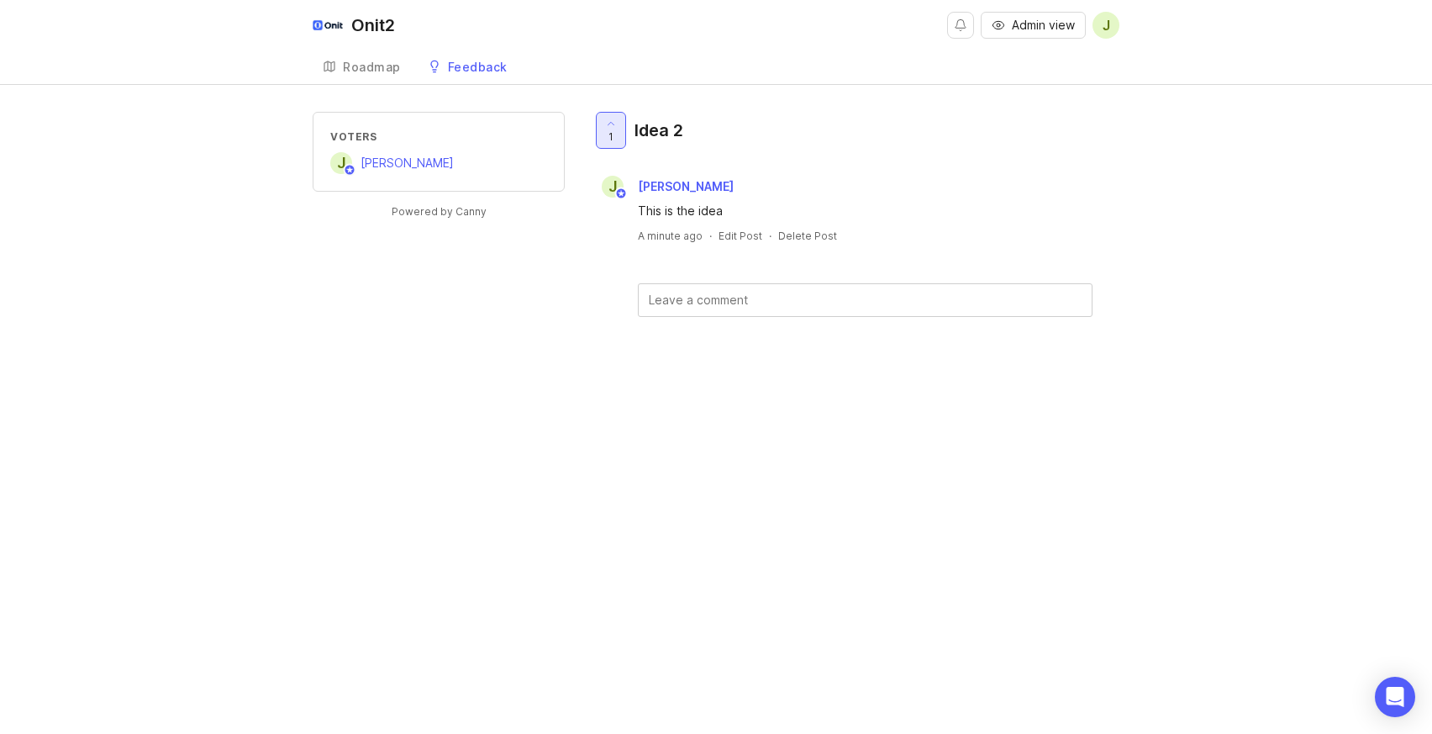
click at [616, 122] on icon at bounding box center [611, 124] width 12 height 12
click at [609, 138] on span "0" at bounding box center [611, 136] width 7 height 14
click at [365, 66] on div "Roadmap" at bounding box center [372, 67] width 58 height 12
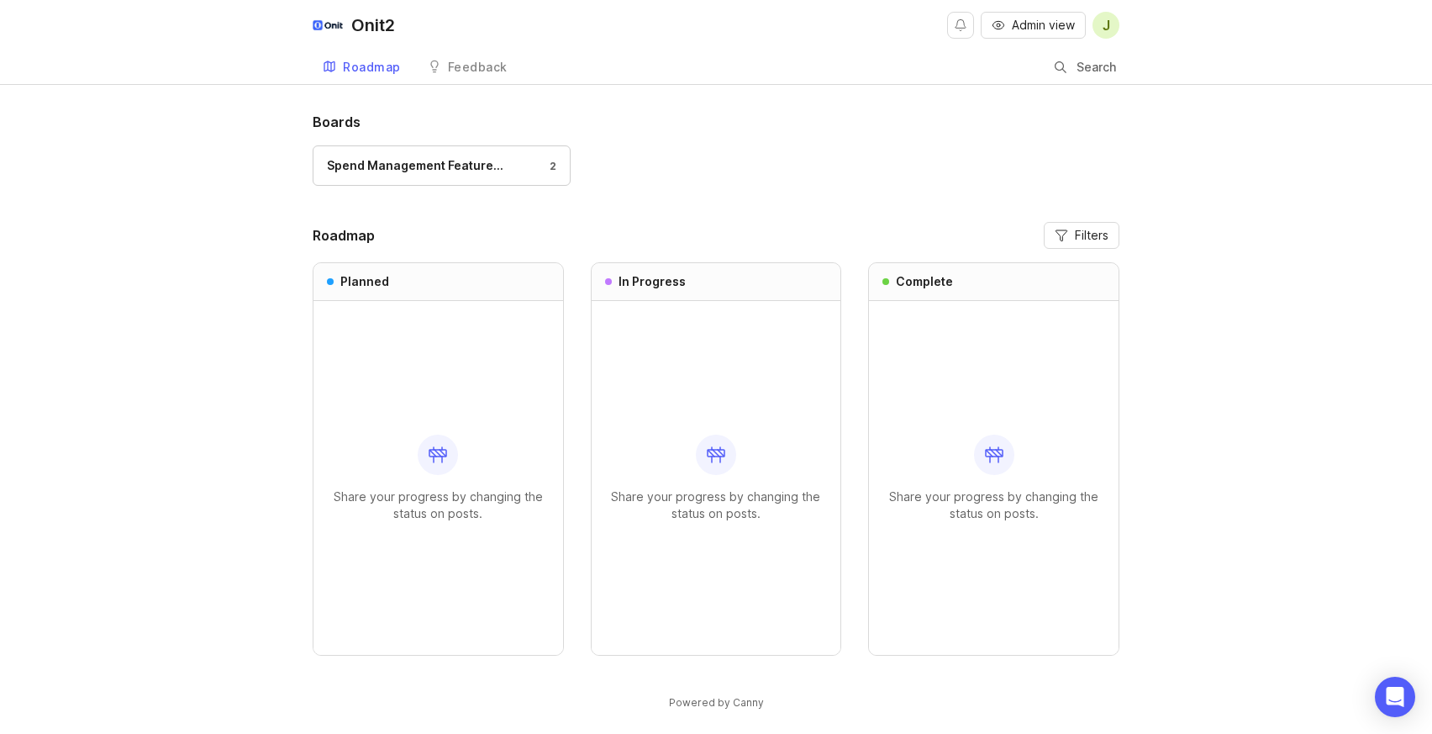
click at [539, 160] on div "Spend Management Feature… 2" at bounding box center [441, 165] width 229 height 18
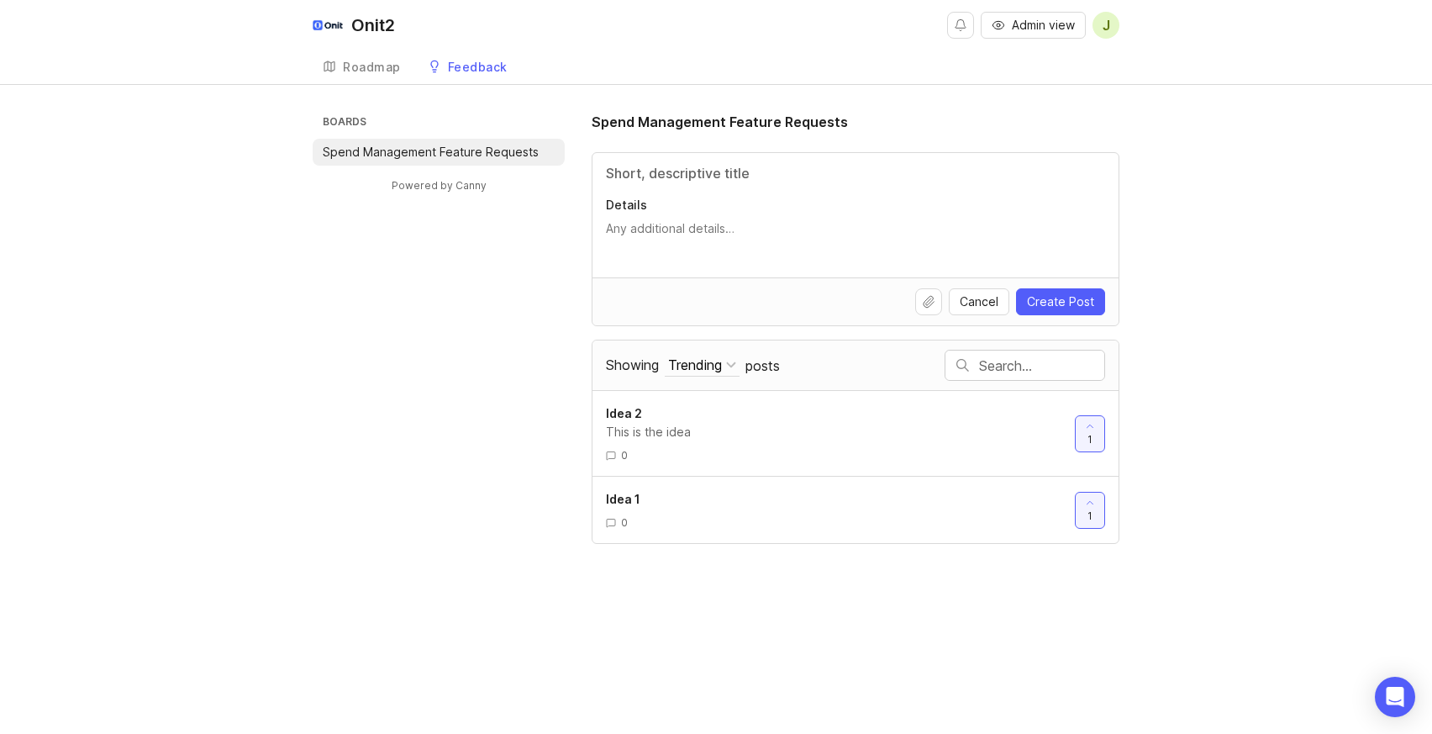
click at [385, 63] on div "Roadmap" at bounding box center [372, 67] width 58 height 12
click at [1089, 509] on span "1" at bounding box center [1090, 516] width 5 height 14
click at [1093, 445] on div at bounding box center [1090, 433] width 29 height 35
click at [1092, 510] on span "0" at bounding box center [1090, 516] width 7 height 14
click at [1090, 434] on span "0" at bounding box center [1090, 439] width 7 height 14
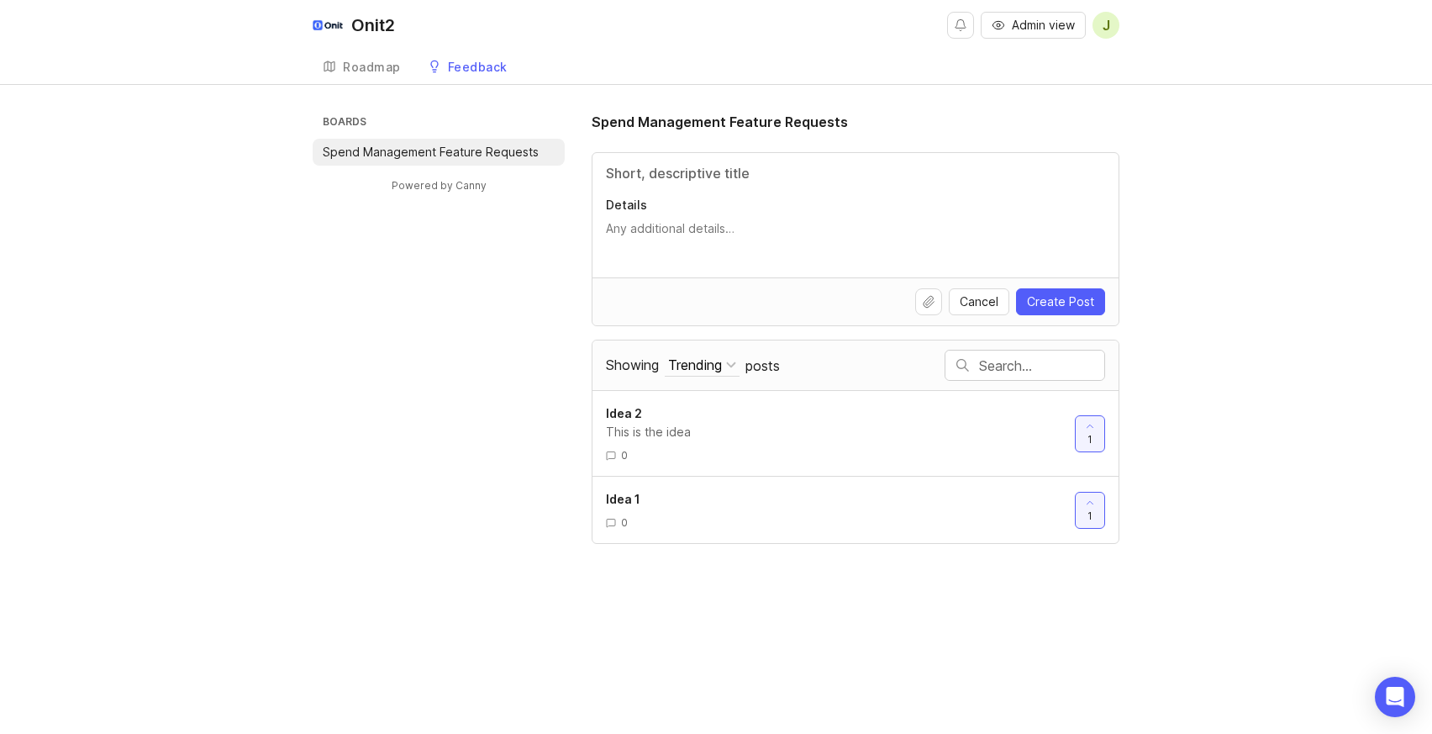
click at [1186, 464] on div "Boards Spend Management Feature Requests Powered by Canny Spend Management Feat…" at bounding box center [716, 328] width 1432 height 432
click at [379, 66] on div "Roadmap" at bounding box center [372, 67] width 58 height 12
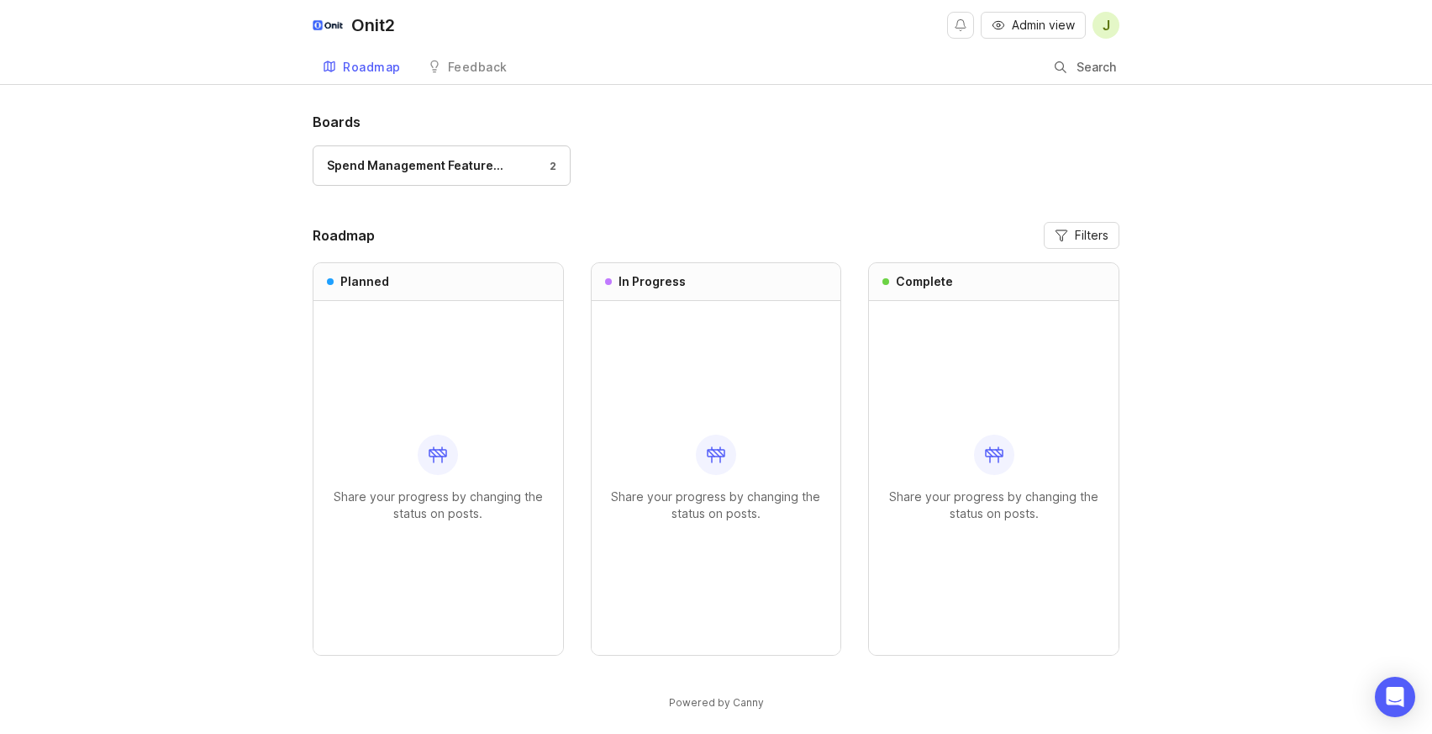
click at [498, 74] on link "Feedback" at bounding box center [468, 67] width 100 height 34
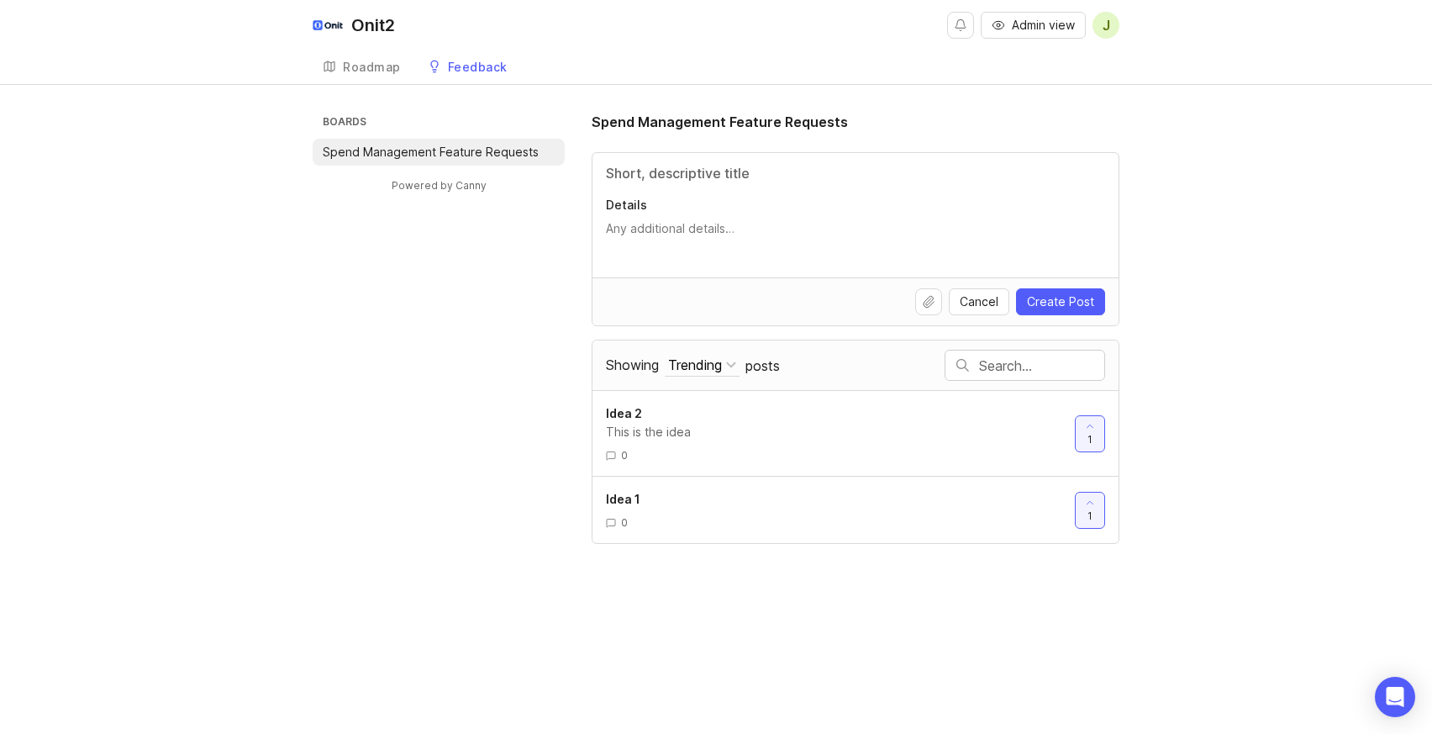
click at [767, 376] on div "Showing Trending Sort Trending Top New Filter Under Review Planned In Progress …" at bounding box center [775, 365] width 339 height 48
click at [767, 368] on span "posts" at bounding box center [763, 365] width 34 height 18
click at [692, 368] on div "Trending" at bounding box center [695, 365] width 54 height 18
click at [629, 367] on span "Showing" at bounding box center [632, 364] width 53 height 17
click at [665, 367] on button "Trending" at bounding box center [702, 365] width 75 height 23
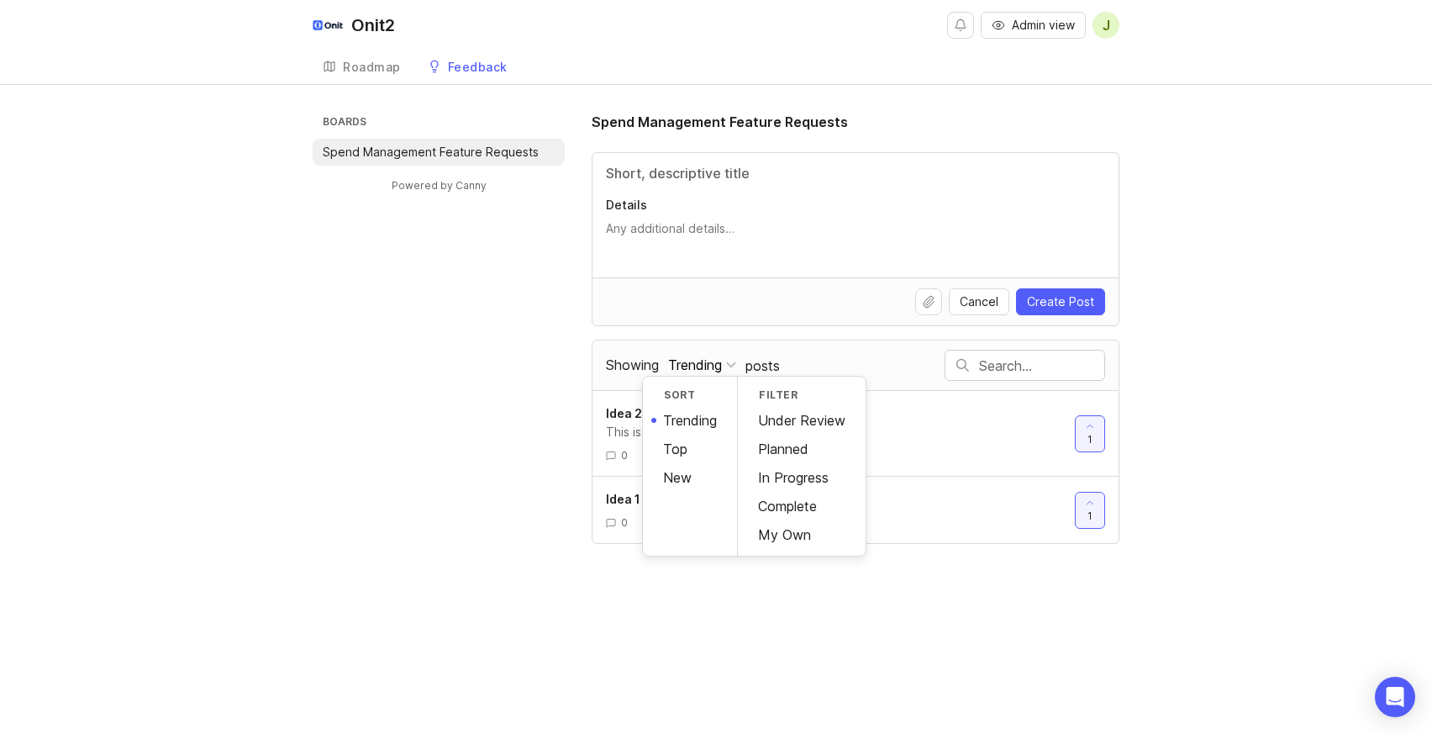
click at [916, 340] on div "Showing Trending Sort Trending Top New Filter Under Review Planned In Progress …" at bounding box center [856, 442] width 528 height 204
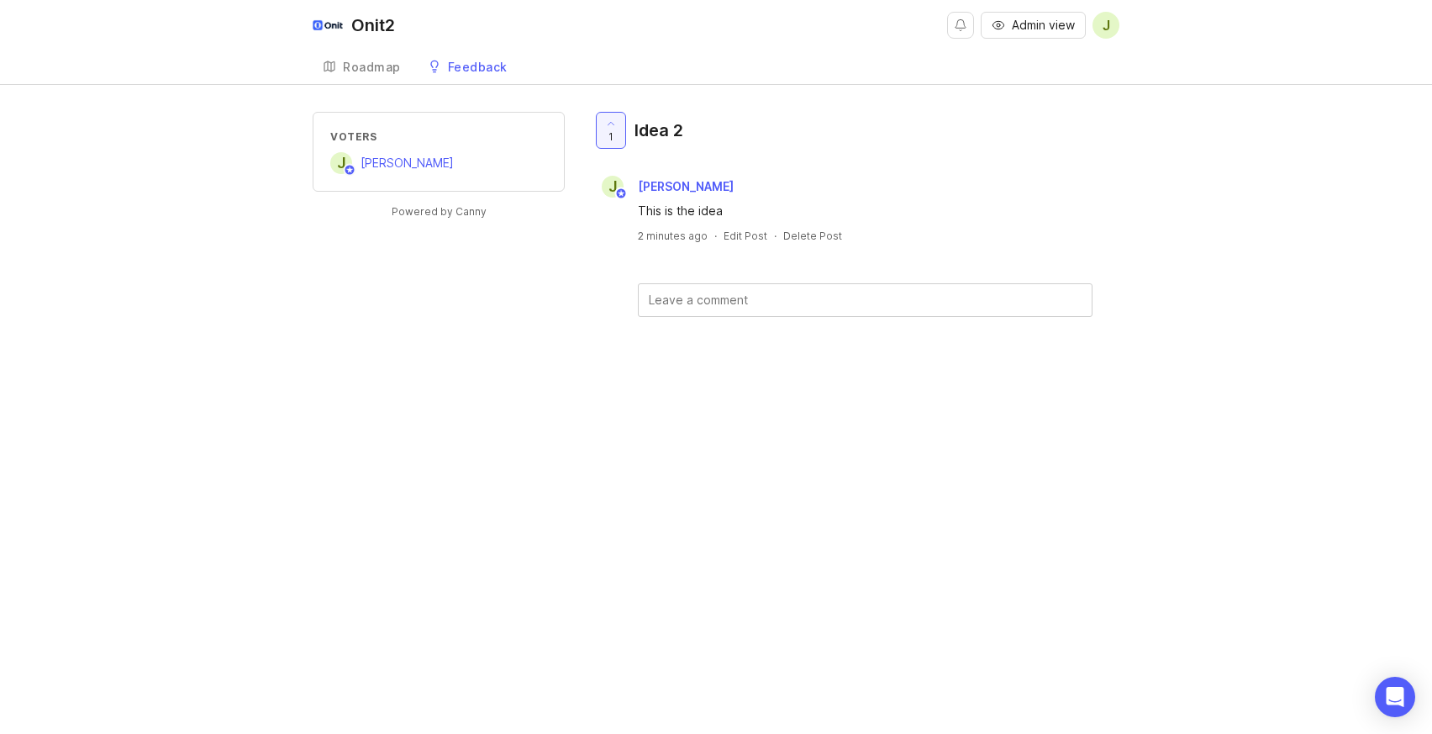
click at [353, 29] on div "Onit2" at bounding box center [373, 25] width 44 height 17
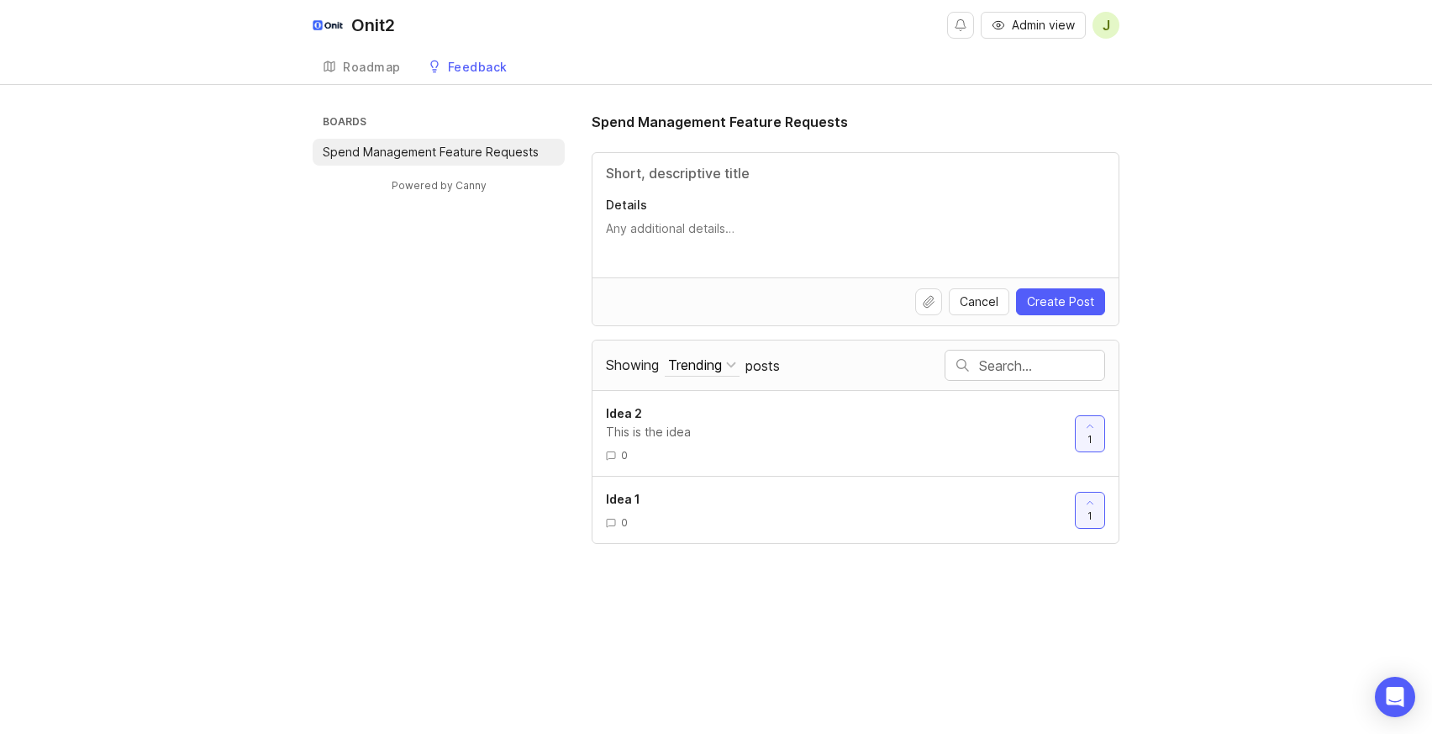
click at [398, 76] on link "Roadmap" at bounding box center [362, 67] width 98 height 34
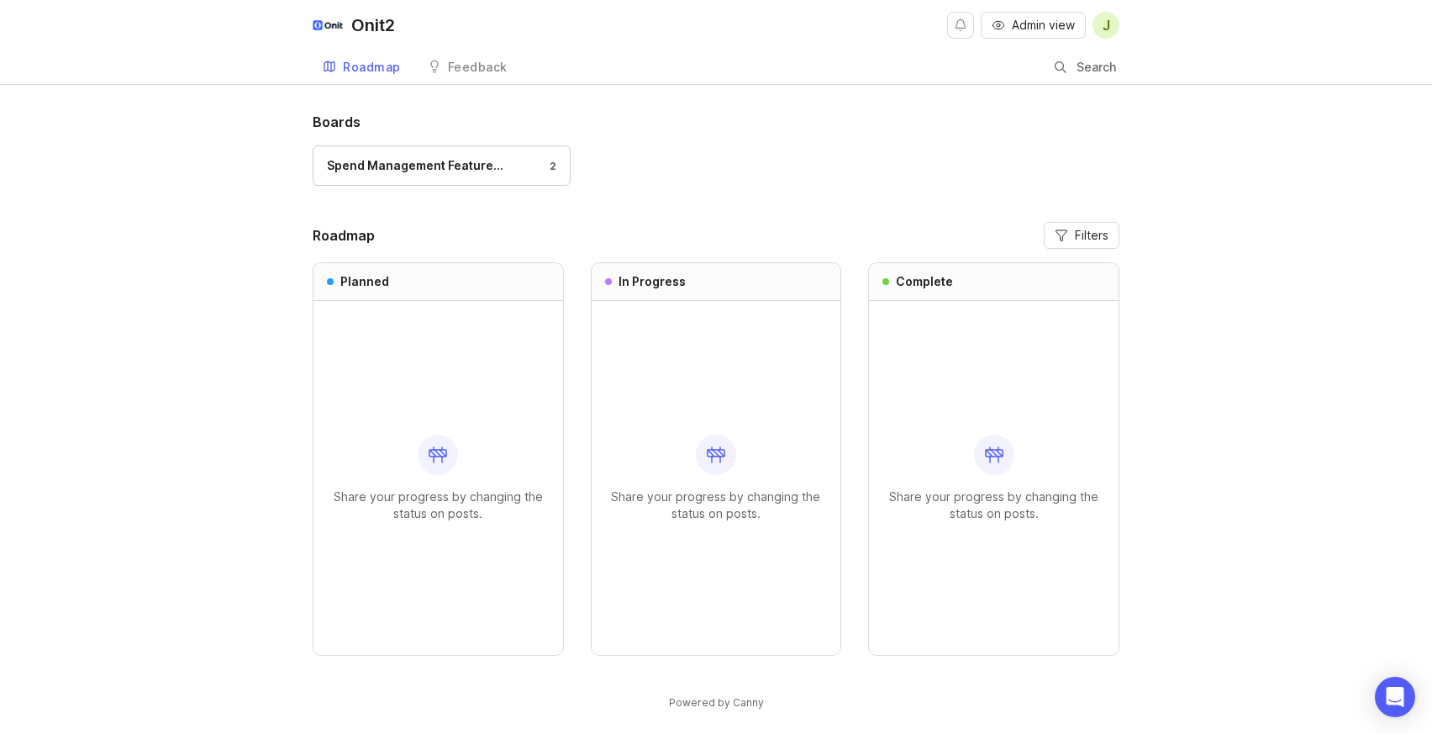
click at [364, 19] on div "Onit2" at bounding box center [373, 25] width 44 height 17
click at [377, 29] on div "Onit2" at bounding box center [373, 25] width 44 height 17
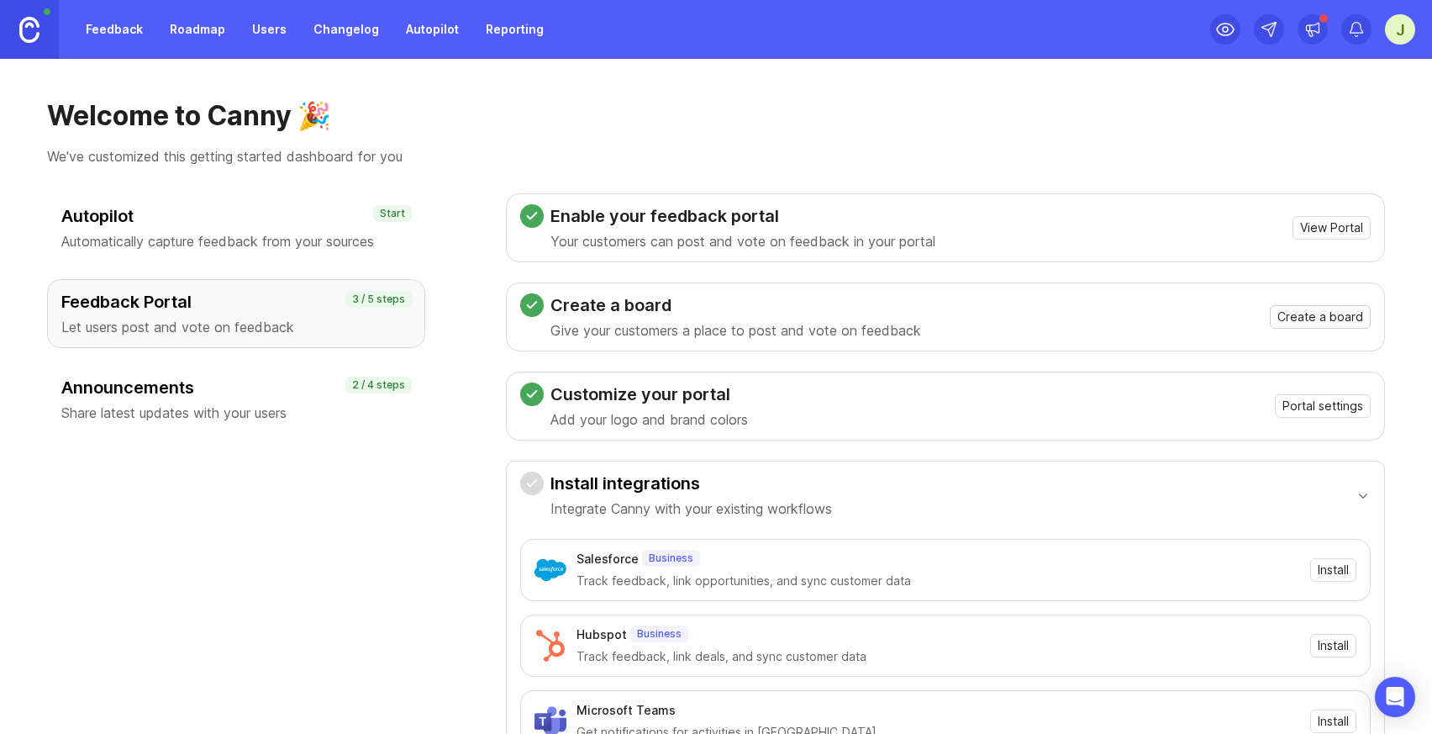
click at [1305, 314] on span "Create a board" at bounding box center [1321, 317] width 86 height 17
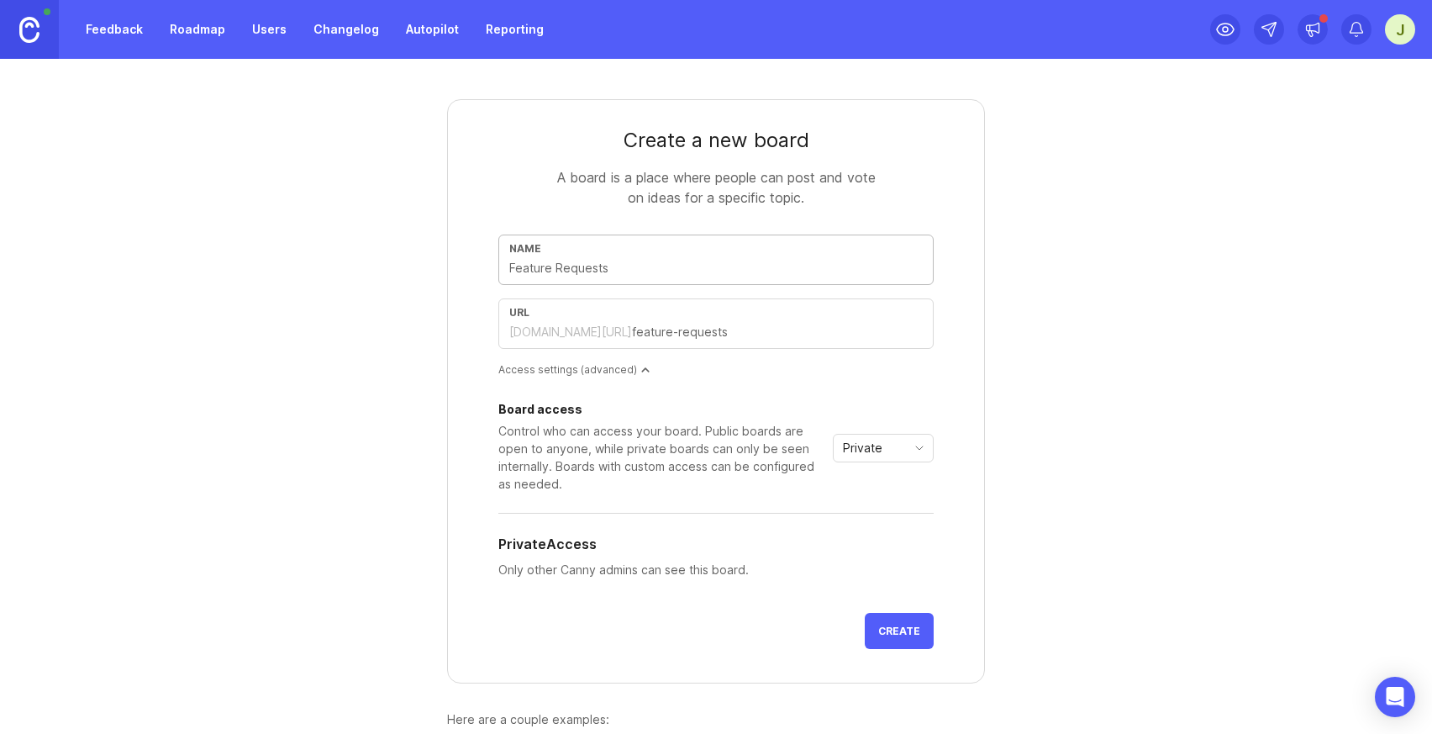
type input "A"
type input "a"
type input "AI"
type input "ai"
type input "AI R"
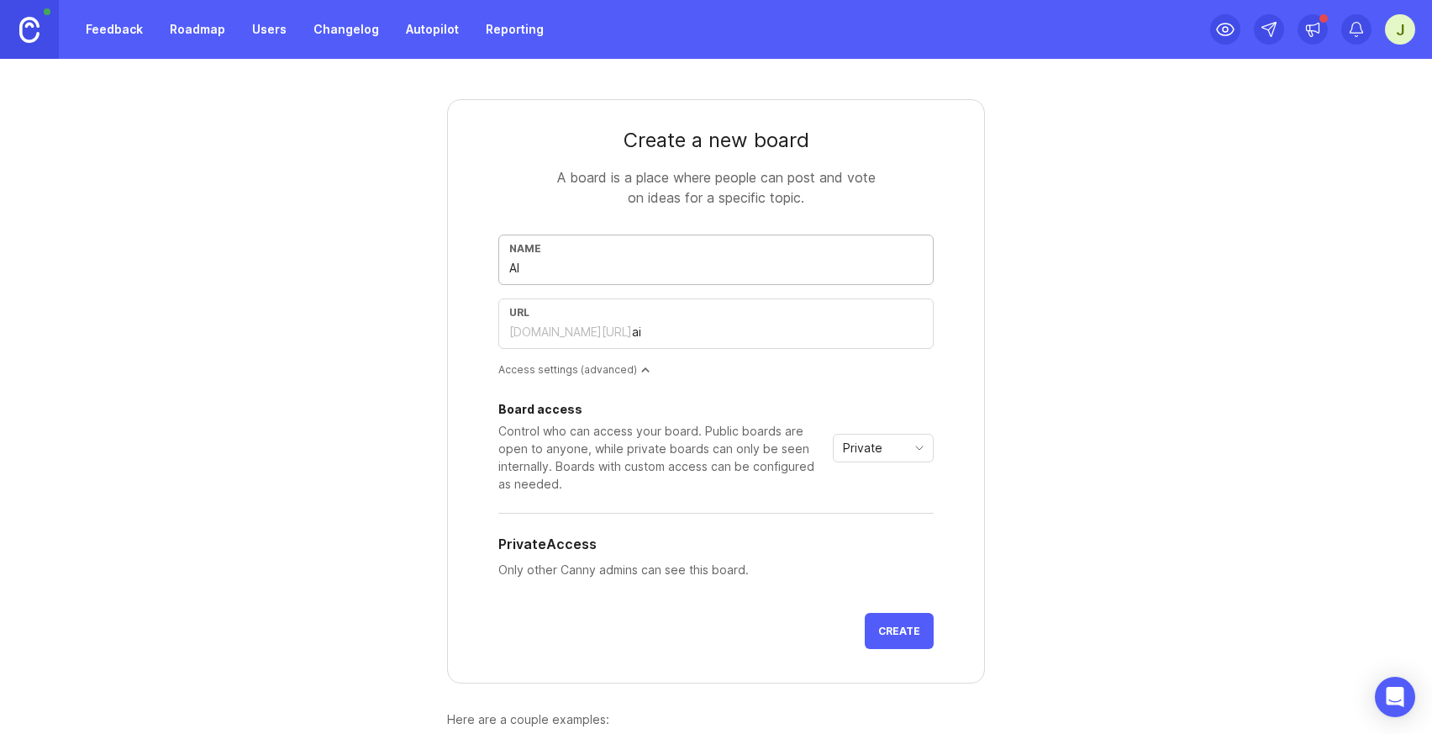
type input "ai-r"
type input "AI"
type input "ai"
type input "A"
type input "a"
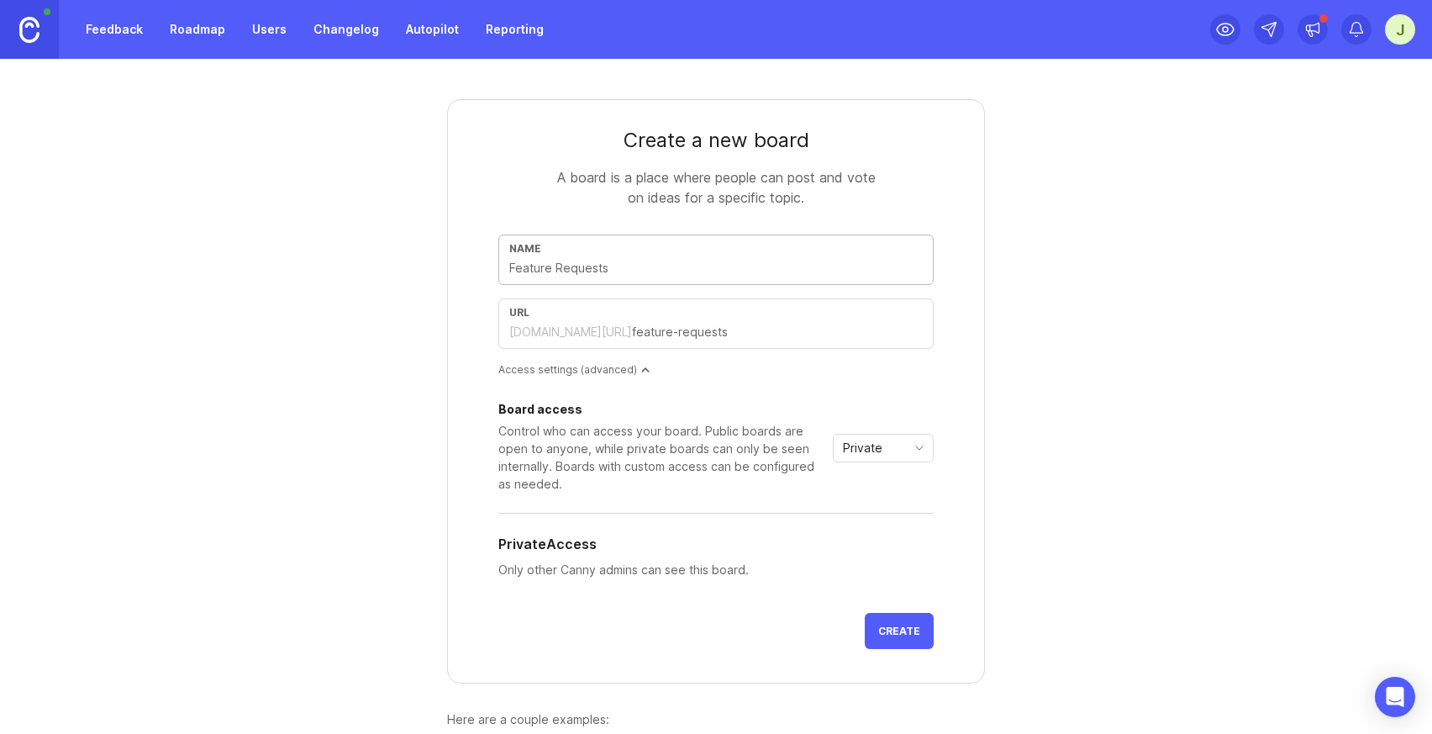
type input "S"
type input "s"
type input "Sp"
type input "sp"
type input "Spe"
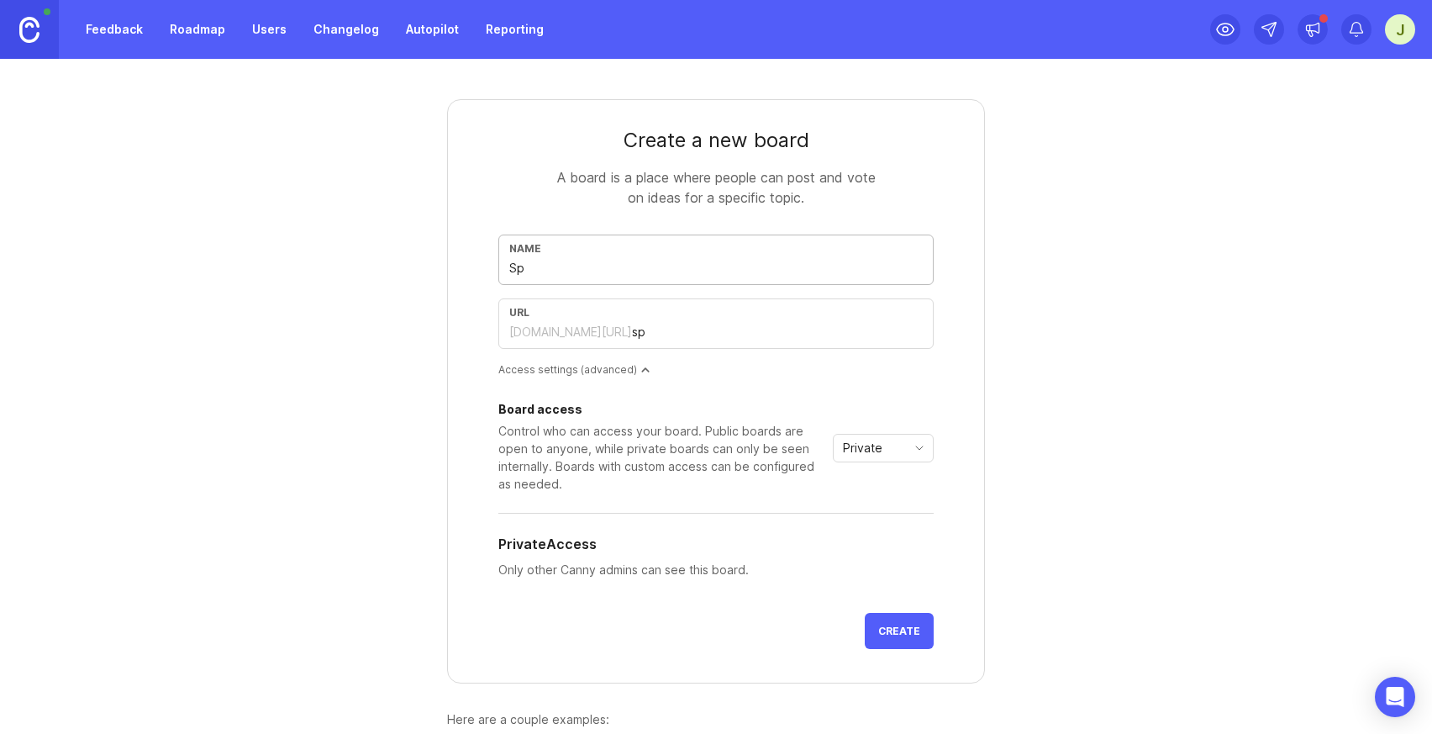
type input "spe"
type input "Spen"
type input "spen"
type input "Spend"
type input "spend"
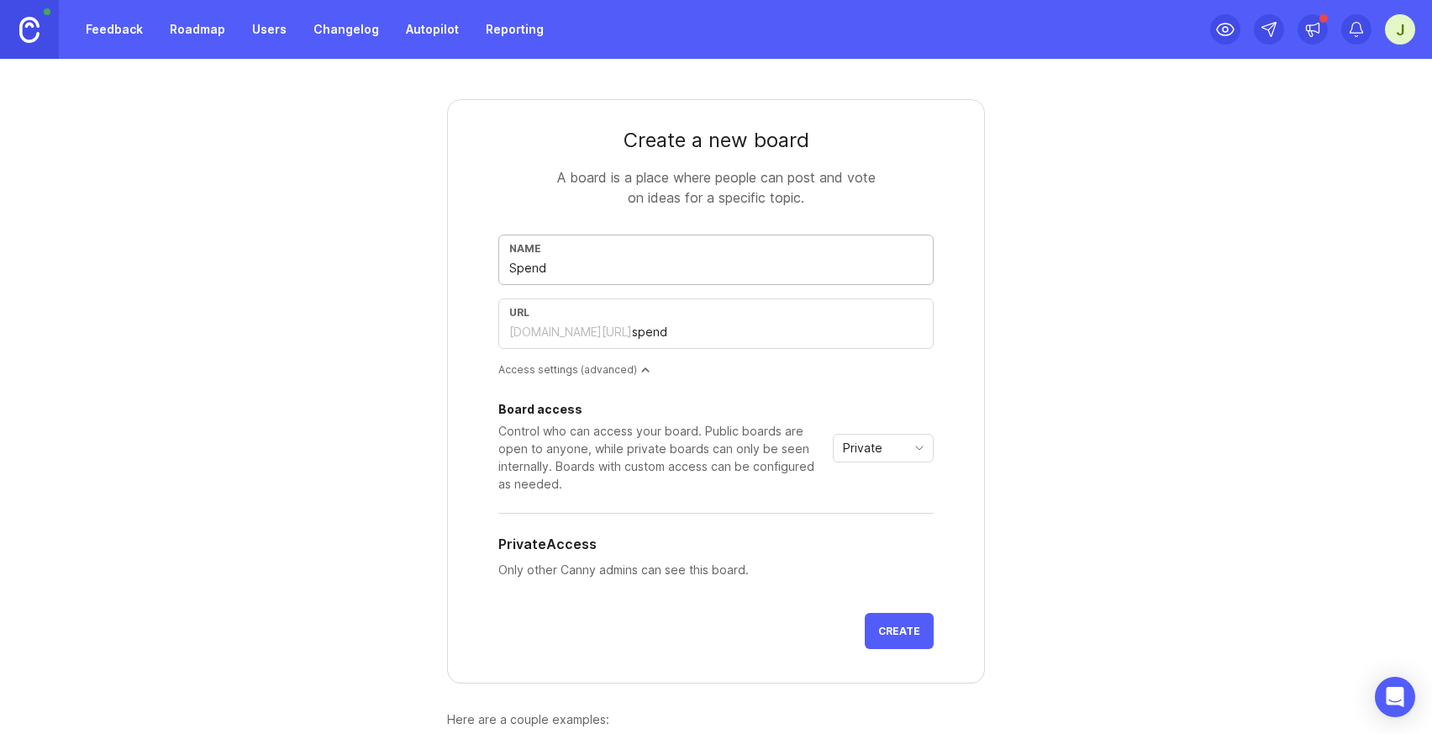
type input "SpendA"
type input "spenda"
type input "SpendAG"
type input "spendag"
type input "SpendAGe"
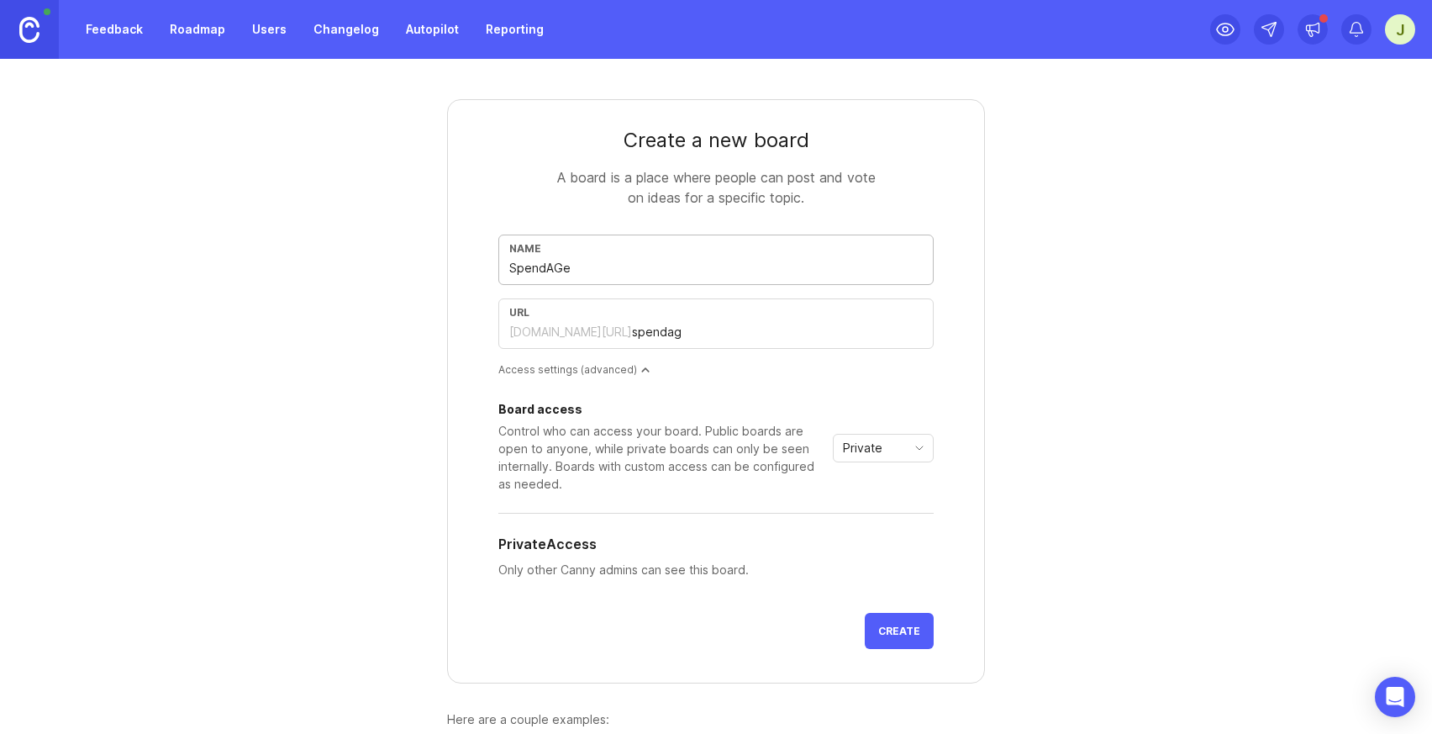
type input "spendage"
type input "SpendAG"
type input "spendag"
type input "SpendA"
type input "spenda"
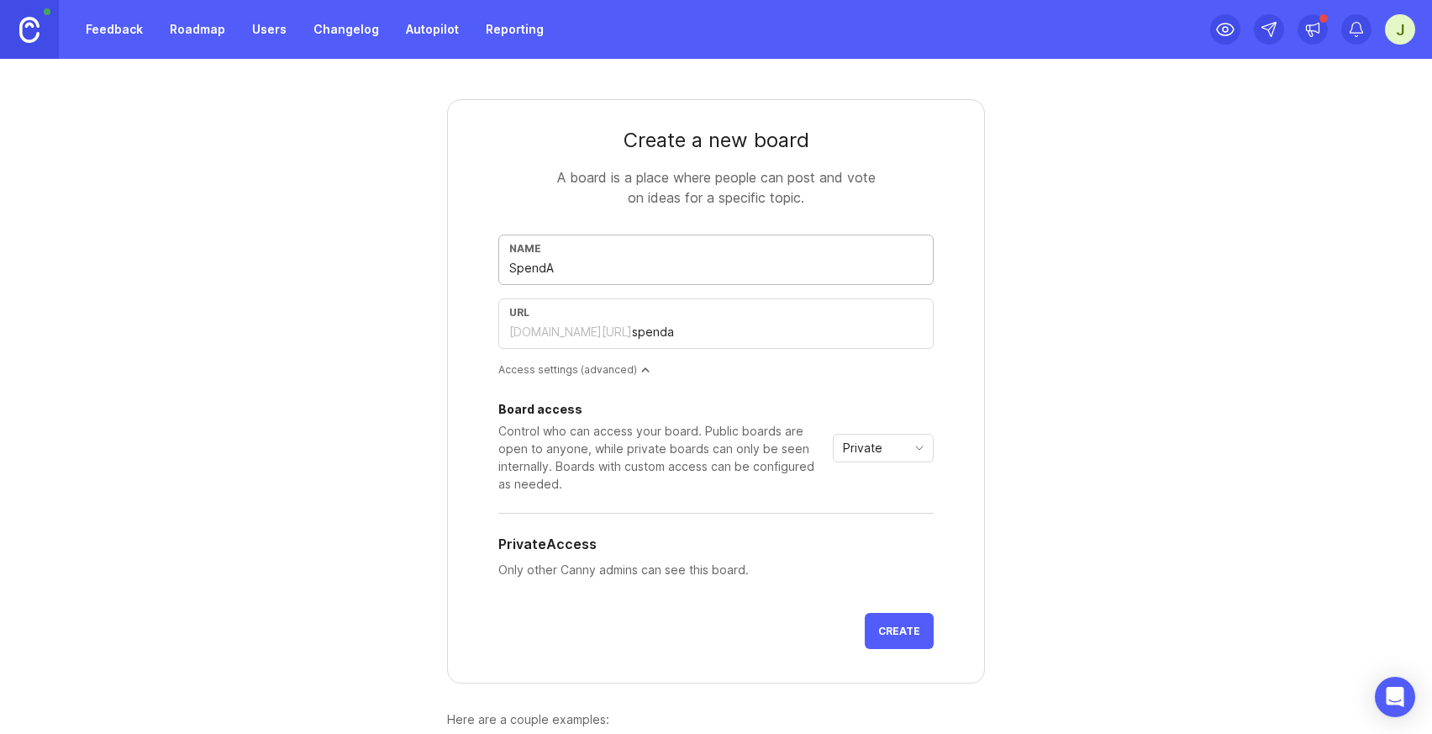
type input "Spend"
type input "spend"
type input "Spend A"
type input "spend-a"
type input "Spend Ag"
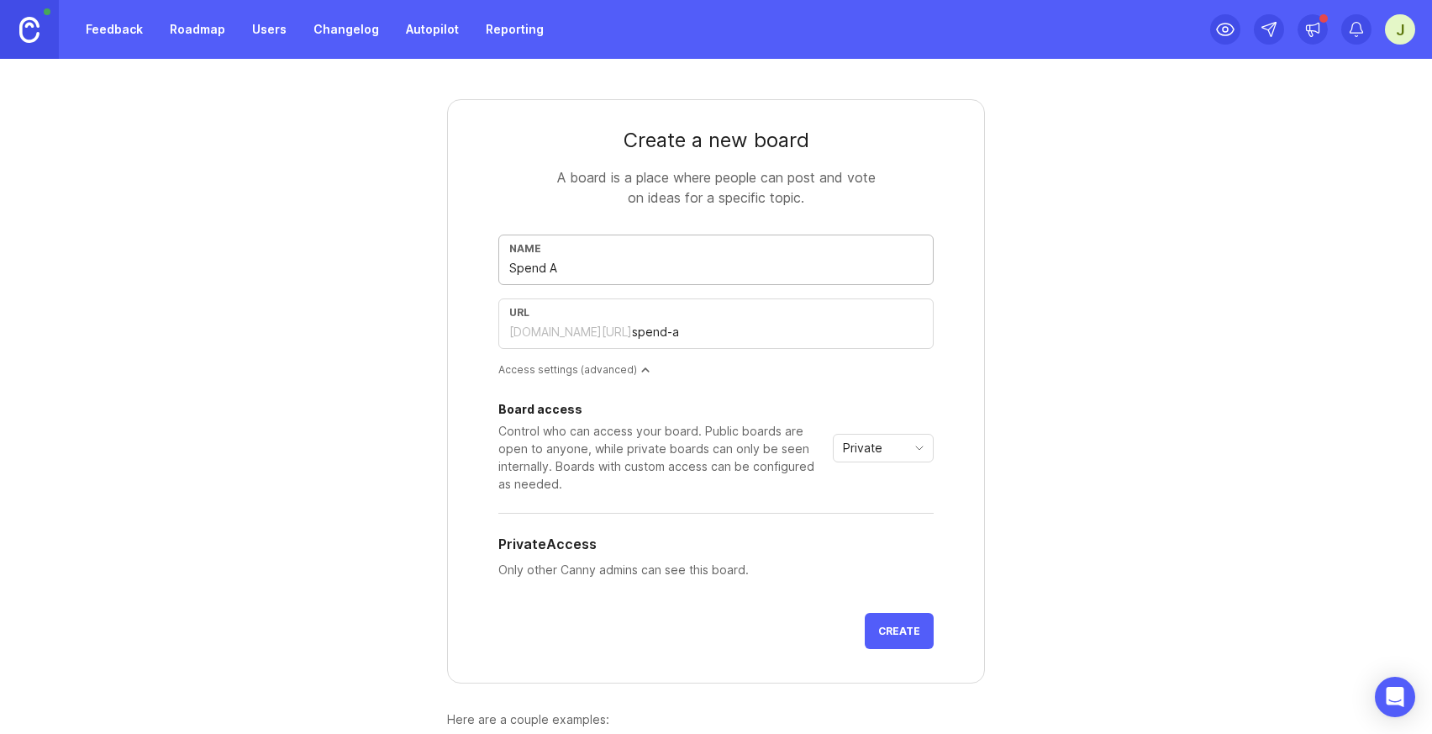
type input "spend-ag"
type input "Spend Age"
type input "spend-age"
type input "Spend Agen"
type input "spend-agen"
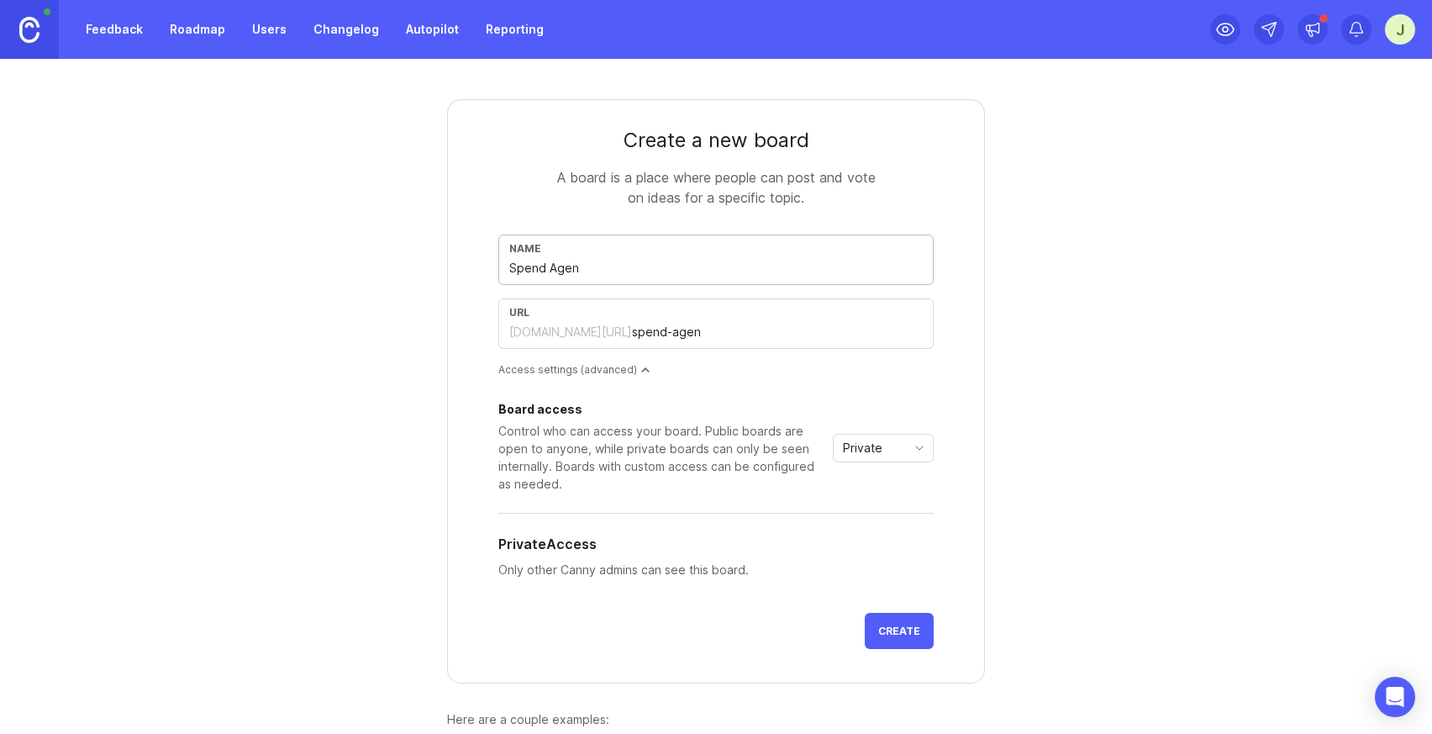
type input "Spend Agent"
type input "spend-agent"
type input "Spend Agent"
click at [1008, 384] on div "Create a new board A board is a place where people can post and vote on ideas f…" at bounding box center [716, 449] width 807 height 781
click at [894, 430] on div "Board access Control who can access your board. Public boards are open to anyon…" at bounding box center [715, 448] width 435 height 89
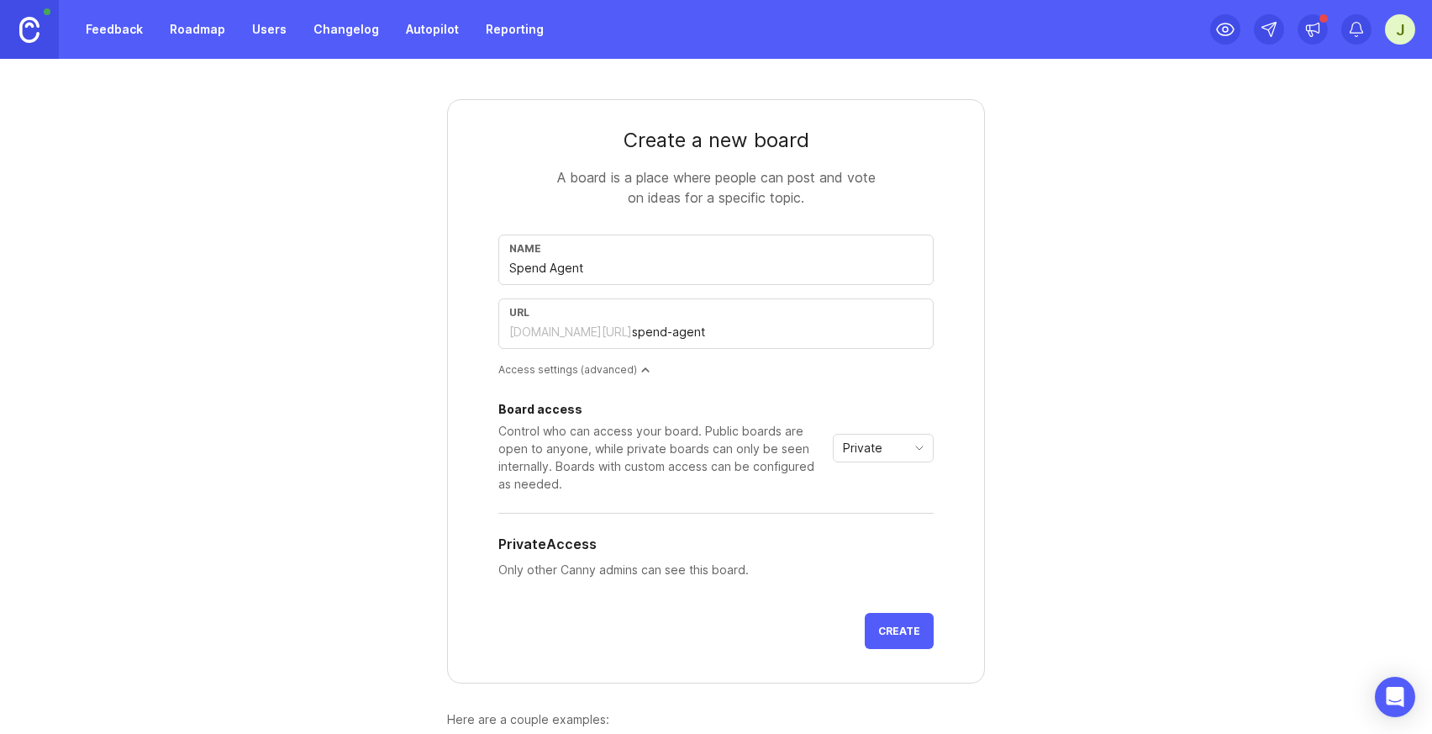
click at [894, 457] on div "Private" at bounding box center [870, 448] width 72 height 27
click at [892, 503] on li "Public" at bounding box center [883, 508] width 99 height 28
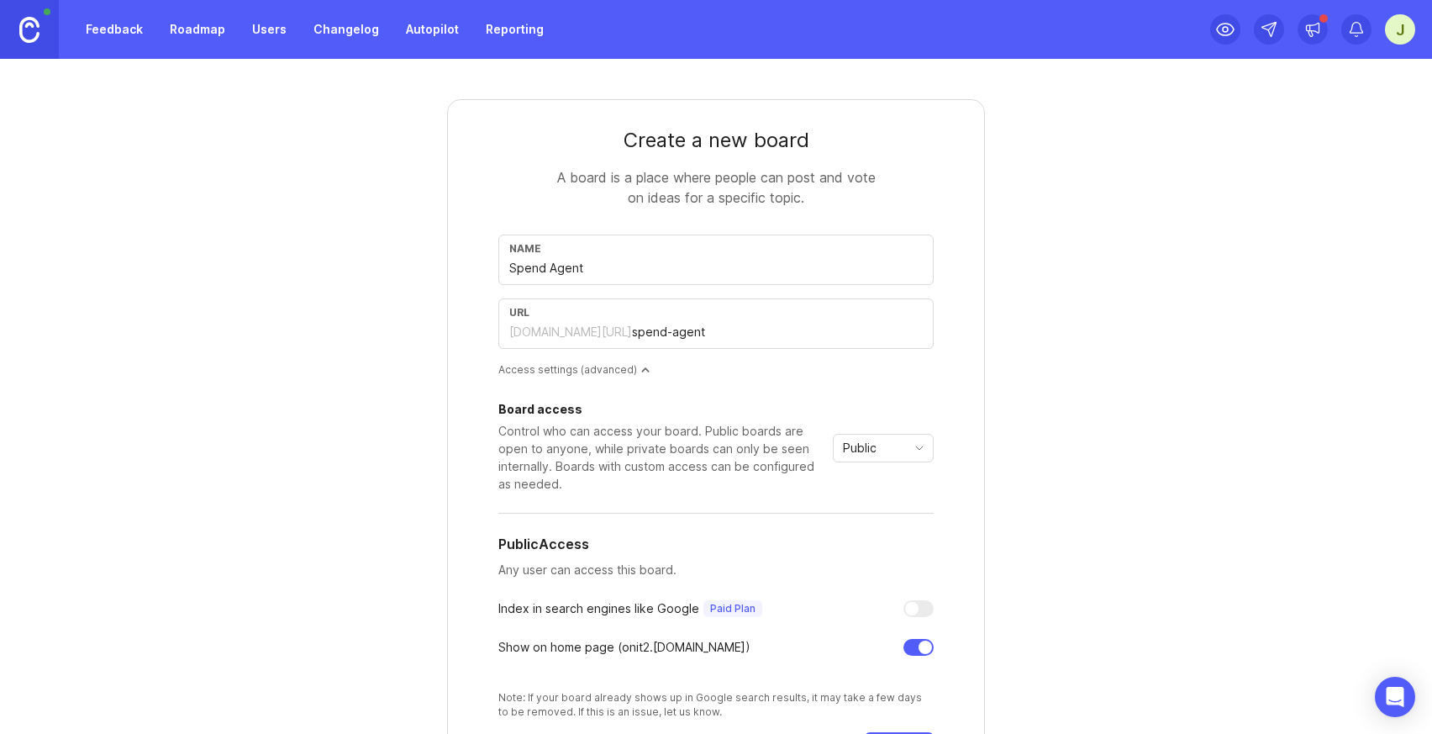
scroll to position [224, 0]
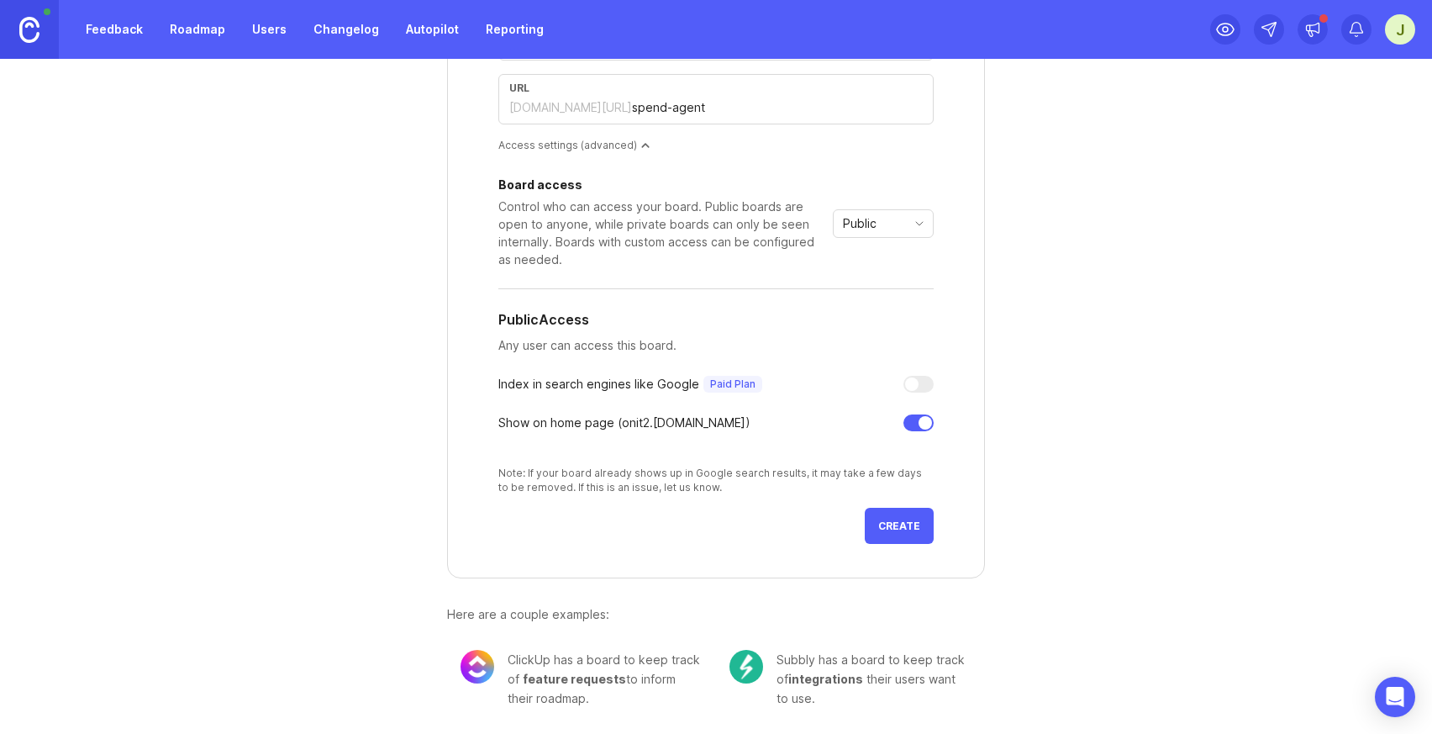
click at [894, 536] on button "Create" at bounding box center [899, 526] width 69 height 36
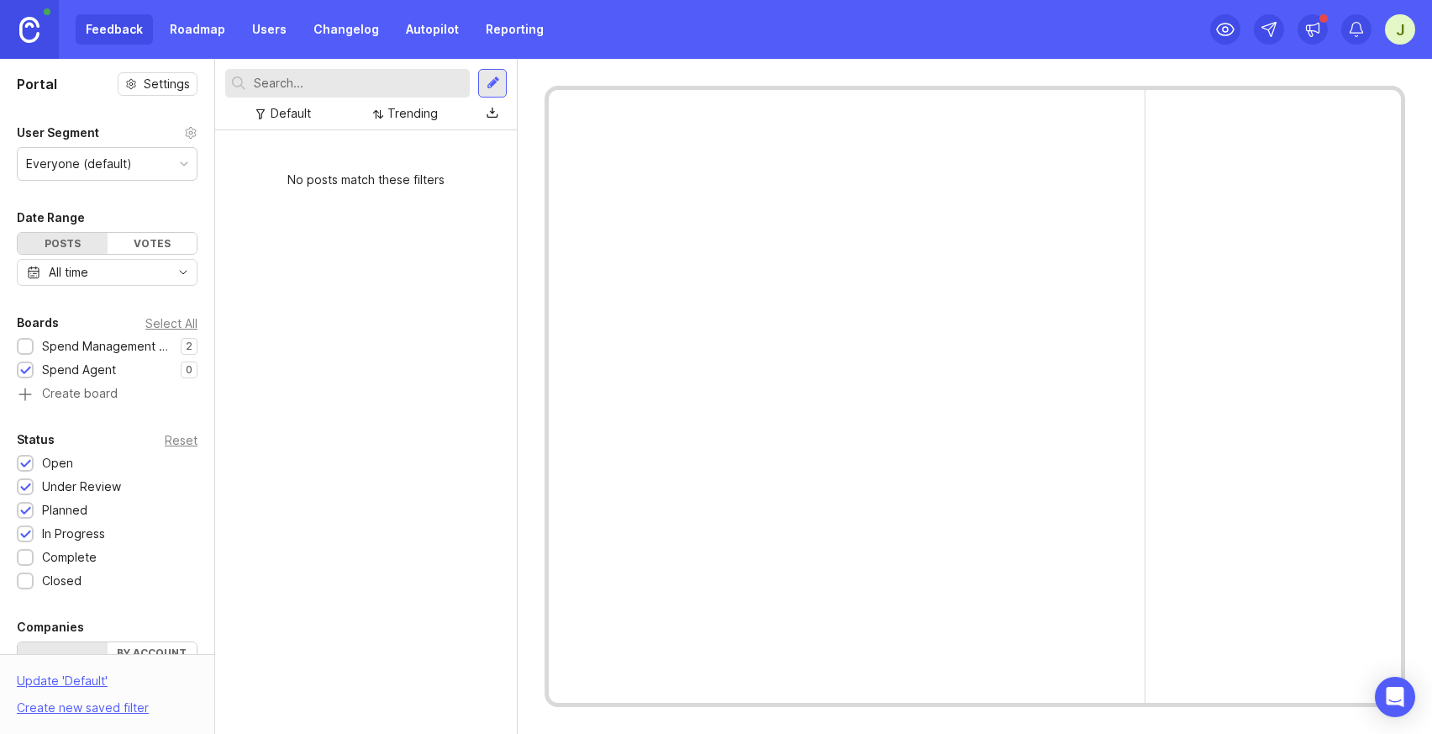
click at [498, 78] on div at bounding box center [493, 83] width 13 height 15
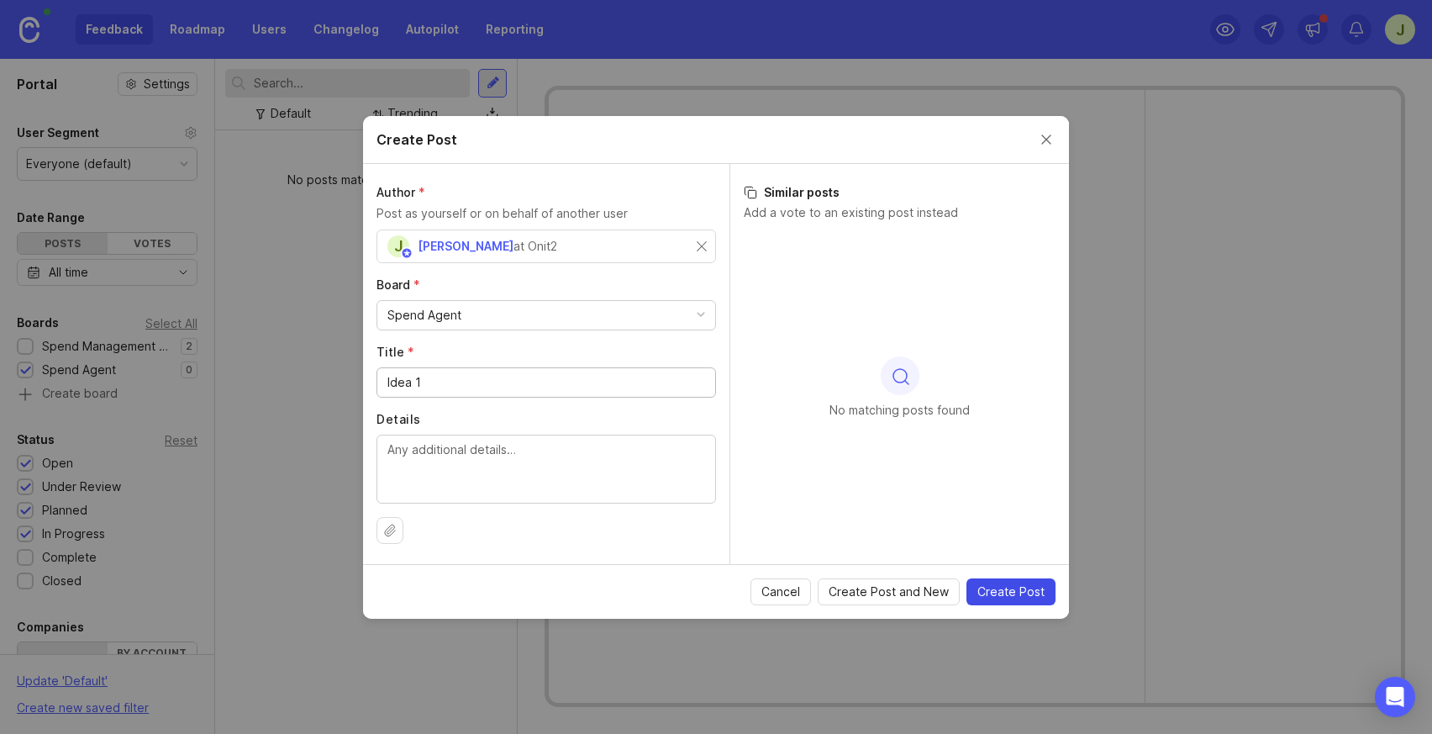
type input "Idea 1"
click at [993, 598] on span "Create Post" at bounding box center [1011, 591] width 67 height 17
click at [1000, 587] on div "Cancel Create Post and New Create Post" at bounding box center [893, 591] width 325 height 27
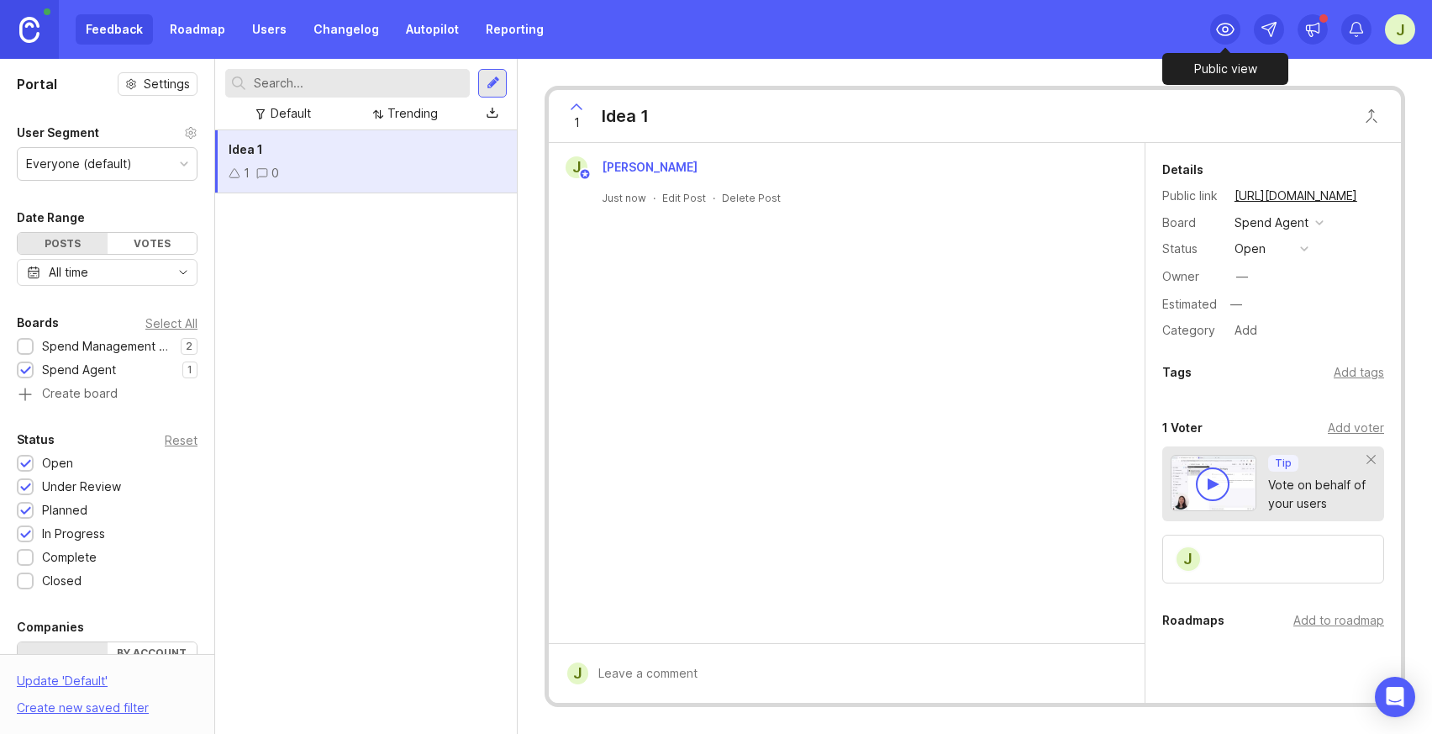
click at [1234, 34] on icon at bounding box center [1226, 29] width 20 height 20
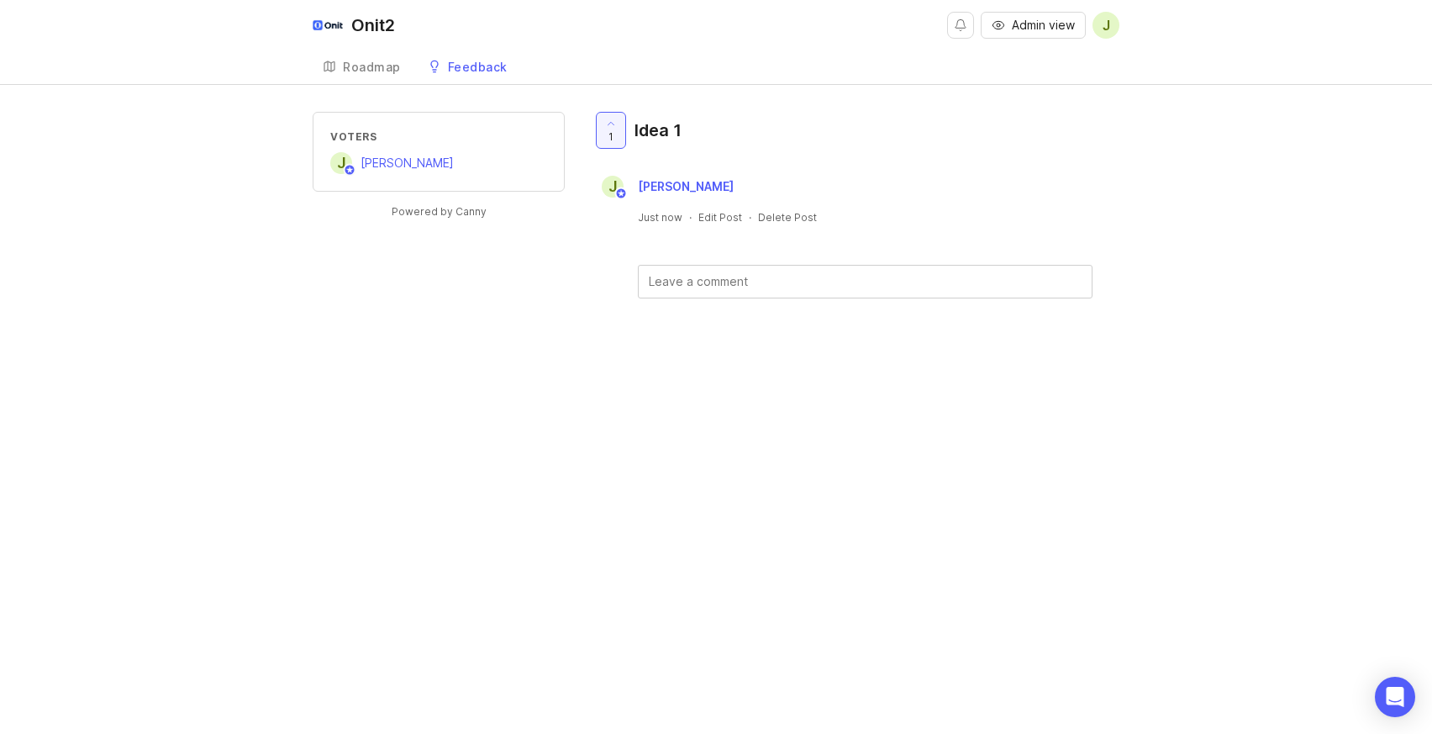
click at [367, 71] on div "Roadmap" at bounding box center [372, 67] width 58 height 12
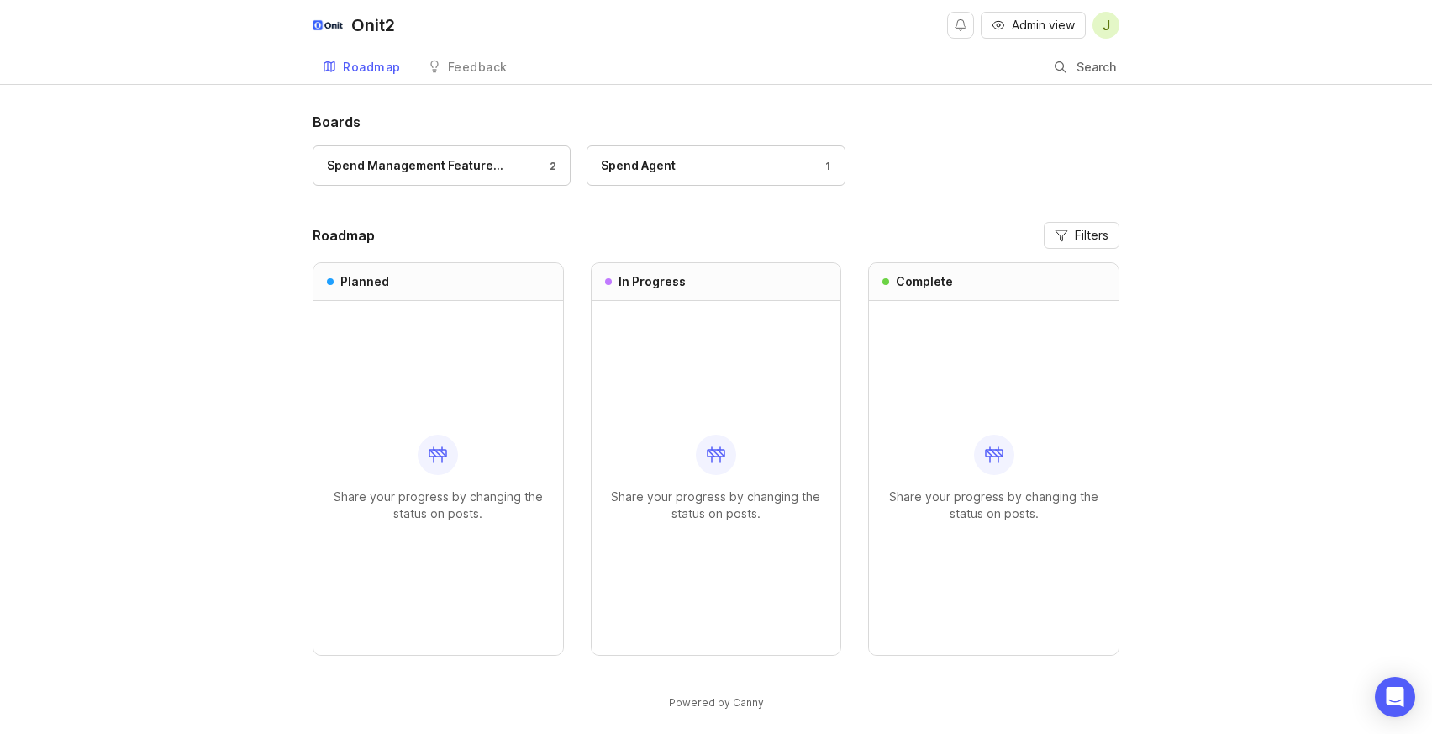
click at [438, 52] on link "Feedback" at bounding box center [468, 67] width 100 height 34
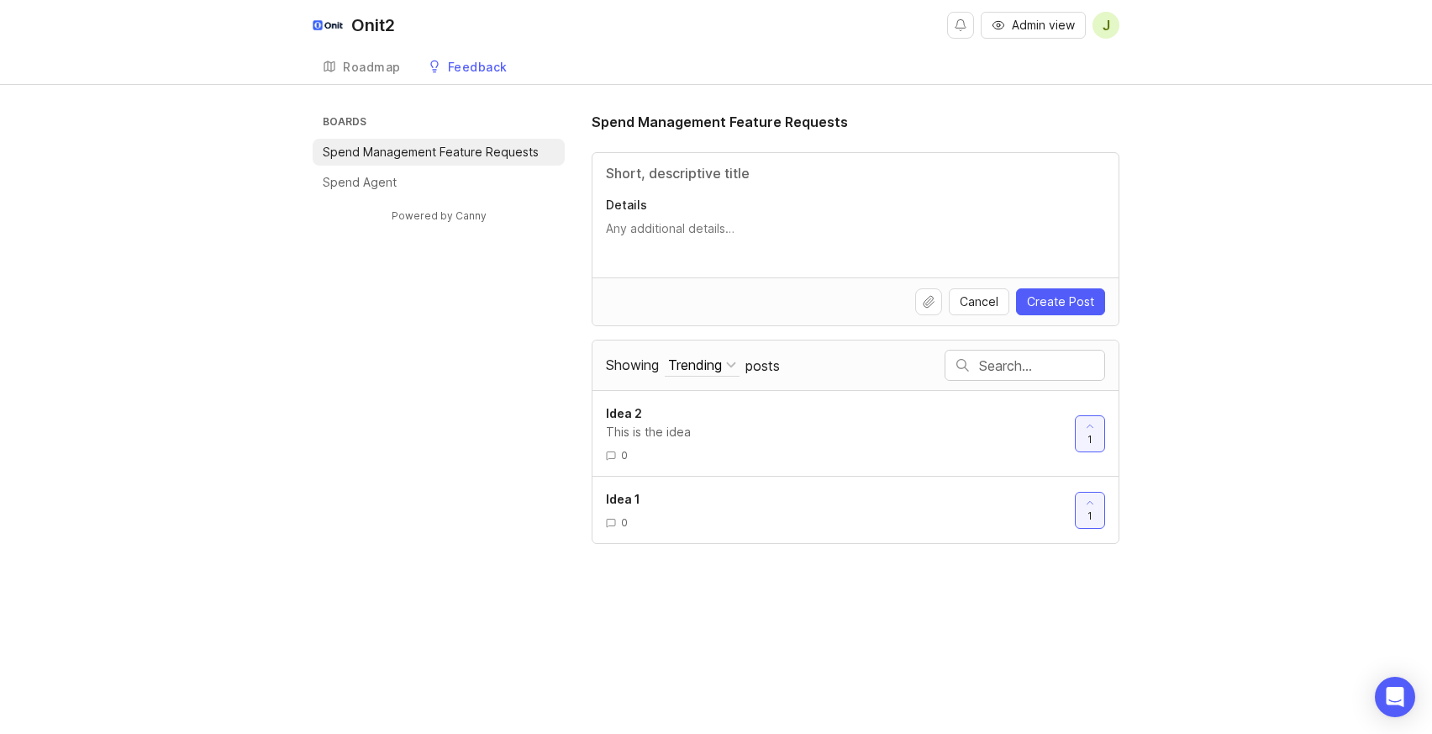
click at [448, 179] on li "Spend Agent" at bounding box center [439, 182] width 252 height 27
click at [367, 66] on div "Roadmap" at bounding box center [372, 67] width 58 height 12
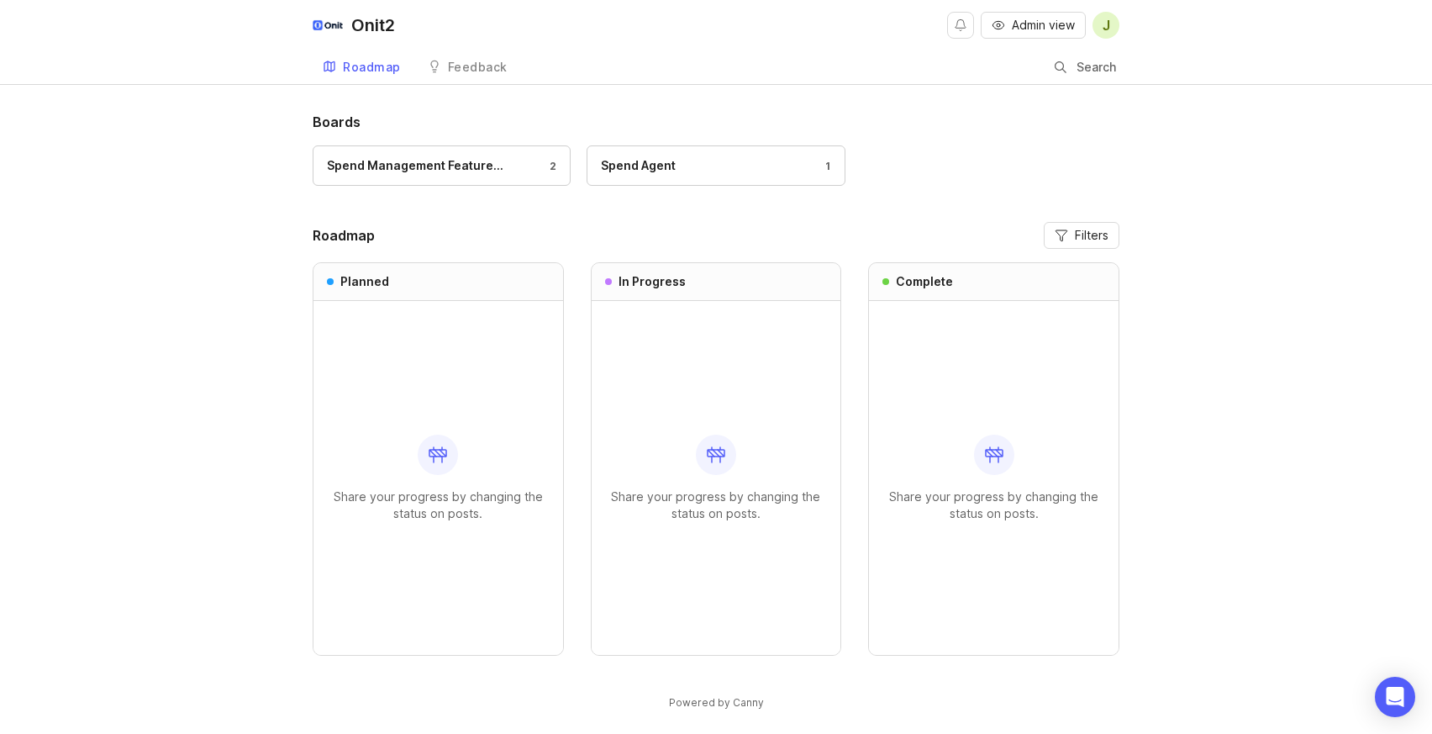
click at [502, 75] on link "Feedback" at bounding box center [468, 67] width 100 height 34
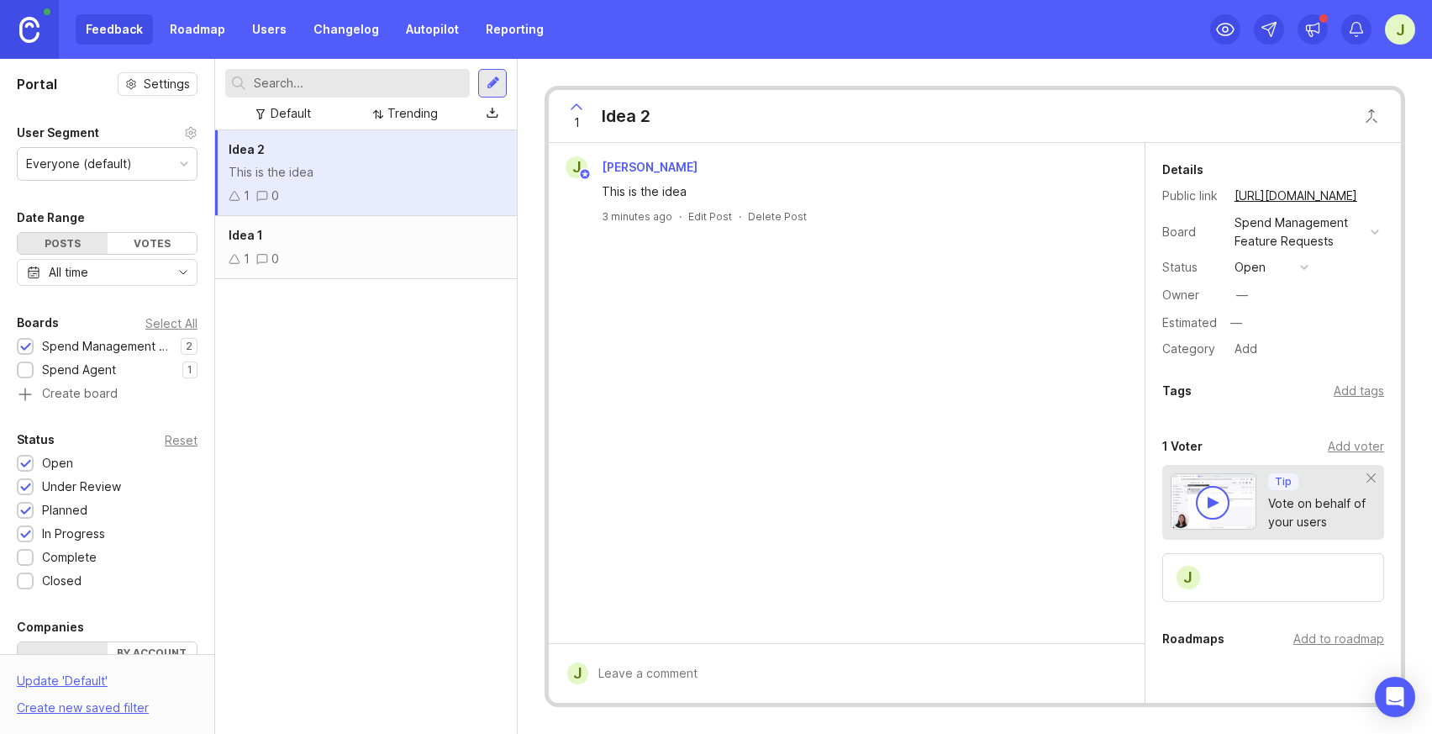
click at [163, 167] on div "Everyone (default)" at bounding box center [107, 164] width 179 height 32
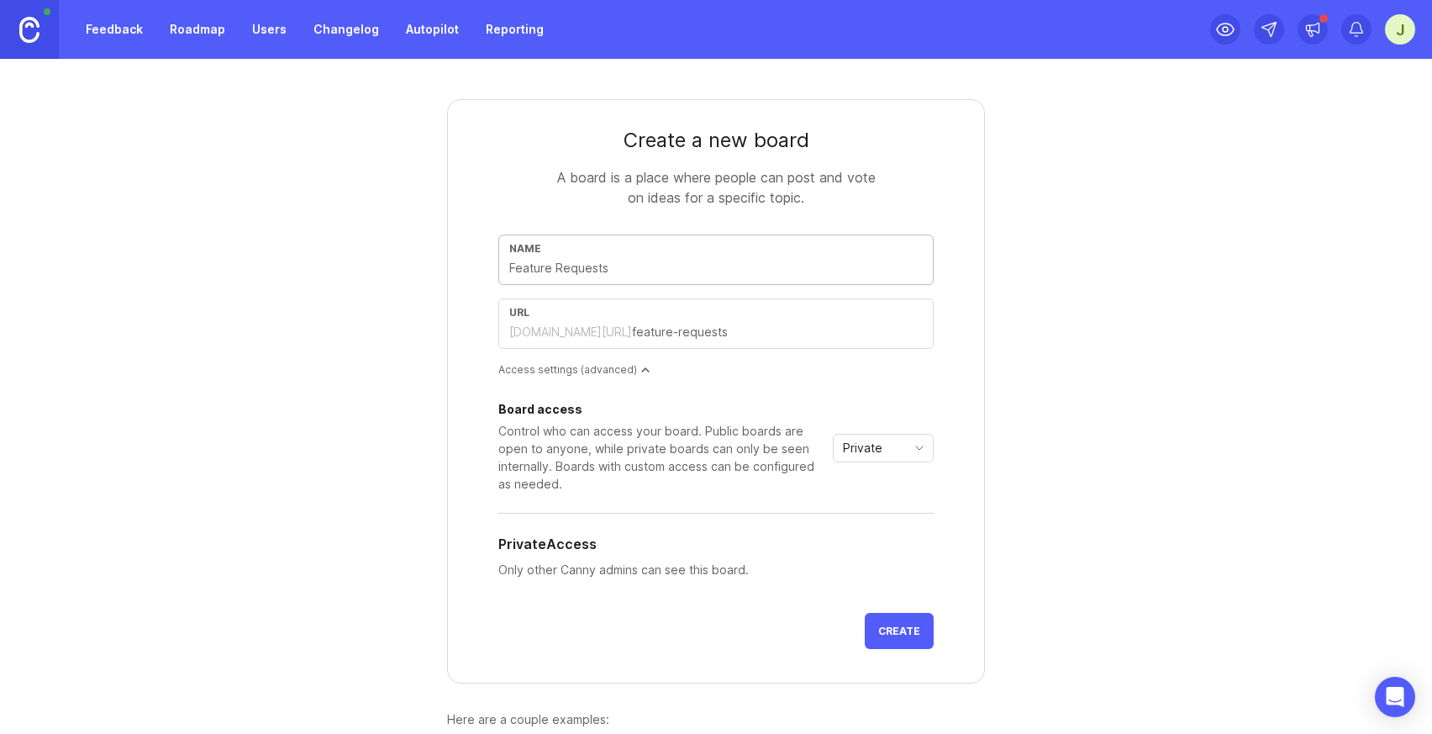
type input "C"
type input "c"
type input "Co"
type input "co"
type input "Con"
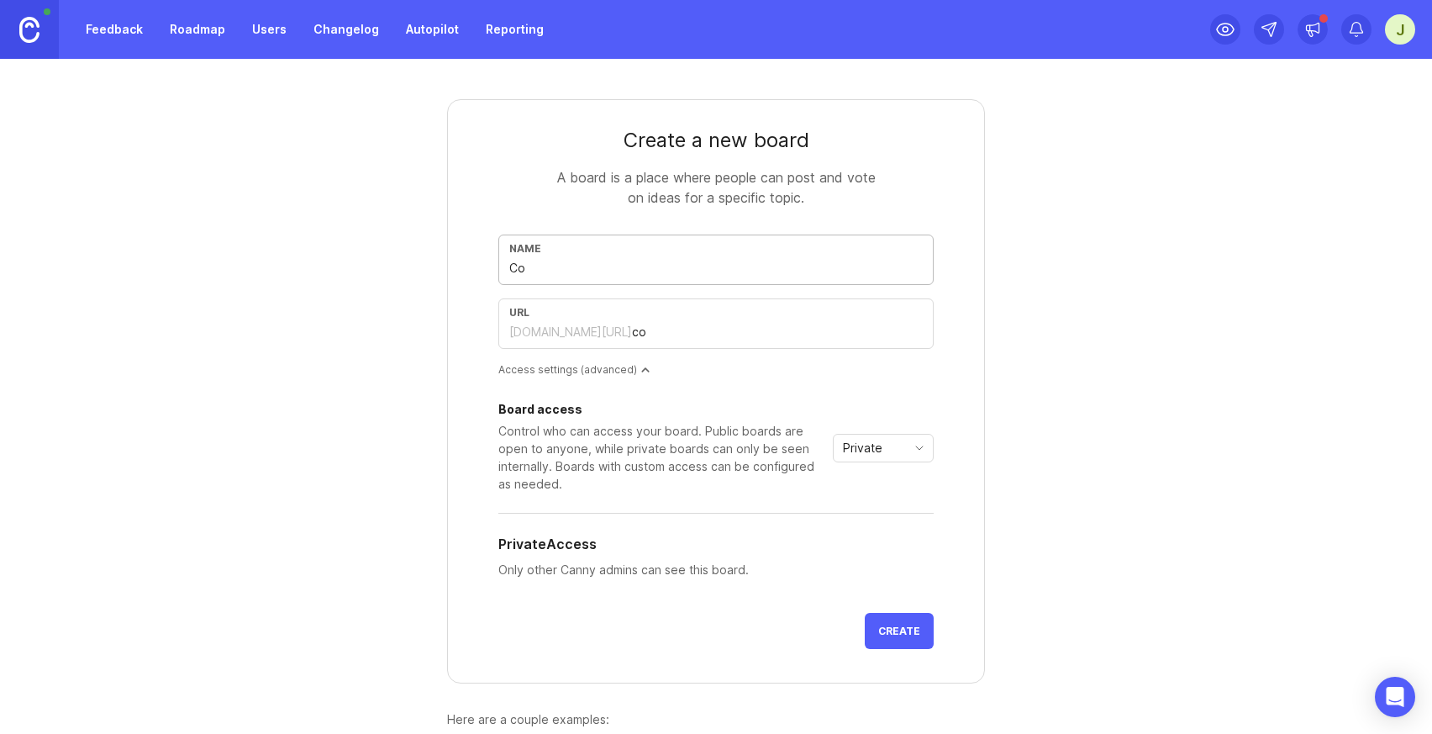
type input "con"
type input "Cont"
type input "cont"
type input "Contr"
type input "contr"
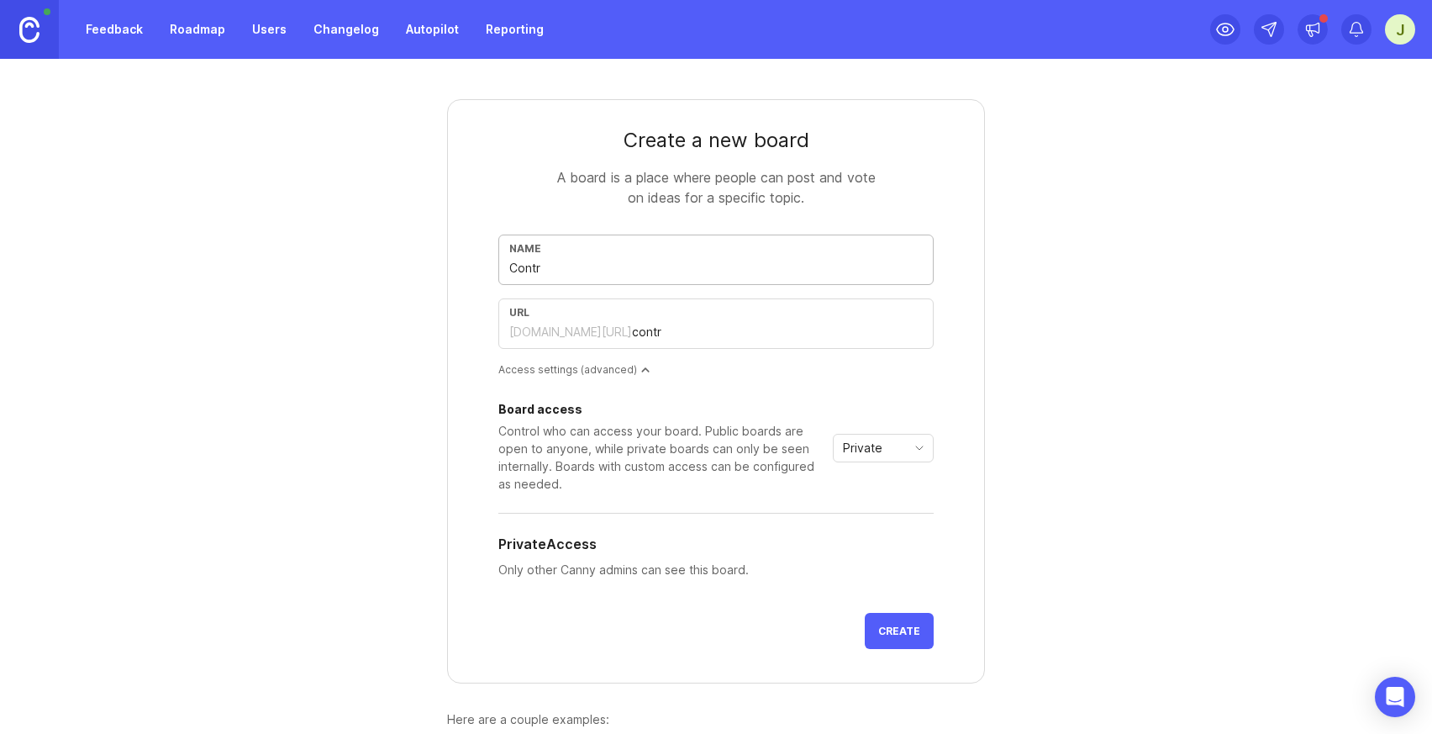
type input "Contra"
type input "contra"
type input "Contrac"
type input "contrac"
type input "Contract"
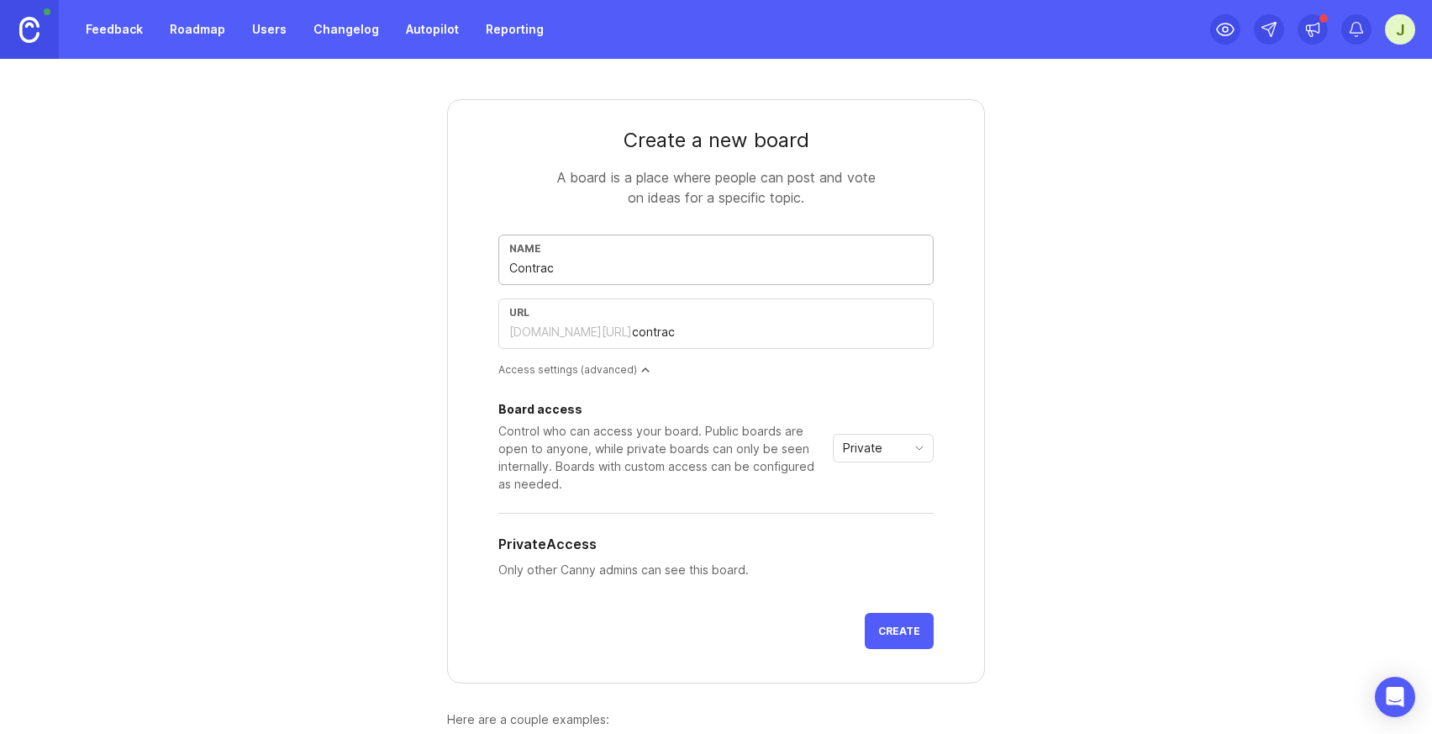
type input "contract"
type input "Contract L"
type input "contract-l"
type input "Contract [PERSON_NAME]"
type input "contract-li"
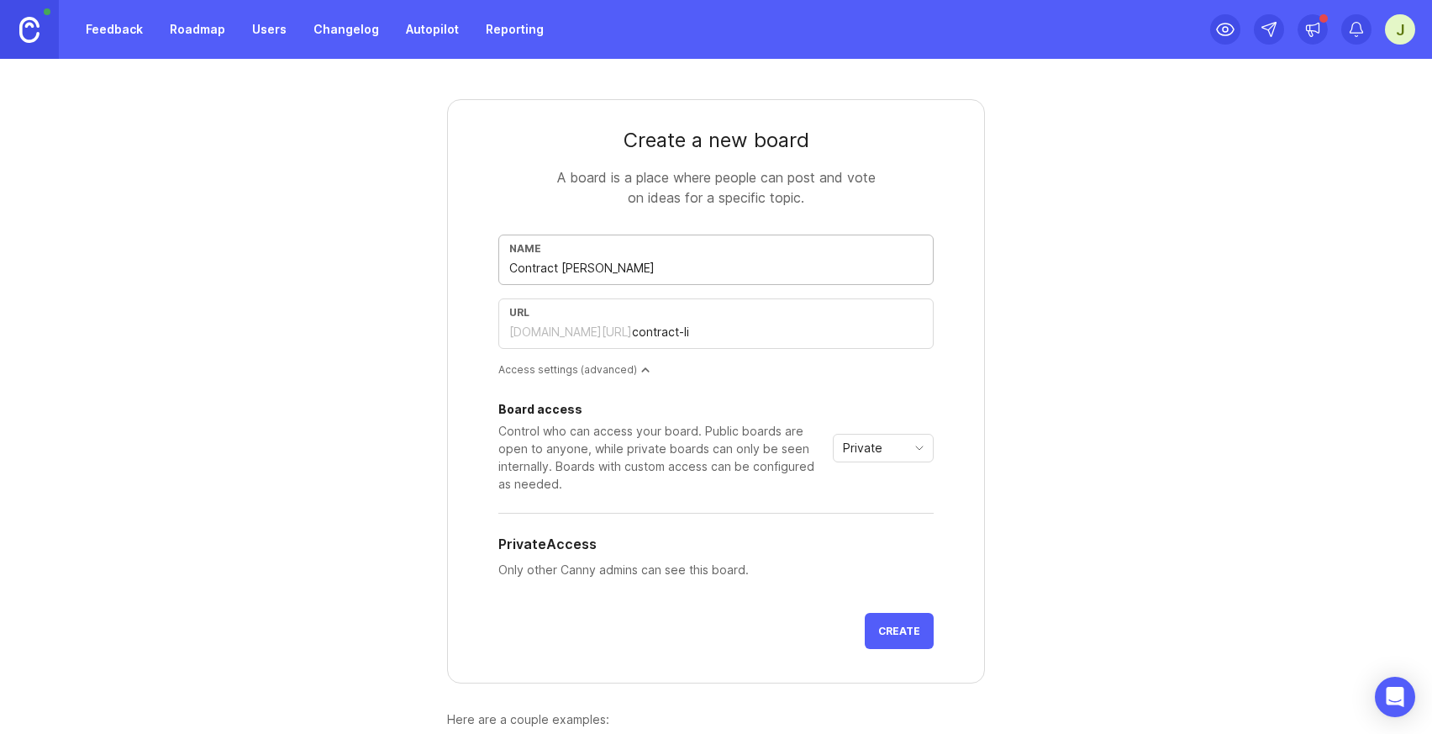
type input "Contract Lif"
type input "contract-lif"
type input "Contract Life"
type input "contract-life"
type input "C"
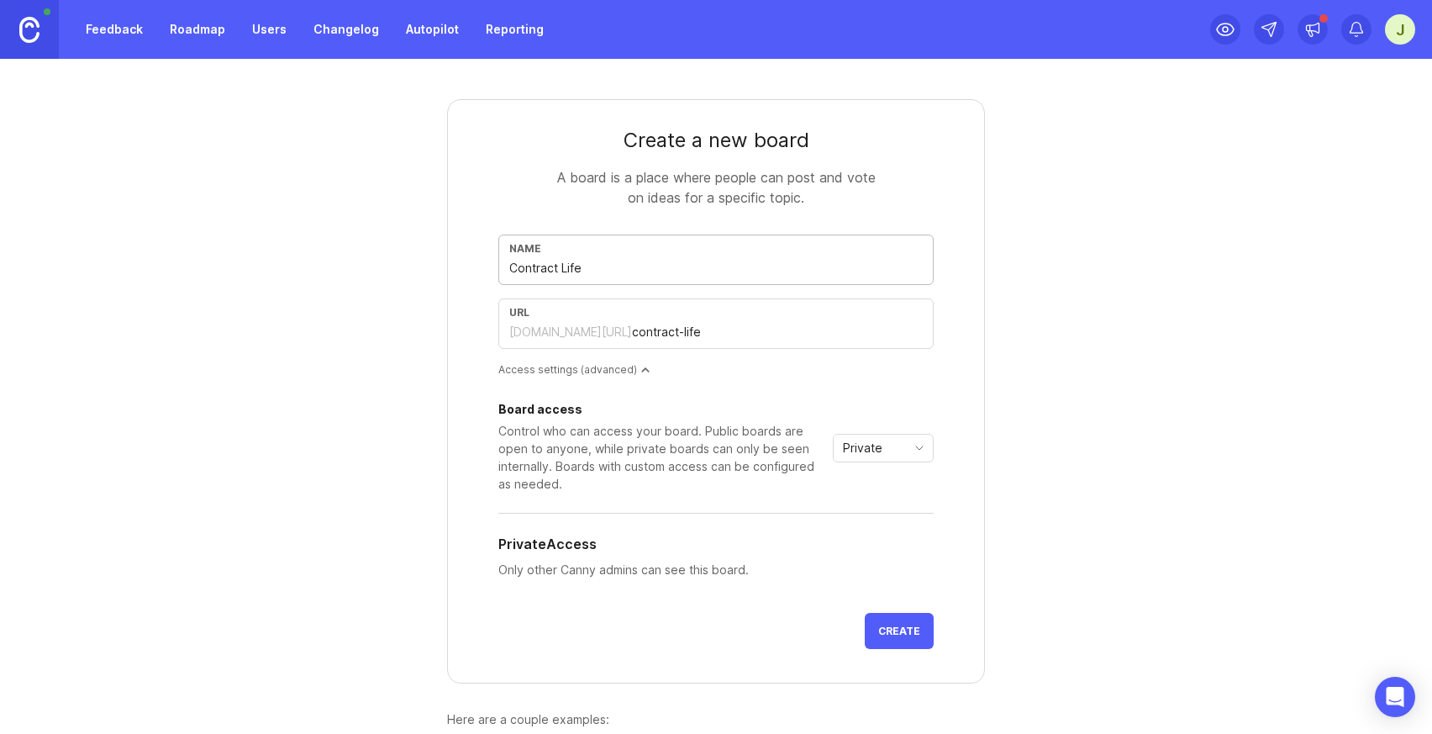
type input "c"
click at [891, 451] on div "Private" at bounding box center [870, 448] width 72 height 27
click at [873, 504] on span "Public" at bounding box center [862, 508] width 34 height 18
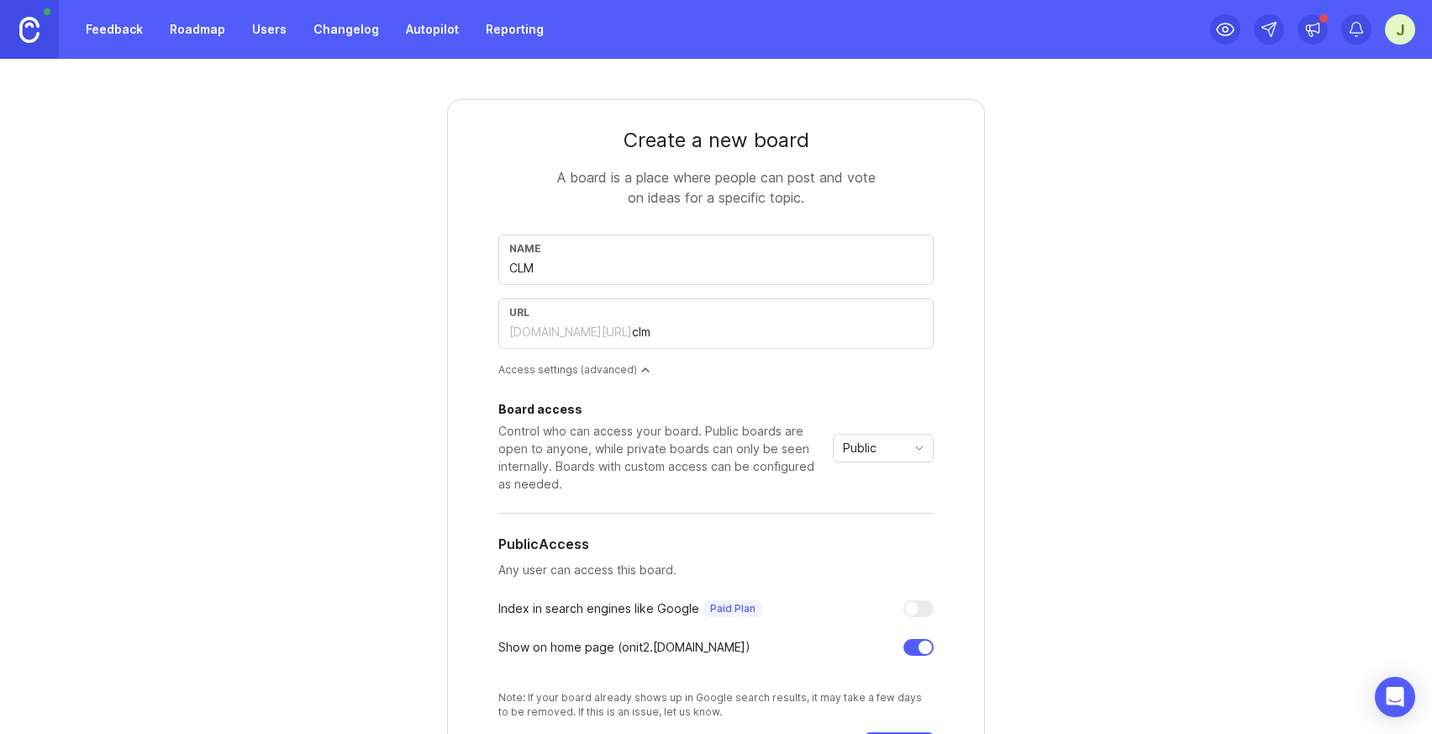
scroll to position [224, 0]
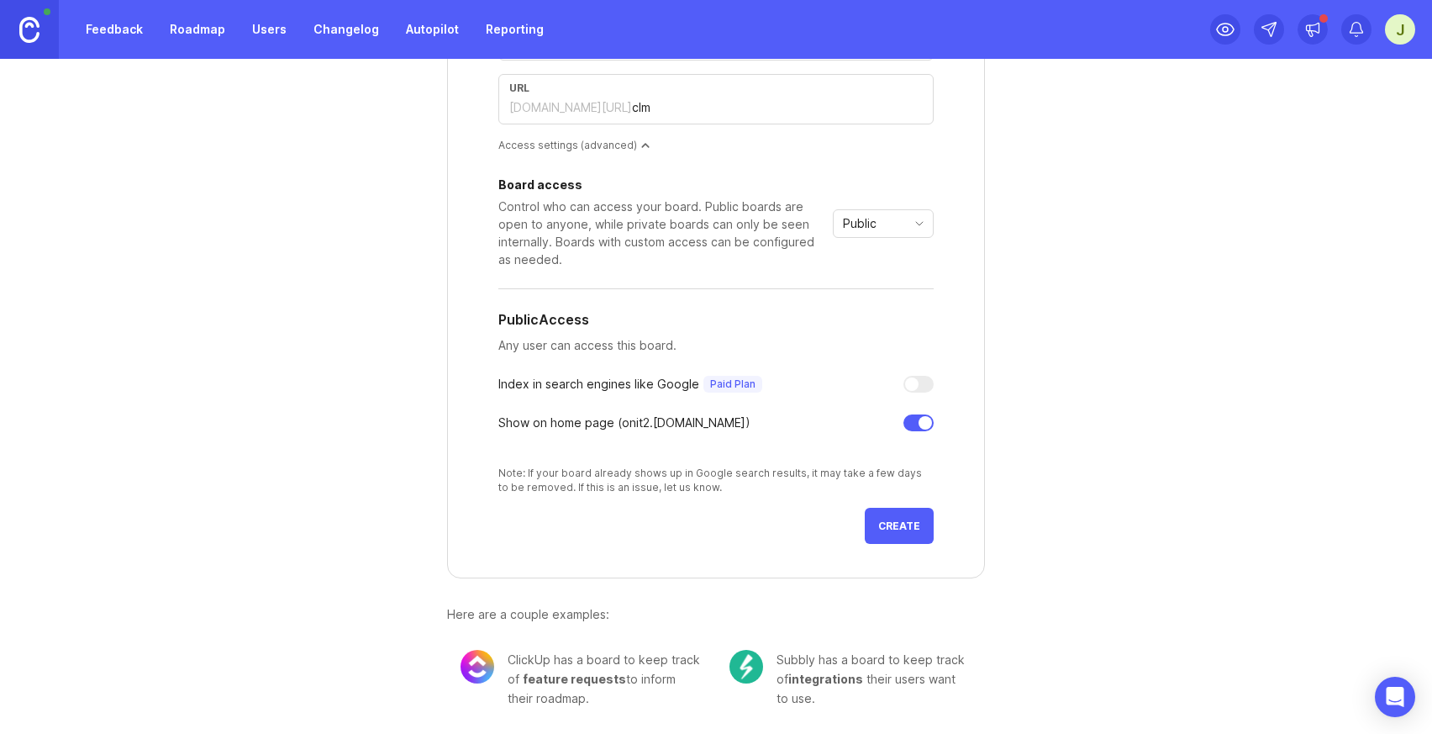
click at [902, 541] on button "Create" at bounding box center [899, 526] width 69 height 36
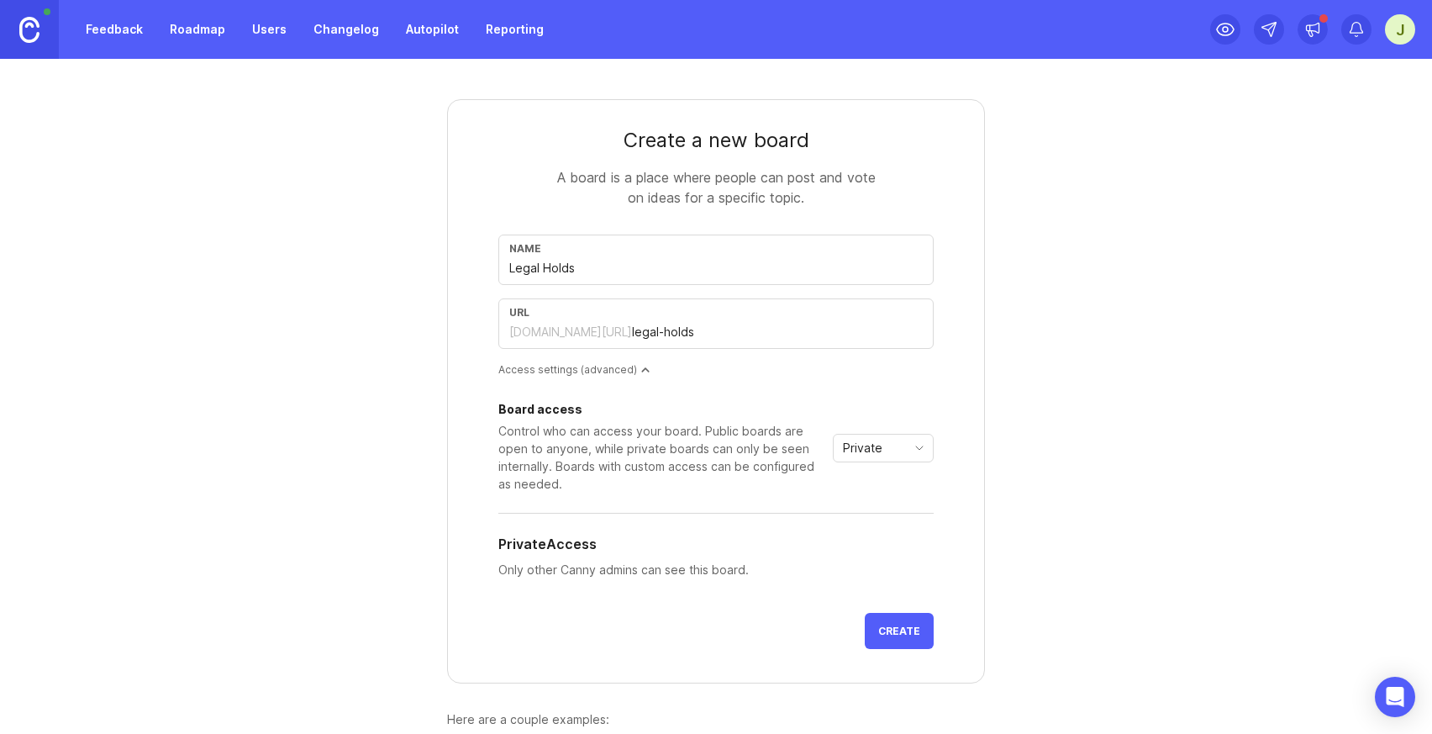
click at [852, 447] on span "Private" at bounding box center [863, 448] width 40 height 18
click at [866, 511] on span "Public" at bounding box center [862, 508] width 34 height 18
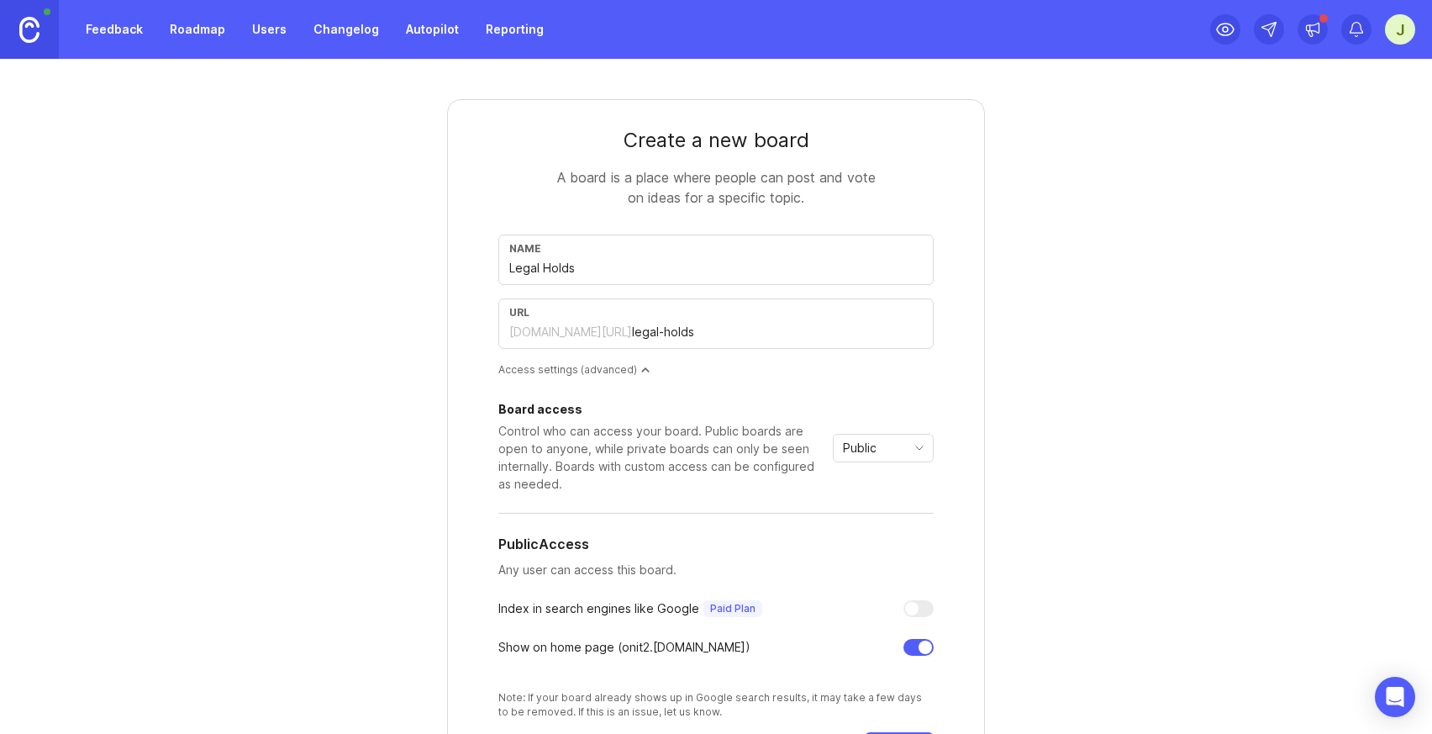
scroll to position [224, 0]
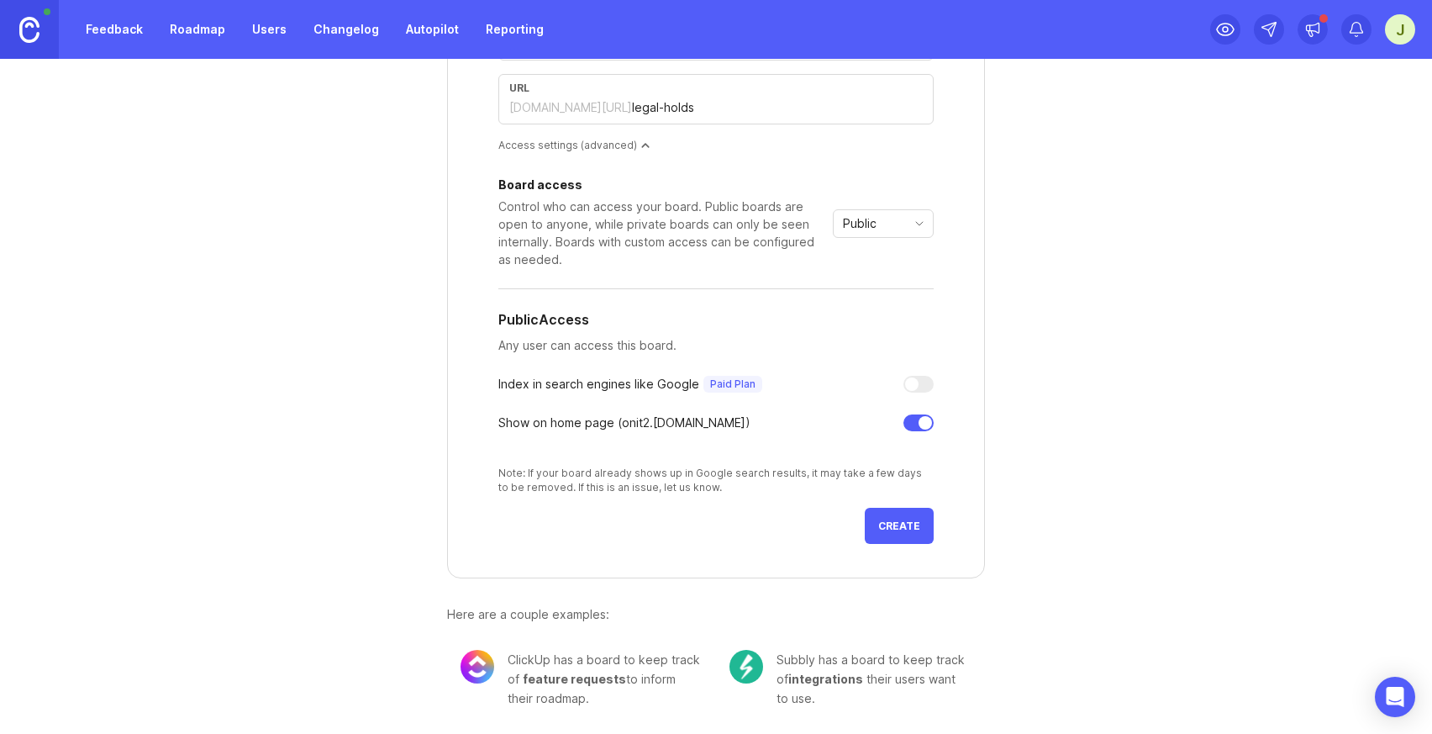
click at [906, 541] on button "Create" at bounding box center [899, 526] width 69 height 36
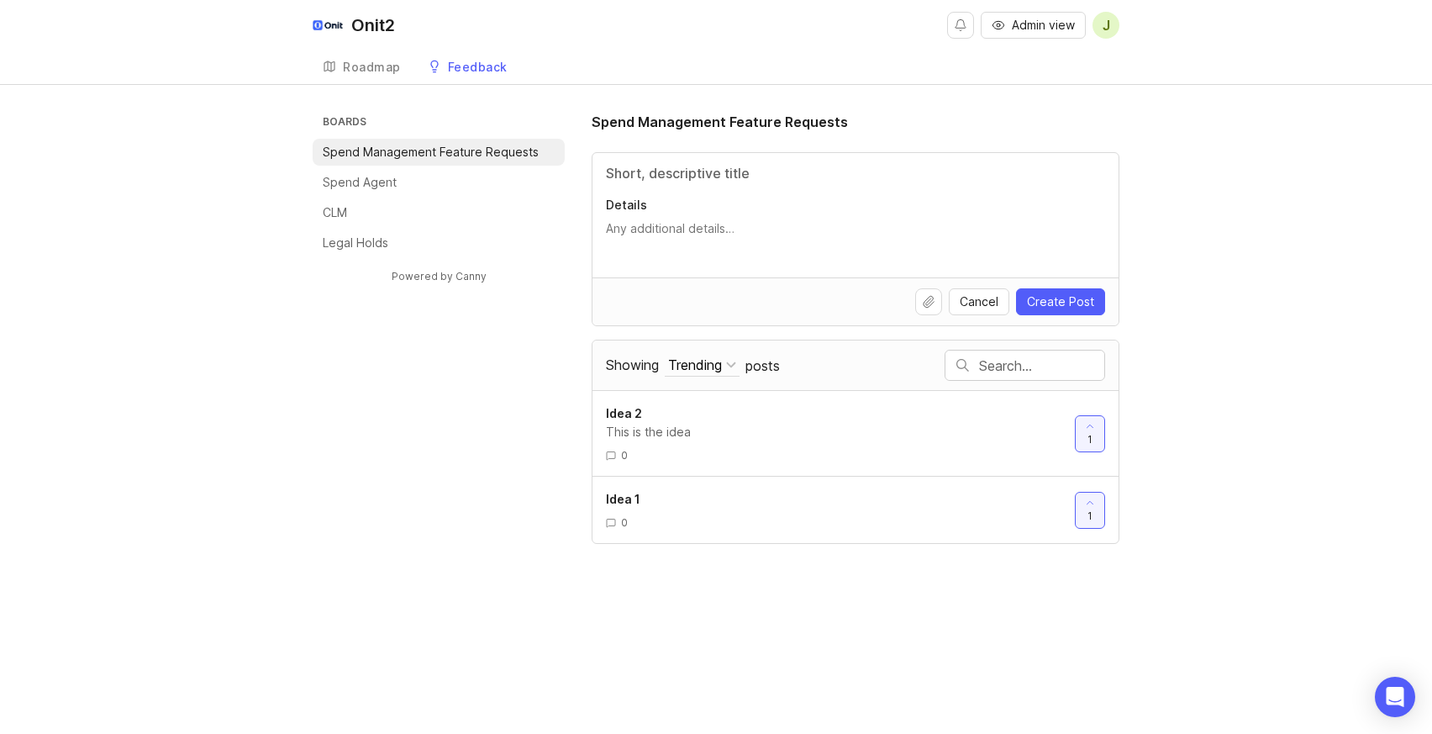
click at [382, 67] on div "Roadmap" at bounding box center [372, 67] width 58 height 12
click at [420, 216] on li "CLM" at bounding box center [439, 212] width 252 height 27
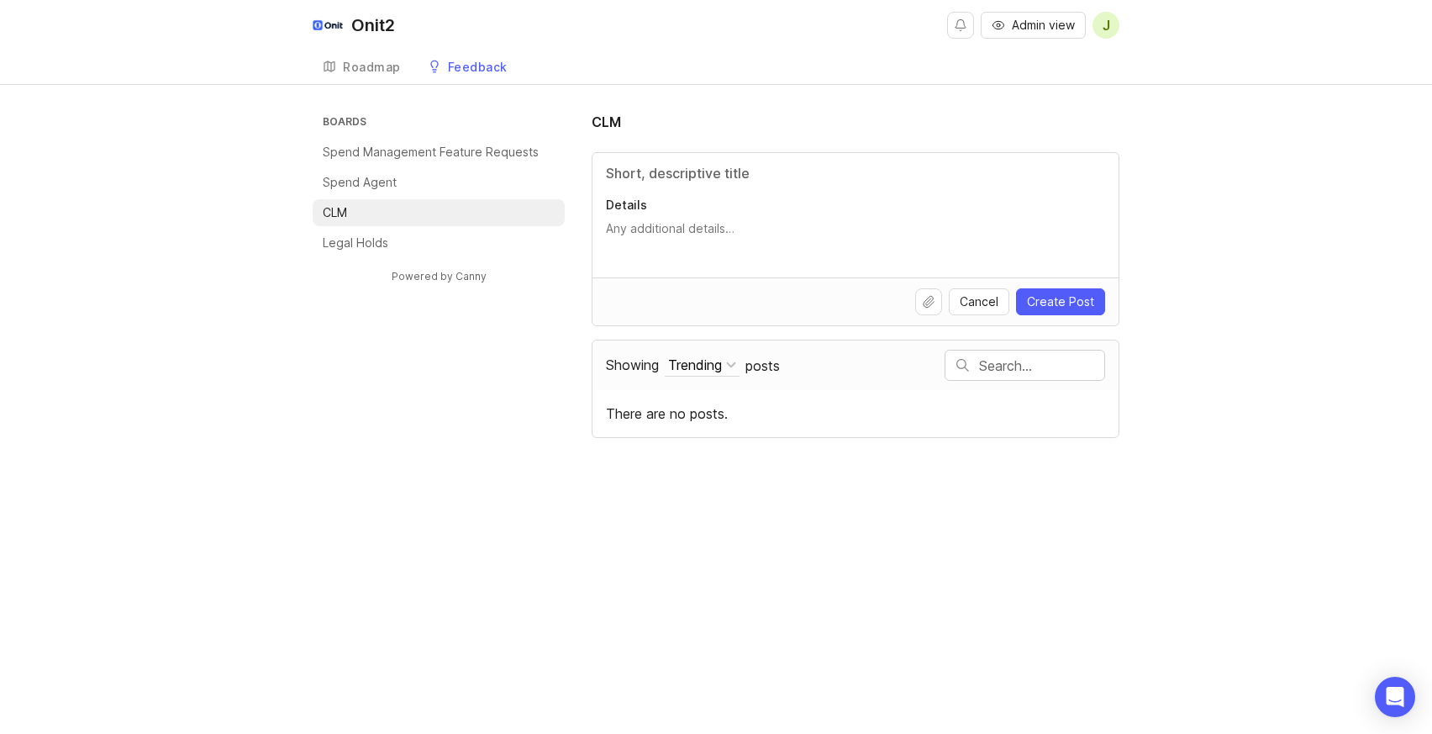
click at [415, 246] on li "Legal Holds" at bounding box center [439, 242] width 252 height 27
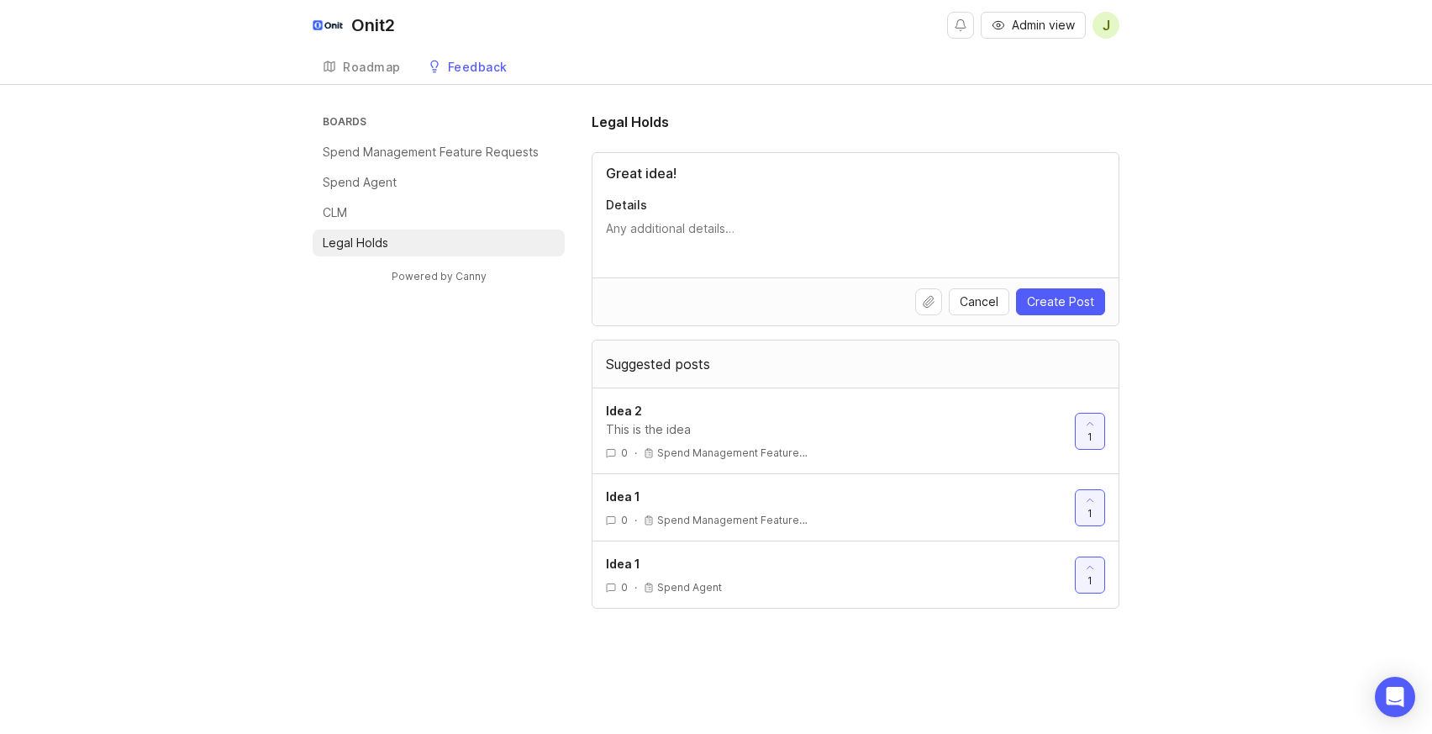
click at [720, 249] on textarea "Details" at bounding box center [855, 237] width 499 height 34
click at [1090, 300] on span "Create Post" at bounding box center [1060, 301] width 67 height 17
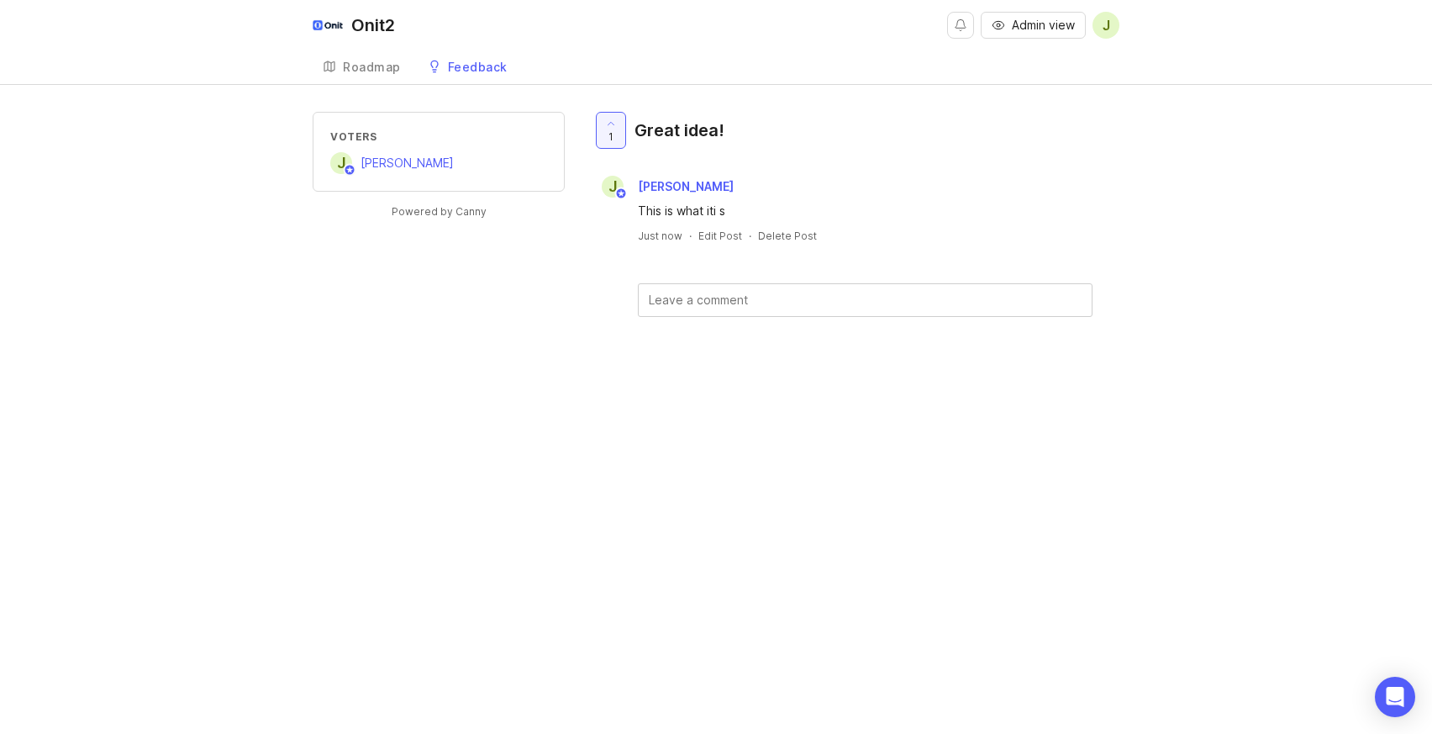
click at [456, 72] on div "Feedback" at bounding box center [478, 67] width 60 height 12
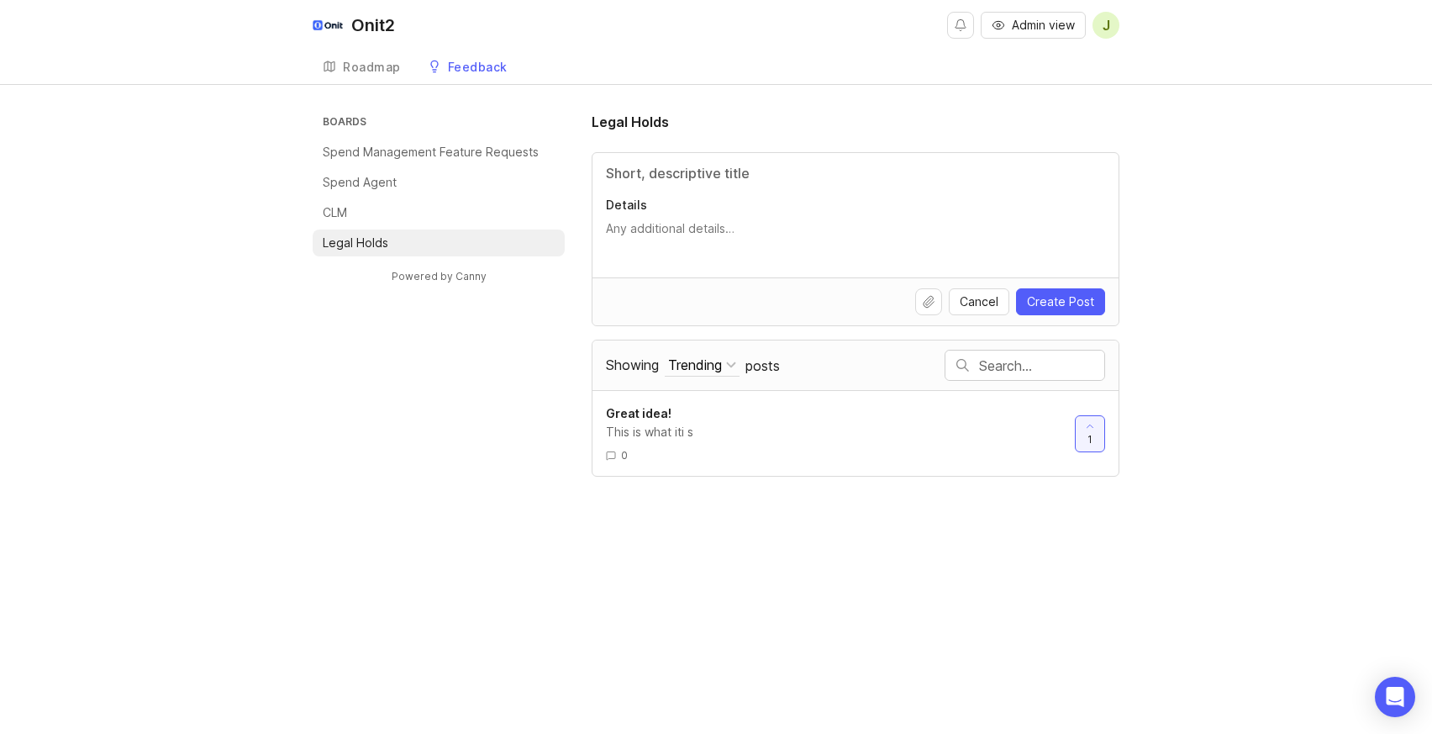
click at [423, 202] on li "CLM" at bounding box center [439, 212] width 252 height 27
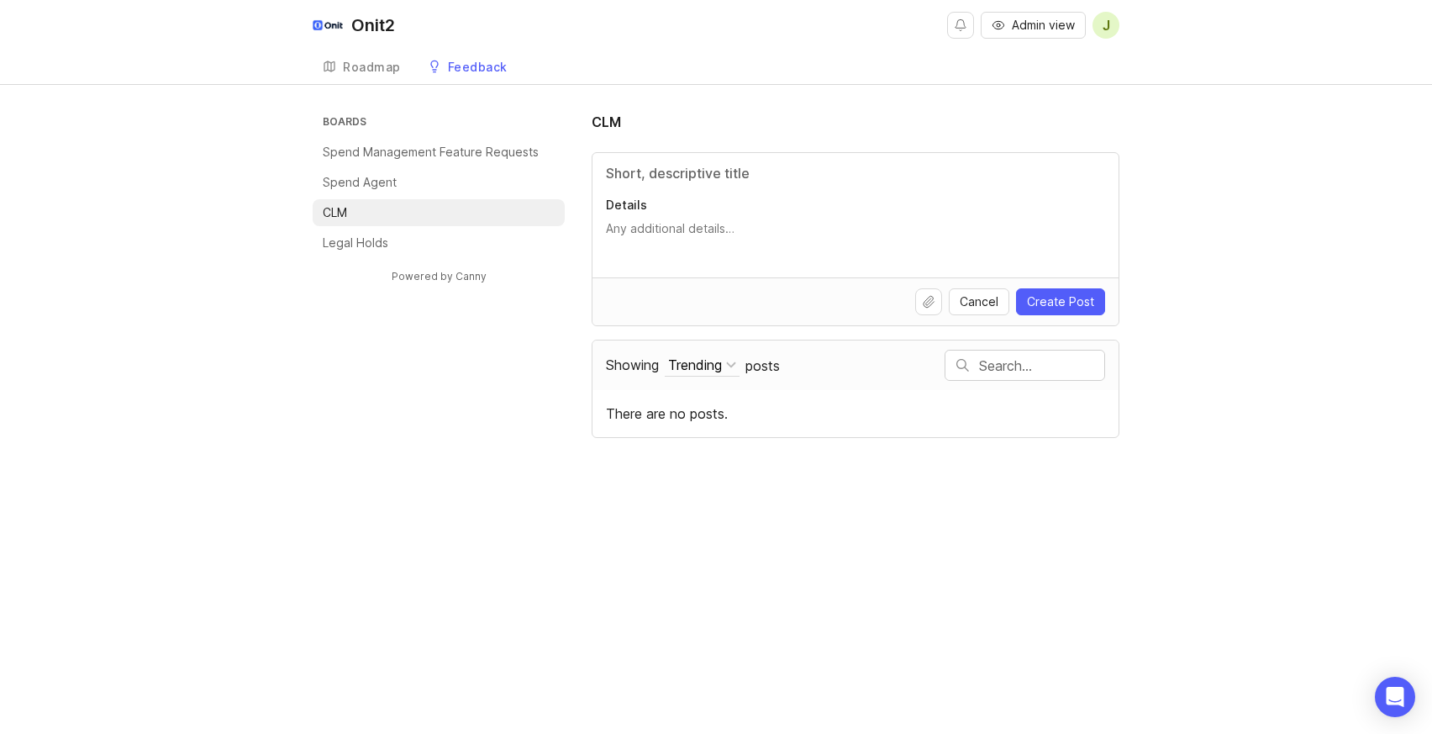
click at [430, 170] on li "Spend Agent" at bounding box center [439, 182] width 252 height 27
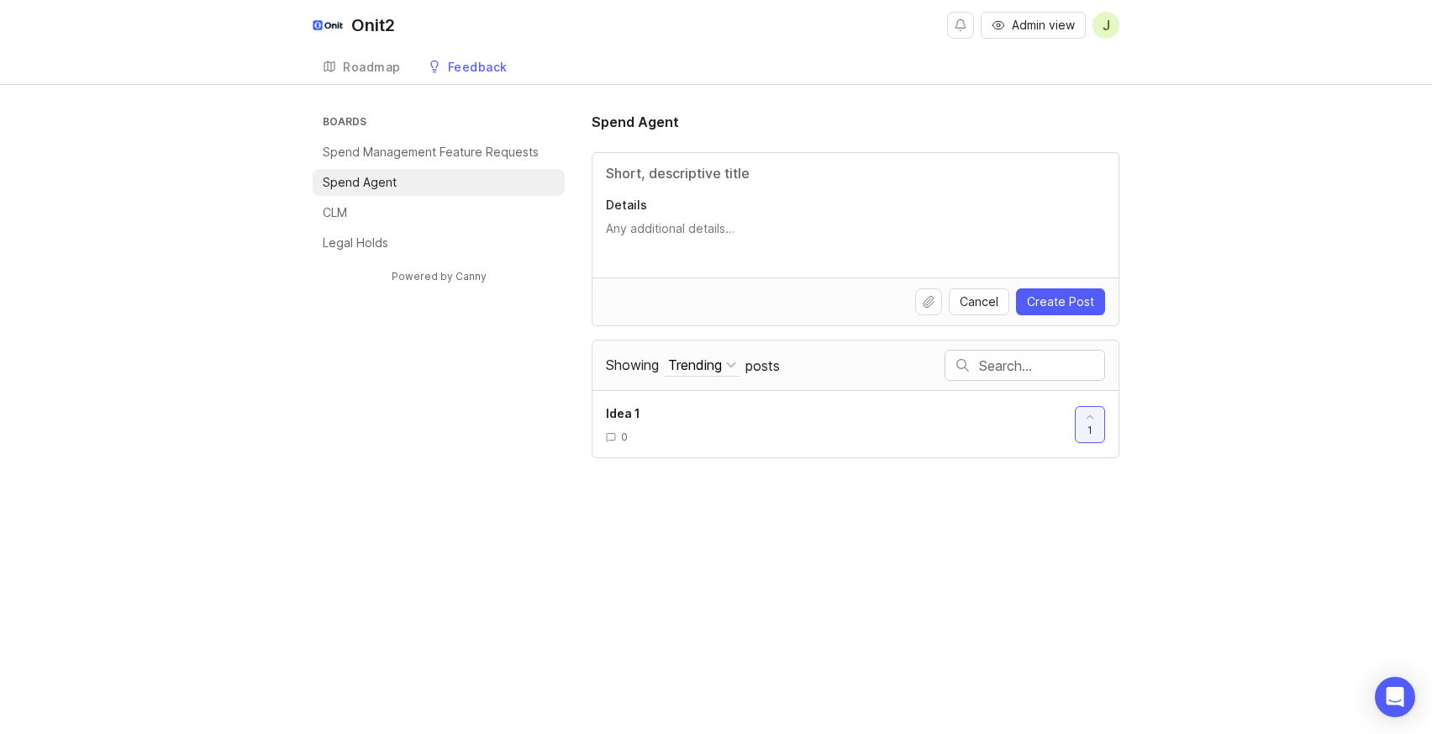
click at [436, 150] on p "Spend Management Feature Requests" at bounding box center [431, 152] width 216 height 17
click at [632, 133] on header "Spend Agent" at bounding box center [856, 125] width 528 height 27
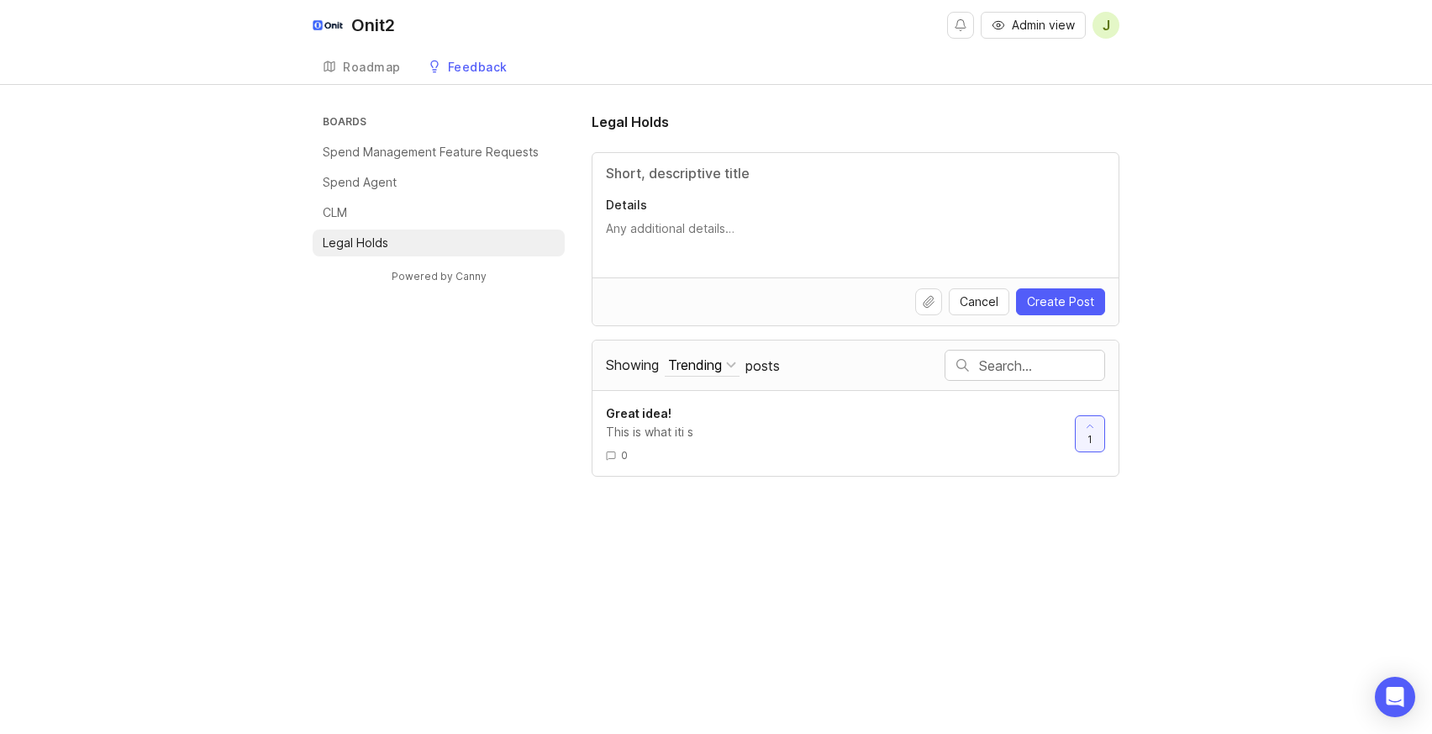
click at [440, 168] on ul "Boards Spend Management Feature Requests Spend Agent CLM Legal Holds" at bounding box center [439, 184] width 252 height 145
